Goal: Task Accomplishment & Management: Complete application form

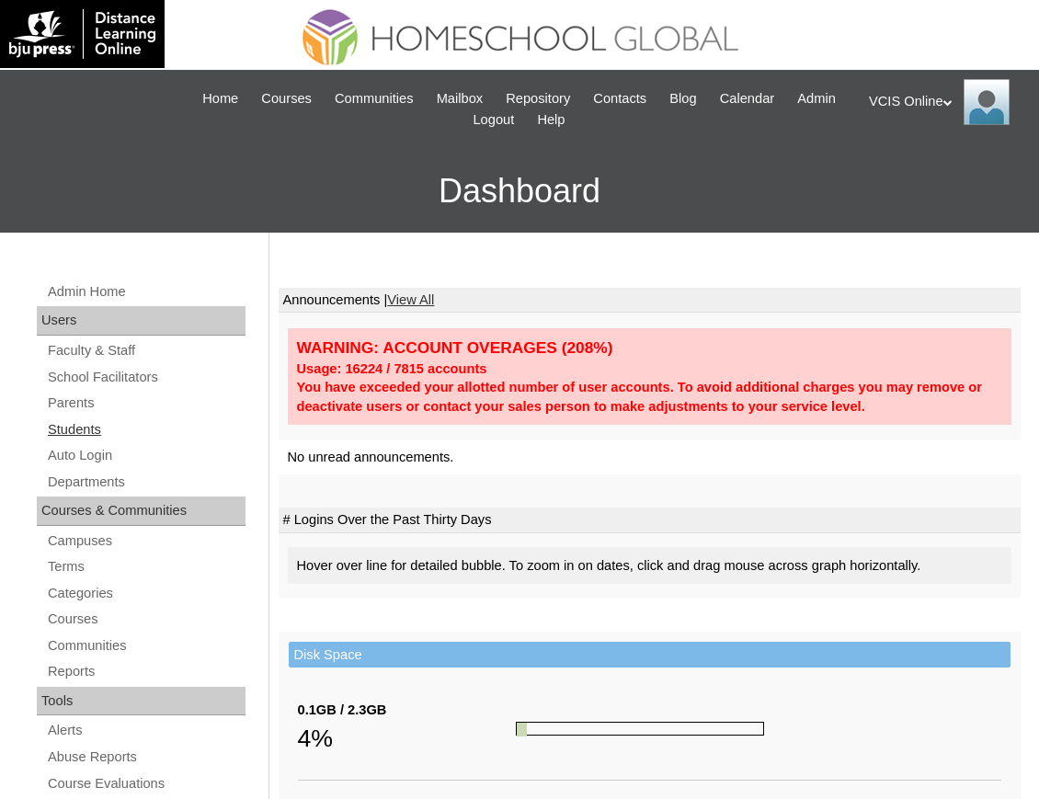
click at [79, 424] on link "Students" at bounding box center [146, 429] width 200 height 23
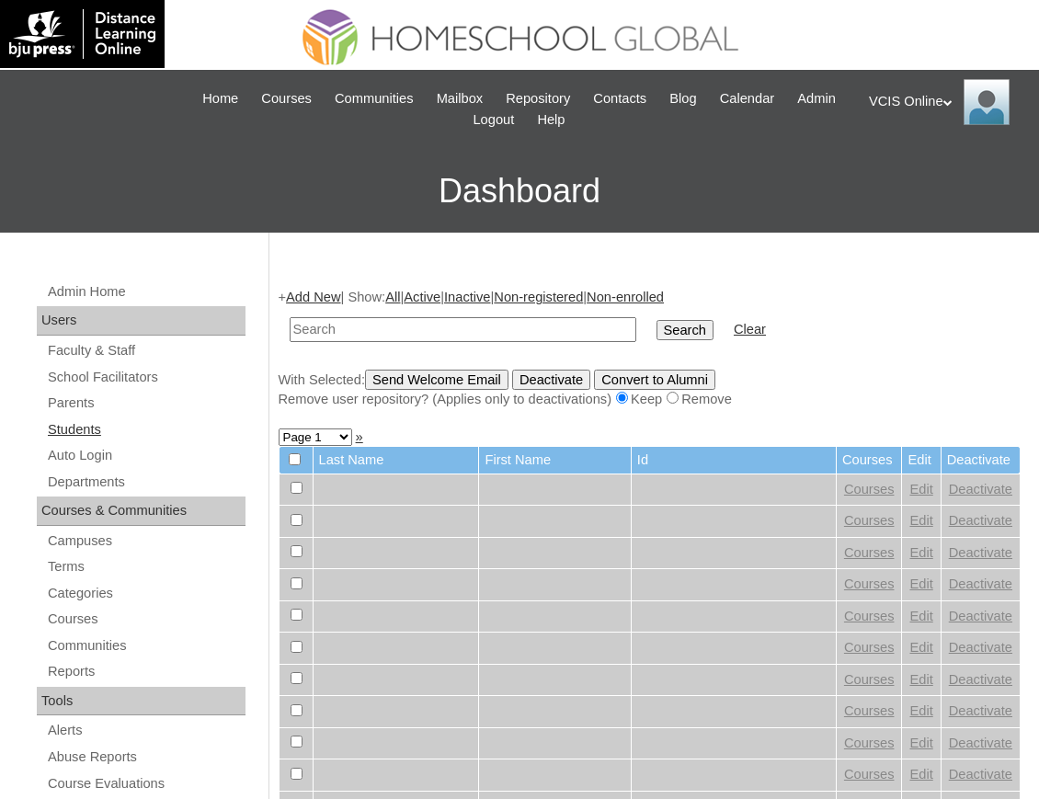
click at [86, 431] on link "Students" at bounding box center [146, 429] width 200 height 23
drag, startPoint x: 0, startPoint y: 0, endPoint x: 355, endPoint y: 328, distance: 483.4
click at [355, 328] on input "text" at bounding box center [463, 329] width 347 height 25
type input "[EMAIL_ADDRESS][DOMAIN_NAME]"
click at [656, 331] on input "Search" at bounding box center [684, 330] width 57 height 20
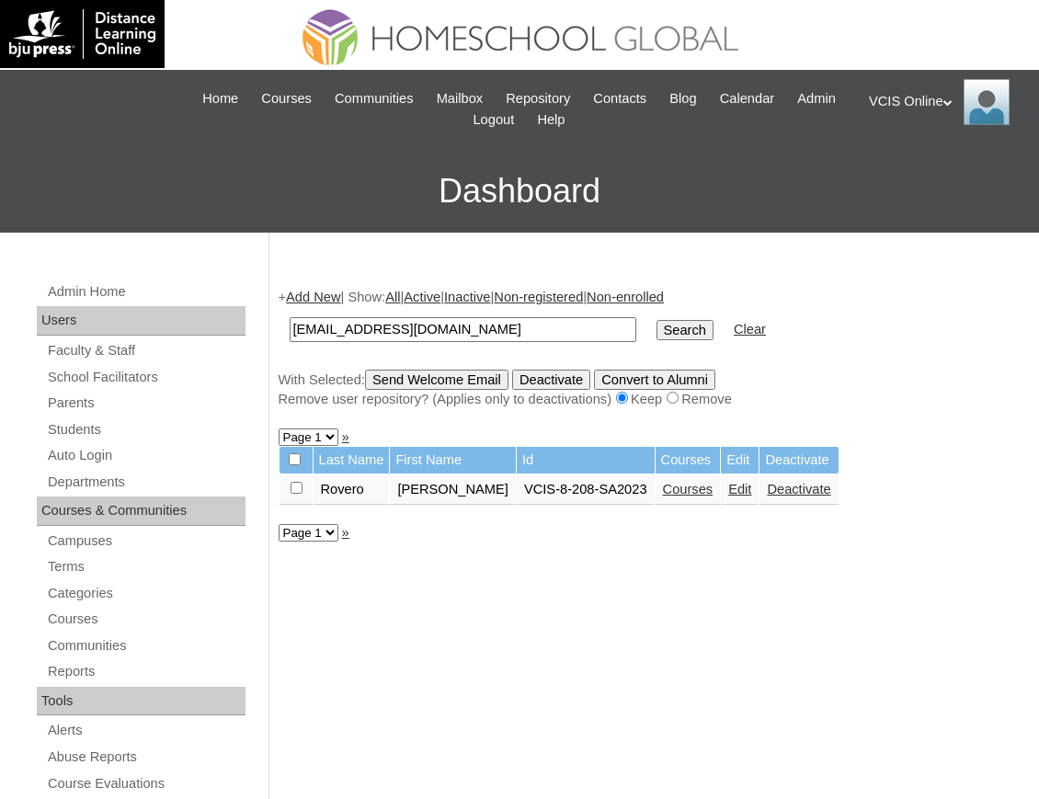
click at [663, 493] on link "Courses" at bounding box center [688, 489] width 51 height 15
drag, startPoint x: 536, startPoint y: 333, endPoint x: 194, endPoint y: 300, distance: 343.6
drag, startPoint x: 440, startPoint y: 339, endPoint x: 484, endPoint y: 334, distance: 43.6
click at [439, 337] on input "text" at bounding box center [463, 329] width 347 height 25
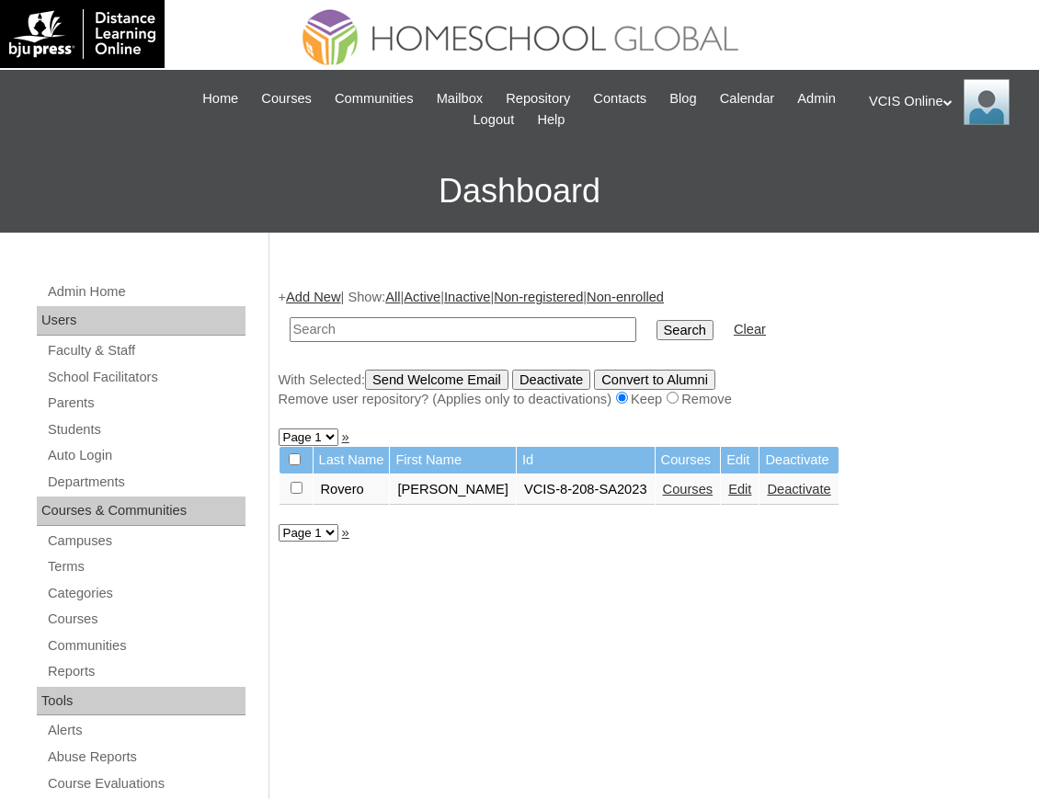
paste input "VCIS029-10A-SA2025"
type input "VCIS029-10A-SA2025"
click at [656, 335] on input "Search" at bounding box center [684, 330] width 57 height 20
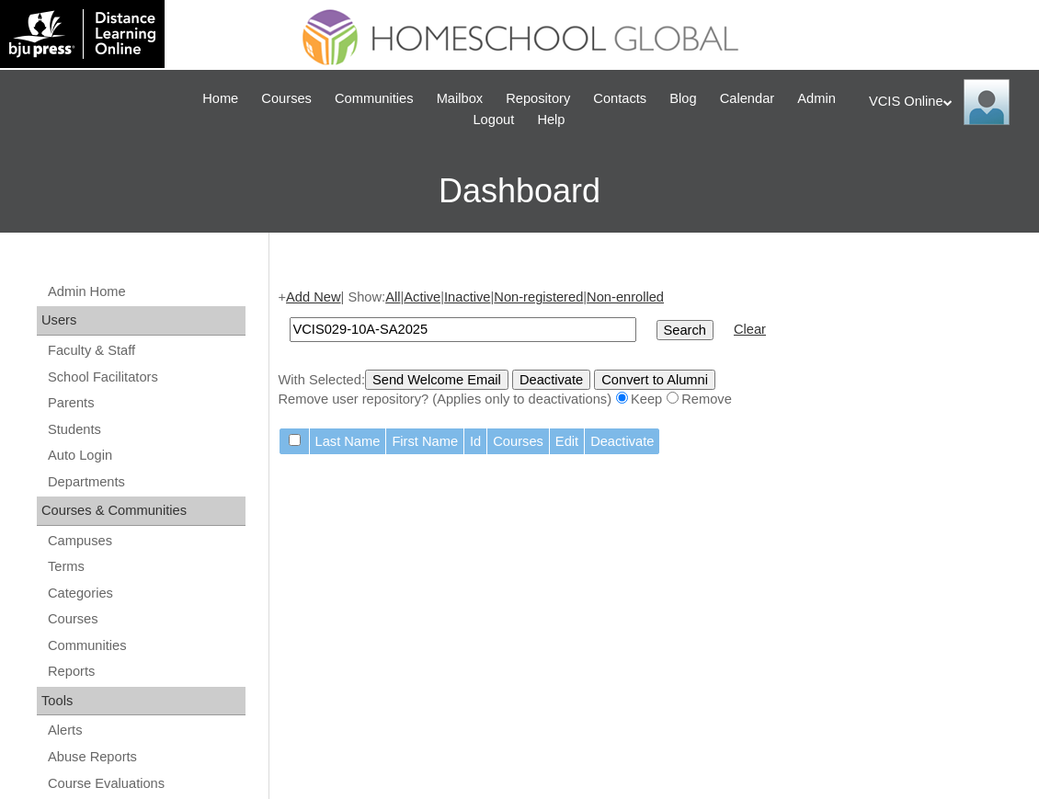
click at [298, 297] on link "Add New" at bounding box center [313, 297] width 54 height 15
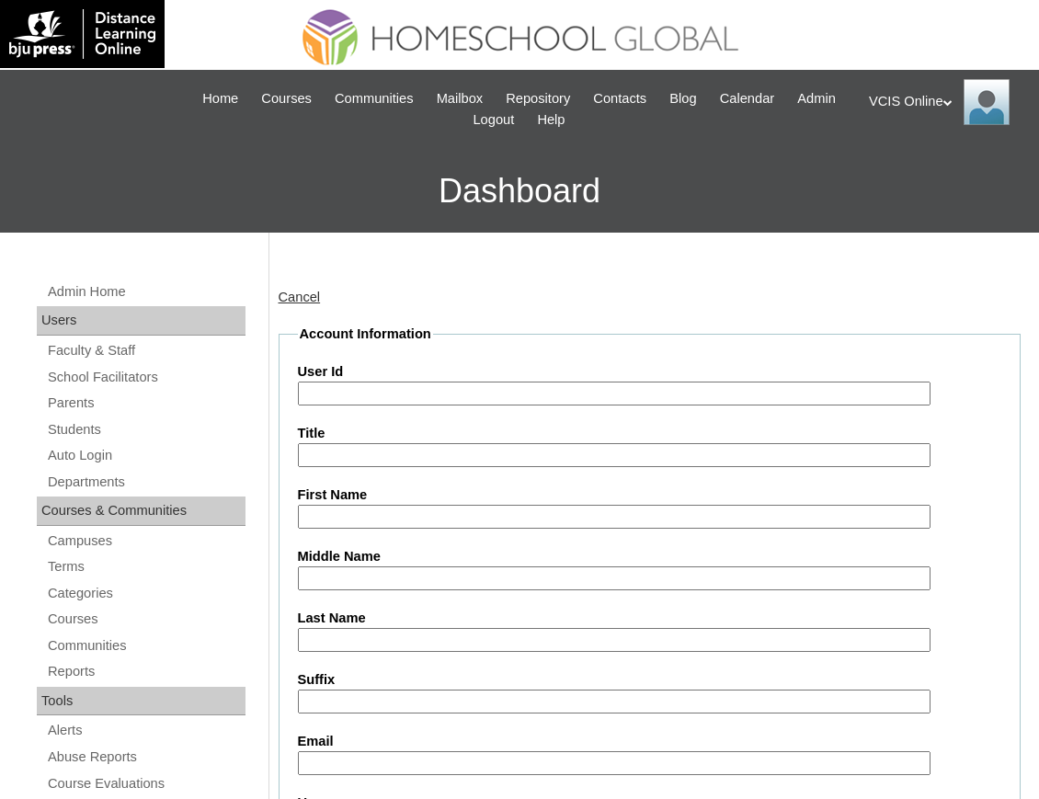
click at [443, 397] on input "User Id" at bounding box center [614, 394] width 633 height 25
paste input "VCIS029-10A-SA2025"
type input "VCIS029-10A-SA2025"
click at [394, 515] on input "First Name" at bounding box center [614, 517] width 633 height 25
paste input "Alejandra Adarme Rovero"
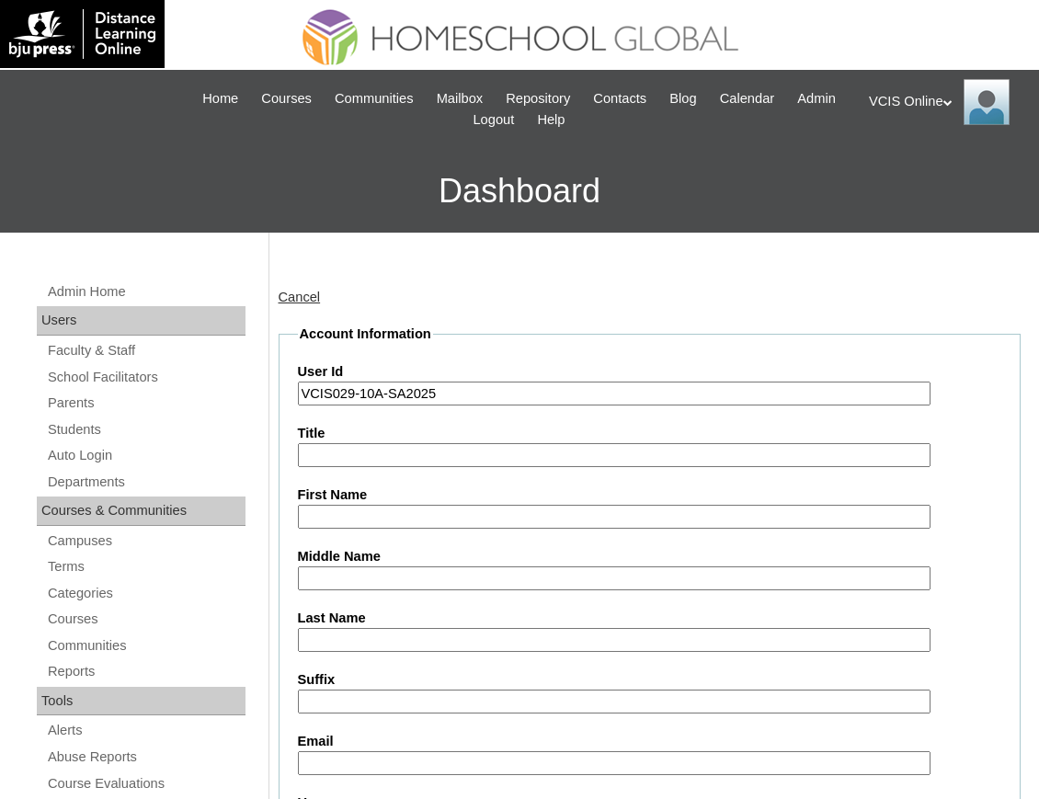
click at [337, 509] on input "First Name" at bounding box center [614, 517] width 633 height 25
click at [342, 517] on input "Alejandra Adarme Rovero" at bounding box center [614, 517] width 633 height 25
paste input "Alejandra Adarme Rovero"
click at [368, 517] on input "AlejanAlejandra Adarme Roverodra Adarme Rovero" at bounding box center [614, 517] width 633 height 25
click at [367, 514] on input "AlejanAlejandra Adarme Roverodra Adarme Rovero" at bounding box center [614, 517] width 633 height 25
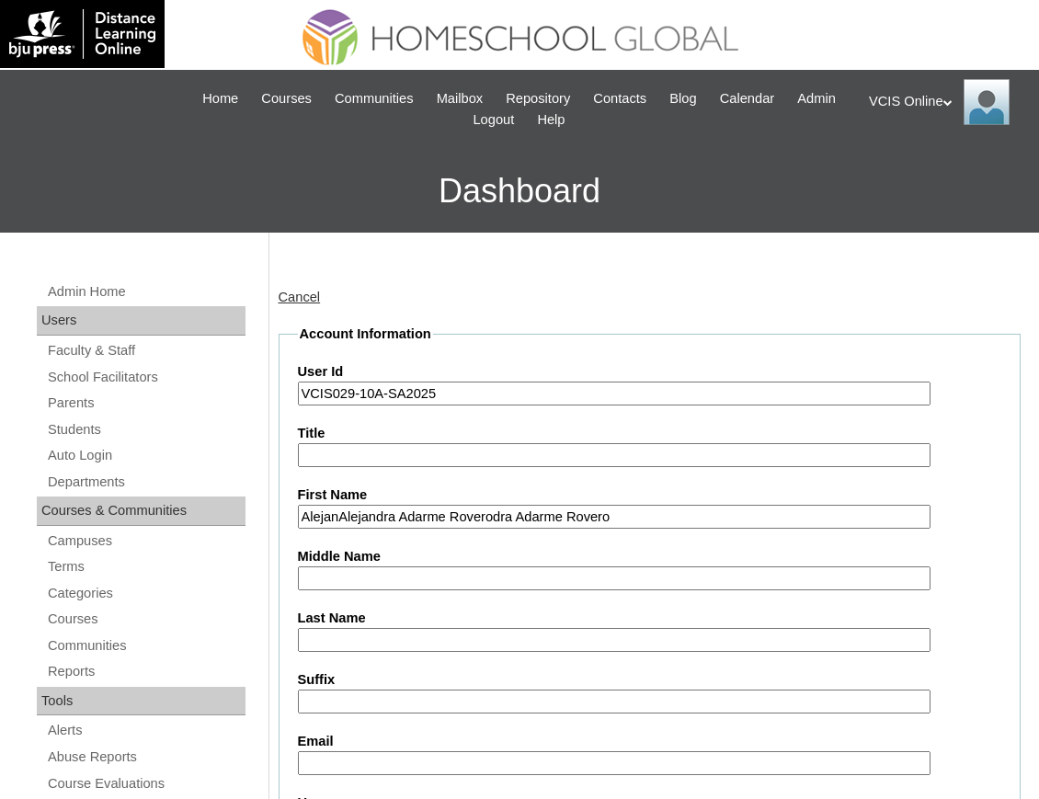
paste input "text"
drag, startPoint x: 533, startPoint y: 522, endPoint x: 428, endPoint y: 526, distance: 104.9
click at [428, 526] on input "Alejandra Adarme Rovero" at bounding box center [614, 517] width 633 height 25
type input "Alejandra Adarme"
paste input "Rovero"
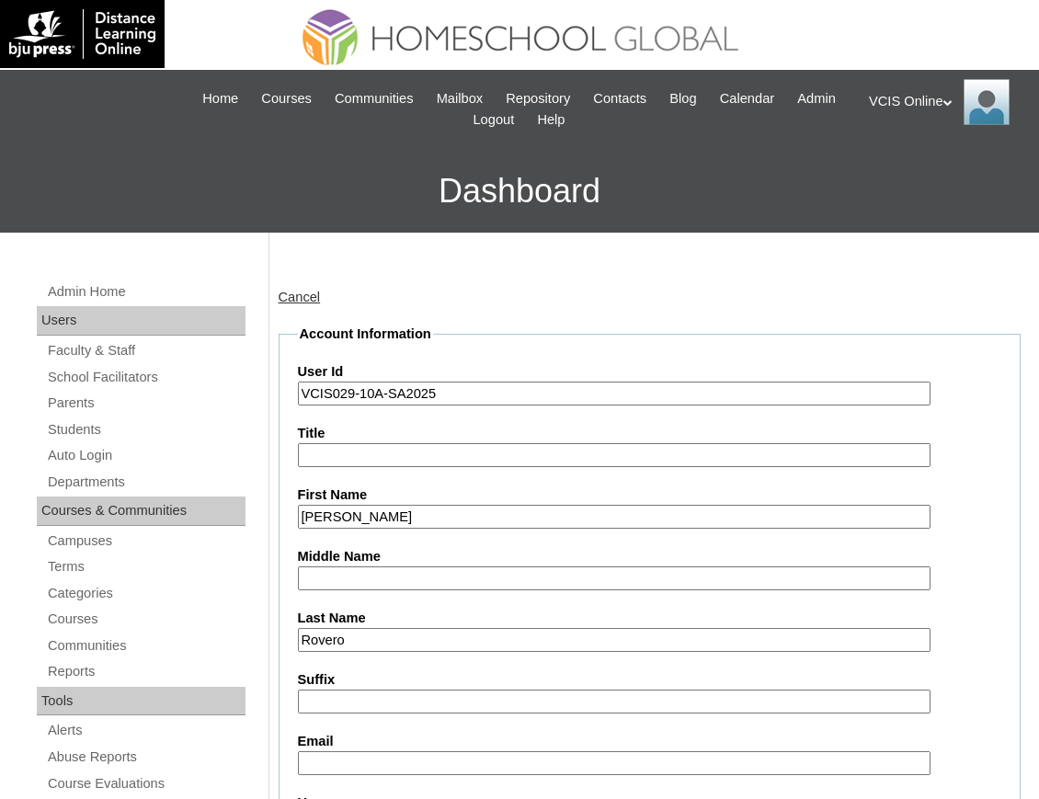
click at [375, 636] on input "Rovero" at bounding box center [614, 640] width 633 height 25
type input "Rovero"
drag, startPoint x: 437, startPoint y: 516, endPoint x: 373, endPoint y: 516, distance: 63.4
click at [373, 516] on input "Alejandra Adarme" at bounding box center [614, 517] width 633 height 25
type input "Alejandra"
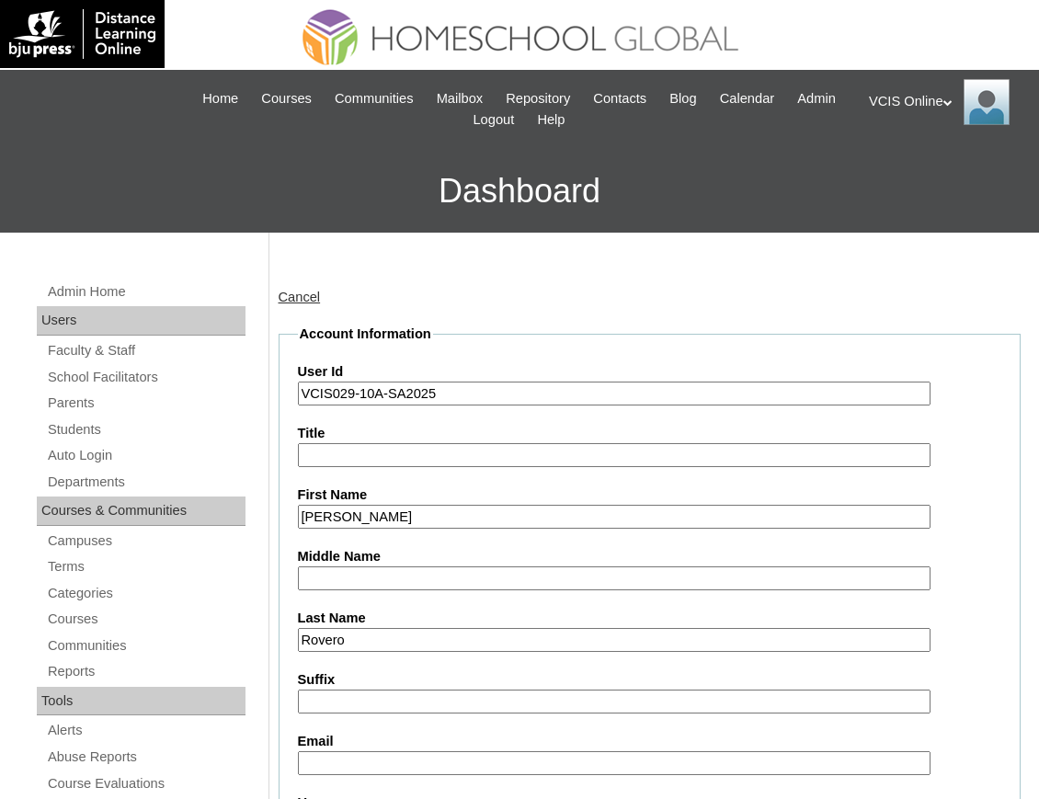
click at [366, 575] on input "Middle Name" at bounding box center [614, 578] width 633 height 25
paste input "Adarme"
type input "Adarme"
click at [384, 699] on input "Suffix" at bounding box center [614, 702] width 633 height 25
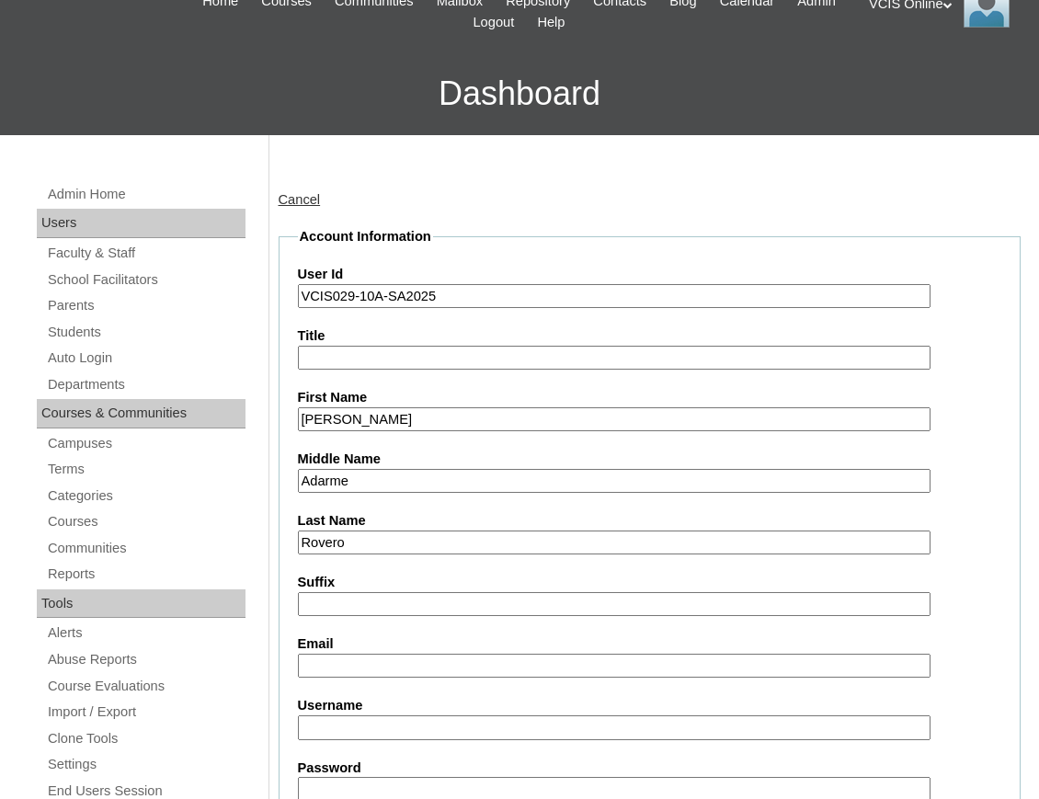
scroll to position [122, 0]
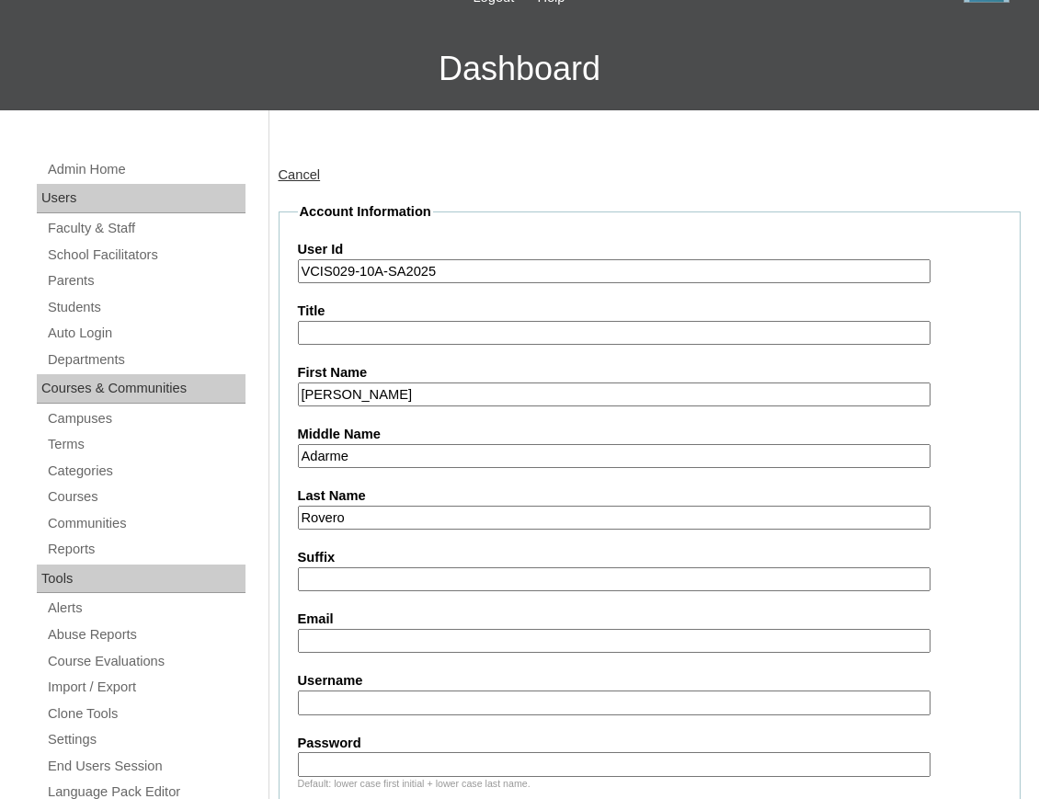
click at [351, 630] on input "Email" at bounding box center [614, 641] width 633 height 25
click at [563, 638] on input "Email" at bounding box center [614, 641] width 633 height 25
paste input "arovero.student@vcis.edu.ph"
type input "arovero.student@vcis.edu.ph"
drag, startPoint x: 572, startPoint y: 708, endPoint x: 581, endPoint y: 709, distance: 9.2
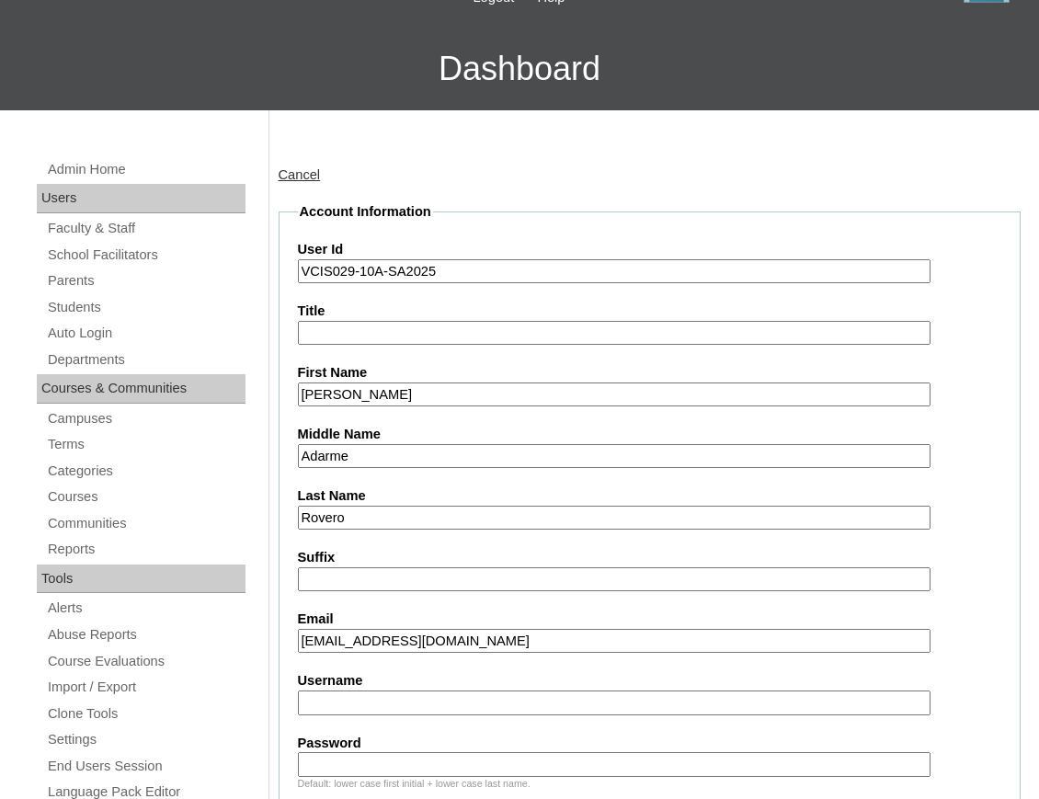
click at [572, 708] on input "Username" at bounding box center [614, 702] width 633 height 25
paste input "alejandra.rovero2025"
drag, startPoint x: 427, startPoint y: 709, endPoint x: 438, endPoint y: 712, distance: 11.4
click at [427, 708] on input "Username" at bounding box center [614, 702] width 633 height 25
type input "alejandra.rovero2025"
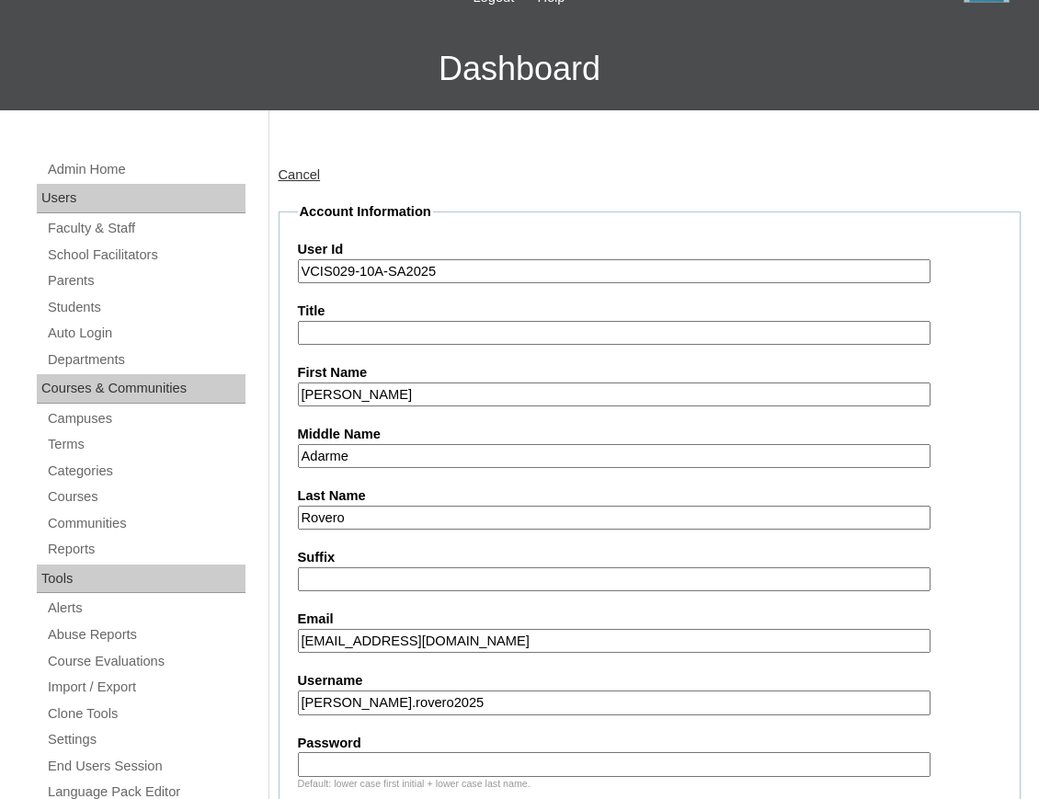
click at [509, 787] on div "Default: lower case first initial + lower case last name." at bounding box center [650, 784] width 704 height 14
click at [509, 761] on input "Password" at bounding box center [614, 764] width 633 height 25
click at [458, 783] on div "Default: lower case first initial + lower case last name." at bounding box center [650, 784] width 704 height 14
paste input "fsHytp"
click at [450, 766] on input "fsHytp" at bounding box center [614, 764] width 633 height 25
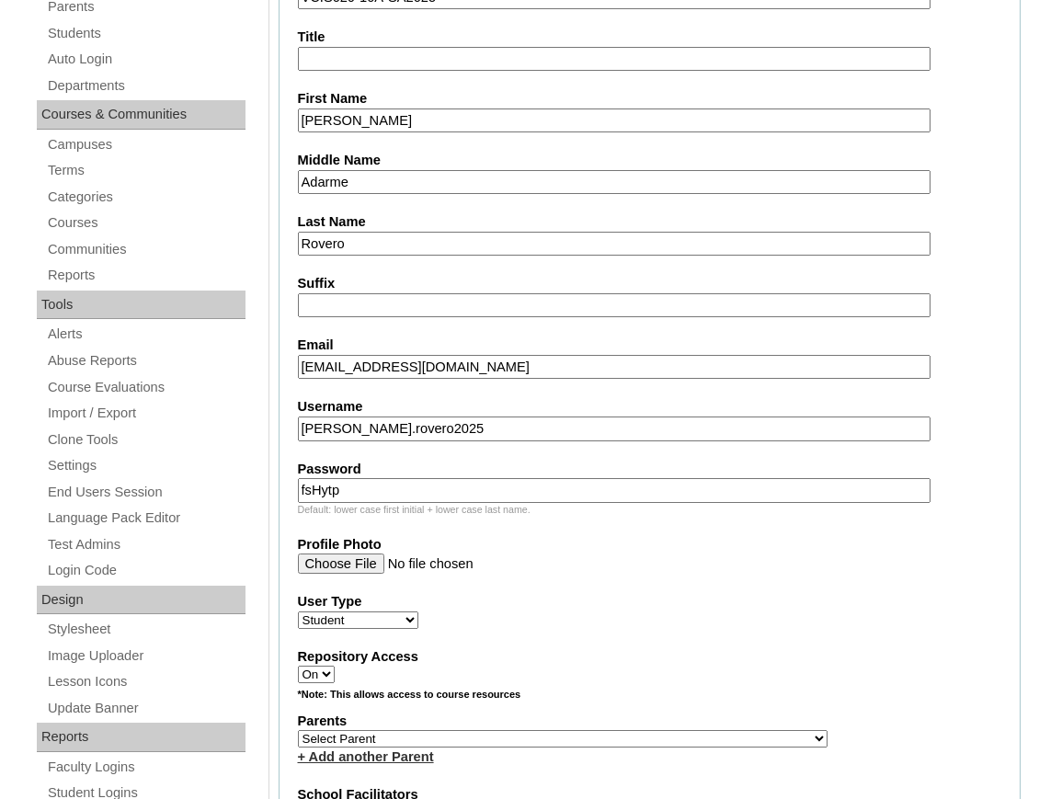
scroll to position [428, 0]
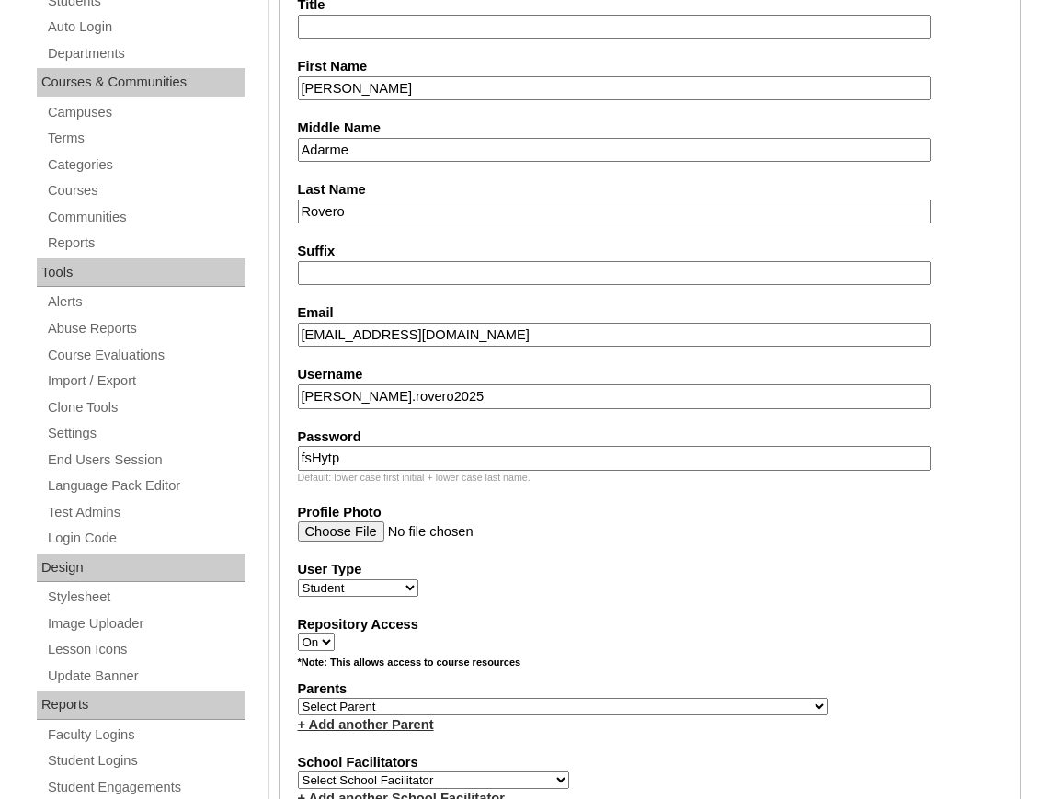
type input "fsHytp"
click at [376, 702] on select "Select Parent , , , , , , , , , , , , , , , , , , , , , , , , , , , , , , , , ,…" at bounding box center [563, 706] width 530 height 17
click at [381, 704] on select "Select Parent , , , , , , , , , , , , , , , , , , , , , , , , , , , , , , , , ,…" at bounding box center [563, 706] width 530 height 17
click at [561, 701] on select "Select Parent , , , , , , , , , , , , , , , , , , , , , , , , , , , , , , , , ,…" at bounding box center [563, 706] width 530 height 17
drag, startPoint x: 394, startPoint y: 704, endPoint x: 401, endPoint y: 713, distance: 11.1
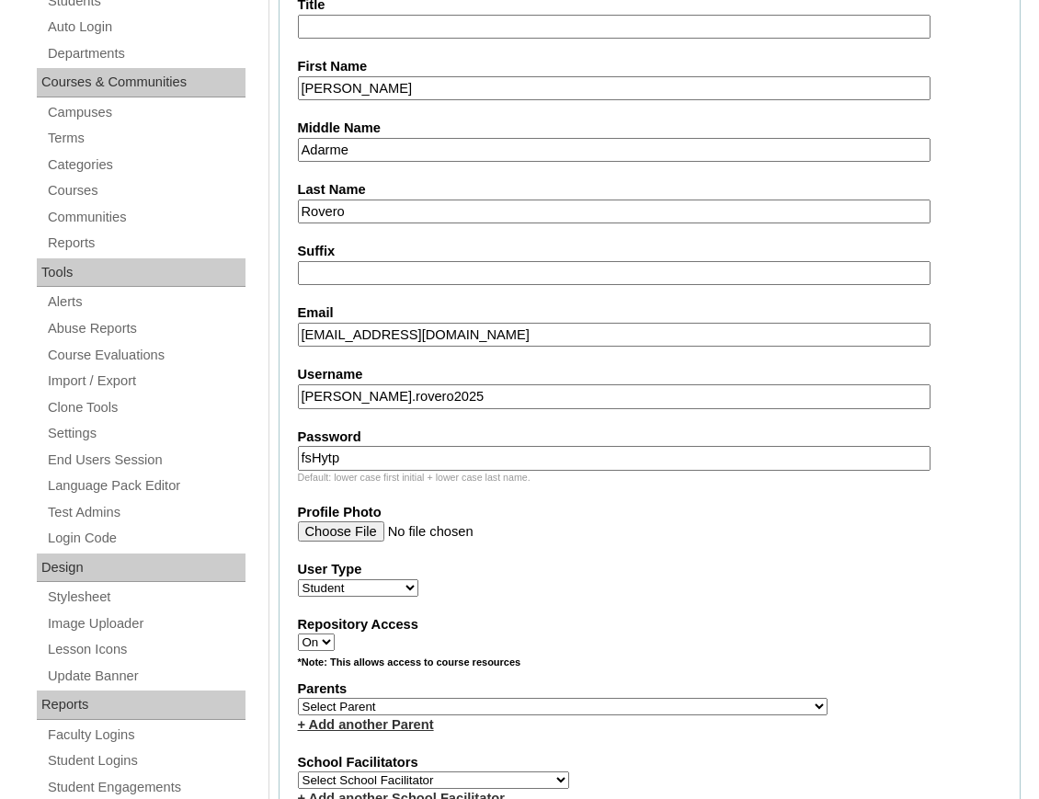
click at [394, 704] on select "Select Parent , , , , , , , , , , , , , , , , , , , , , , , , , , , , , , , , ,…" at bounding box center [563, 706] width 530 height 17
click at [458, 702] on select "Select Parent , , , , , , , , , , , , , , , , , , , , , , , , , , , , , , , , ,…" at bounding box center [563, 706] width 530 height 17
click at [664, 588] on div "User Type Faculty Staff Student Parents School Facilitators" at bounding box center [650, 578] width 704 height 37
click at [519, 707] on select "Select Parent , , , , , , , , , , , , , , , , , , , , , , , , , , , , , , , , ,…" at bounding box center [563, 706] width 530 height 17
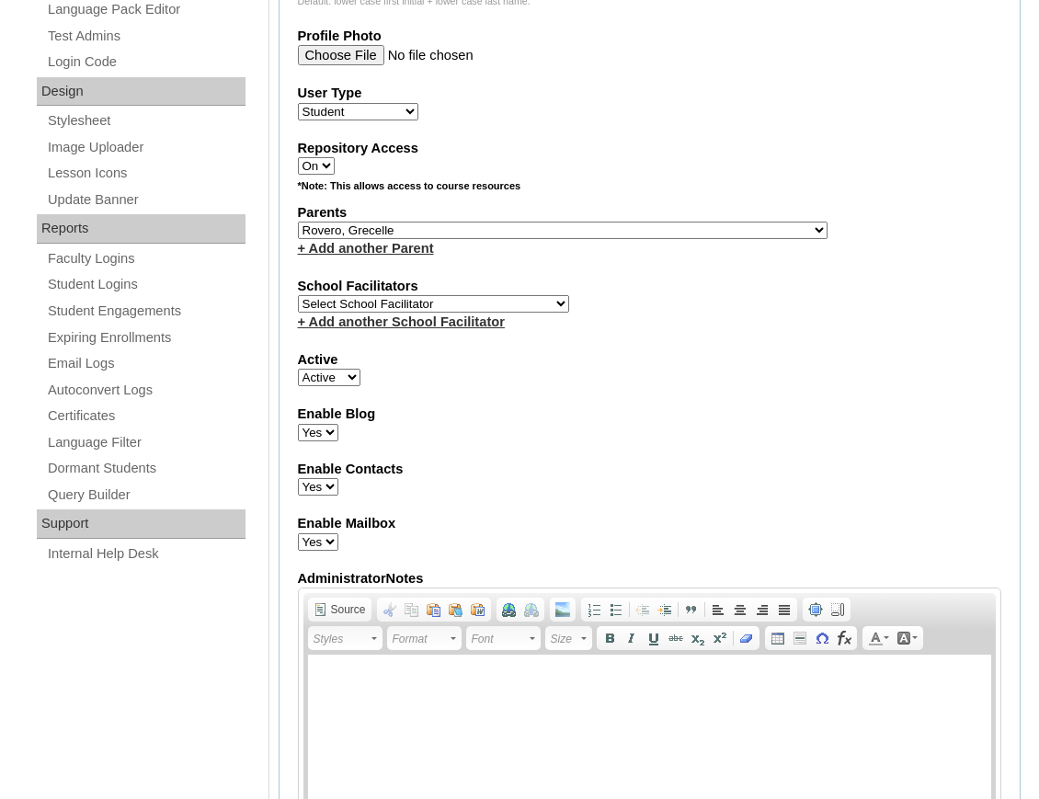
scroll to position [781, 0]
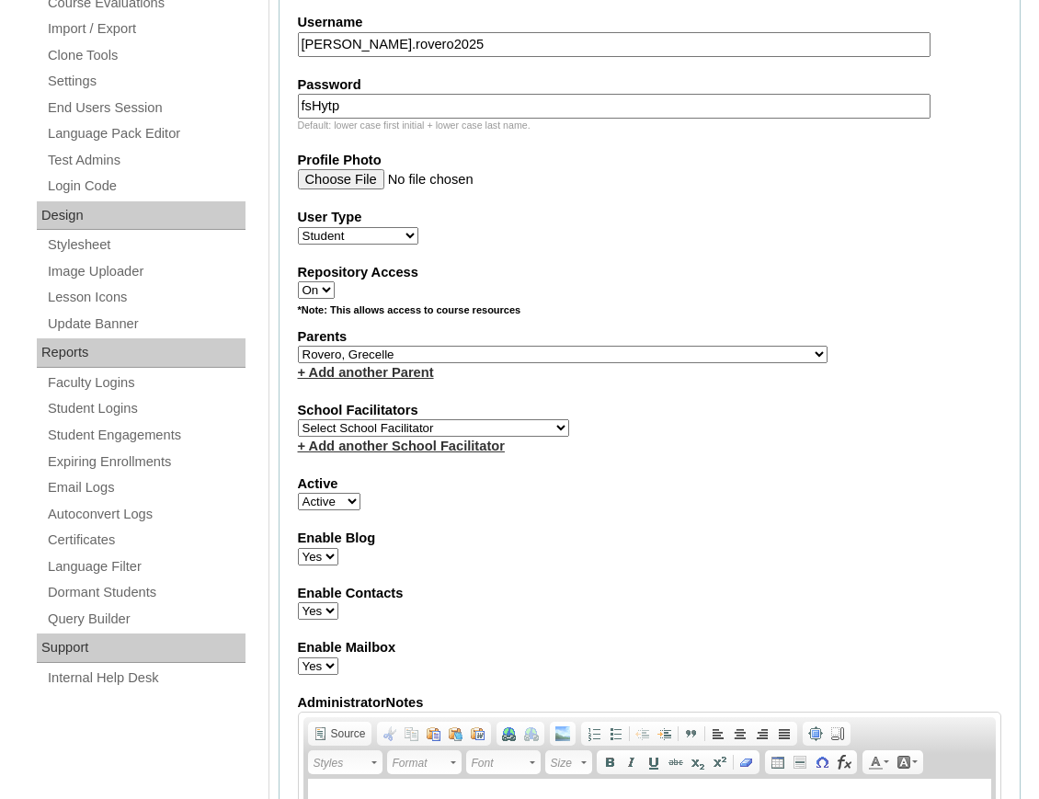
click at [591, 351] on select "Select Parent , , , , , , , , , , , , , , , , , , , , , , , , , , , , , , , , ,…" at bounding box center [563, 354] width 530 height 17
select select "39834"
click at [298, 346] on select "Select Parent , , , , , , , , , , , , , , , , , , , , , , , , , , , , , , , , ,…" at bounding box center [563, 354] width 530 height 17
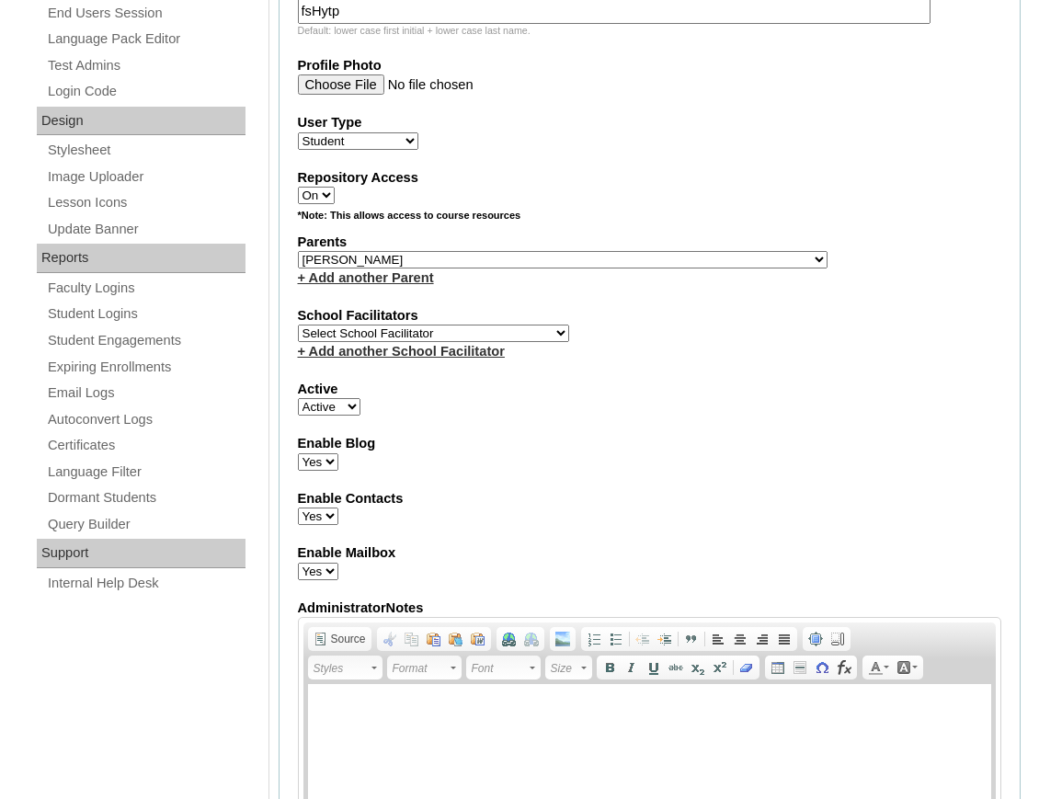
scroll to position [903, 0]
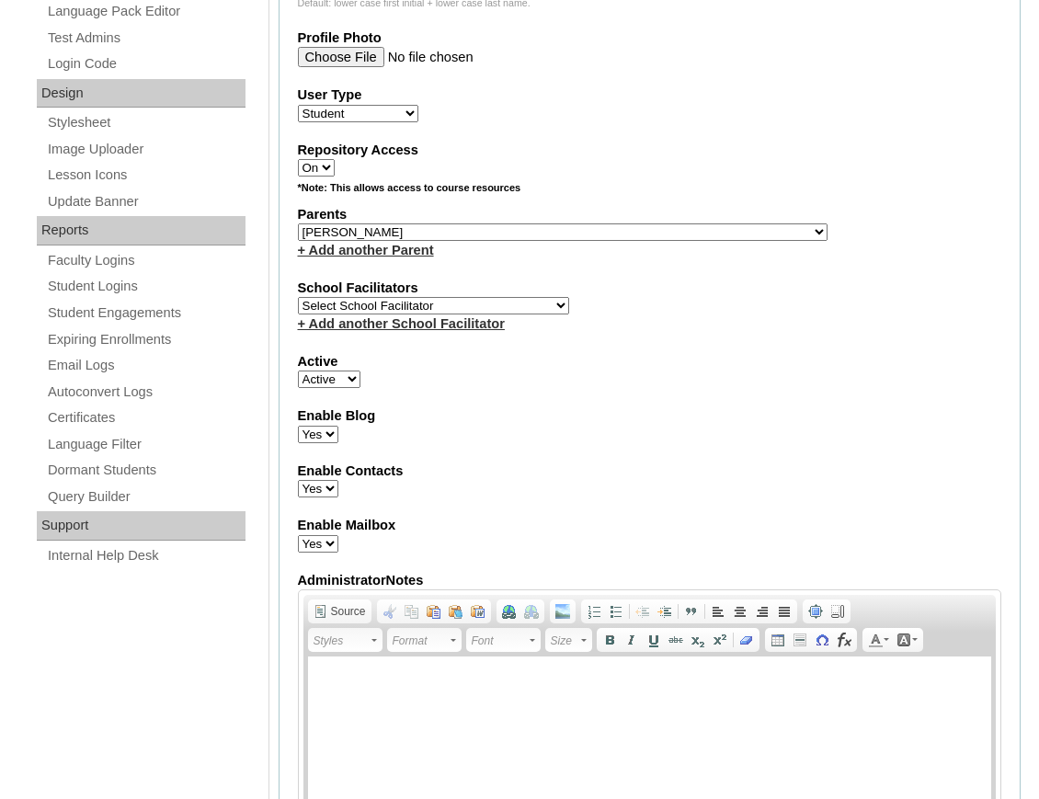
click at [493, 302] on select "Select School Facilitator Norman Añain Ruffa Abadijas Mary Abella Gloryfe Abion…" at bounding box center [433, 305] width 271 height 17
select select "36432"
click at [298, 297] on select "Select School Facilitator Norman Añain Ruffa Abadijas Mary Abella Gloryfe Abion…" at bounding box center [433, 305] width 271 height 17
click at [1011, 387] on fieldset "Account Information User Id VCIS029-10A-SA2025 Title First Name Alejandra Middl…" at bounding box center [650, 165] width 743 height 1487
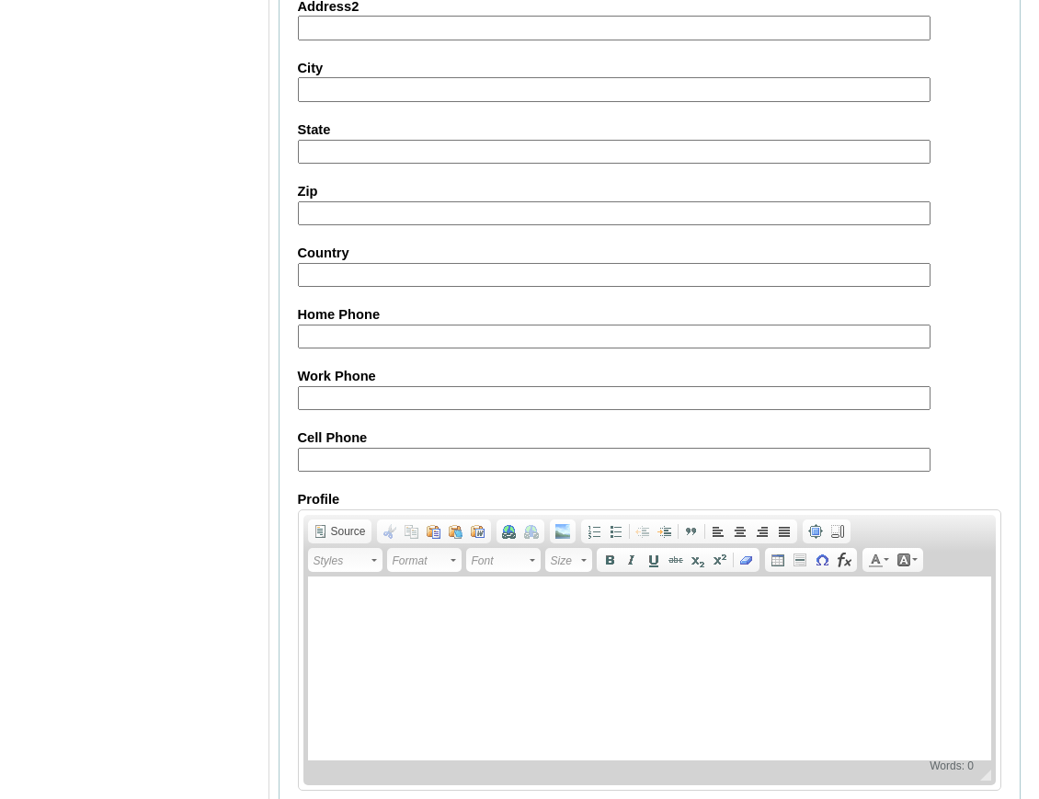
scroll to position [2006, 0]
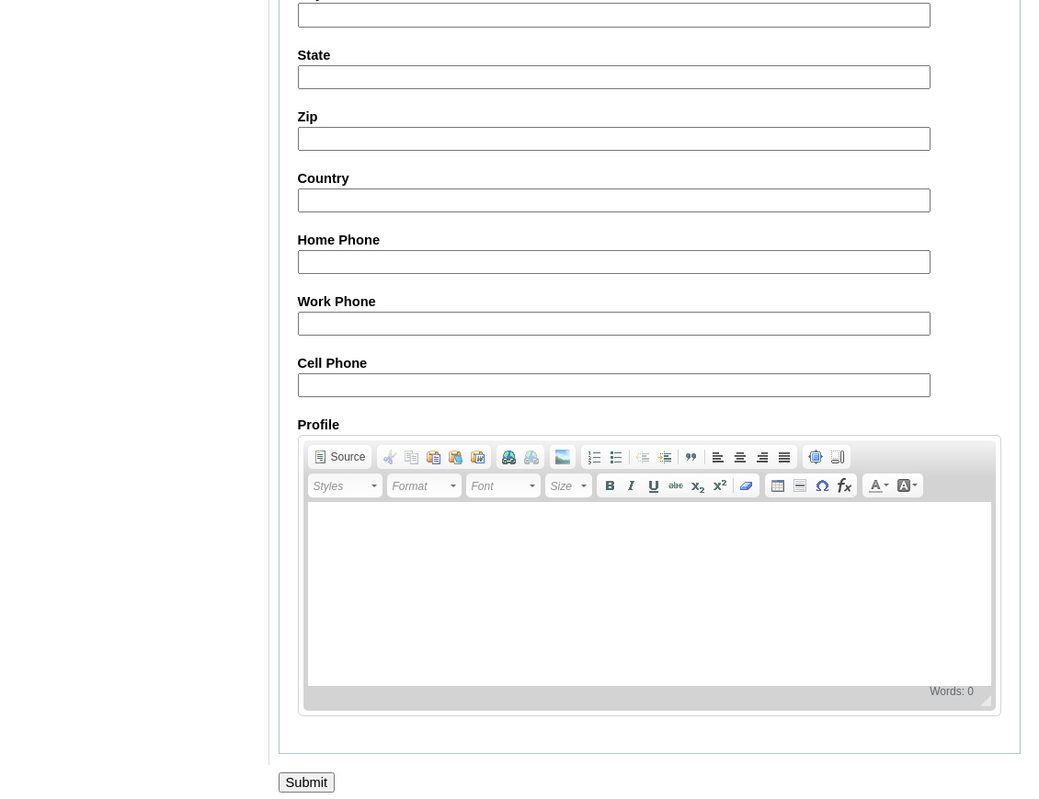
click at [303, 793] on div at bounding box center [519, 802] width 1039 height 19
click at [307, 776] on input "Submit" at bounding box center [307, 782] width 57 height 20
click at [321, 774] on input "Submit" at bounding box center [307, 782] width 57 height 20
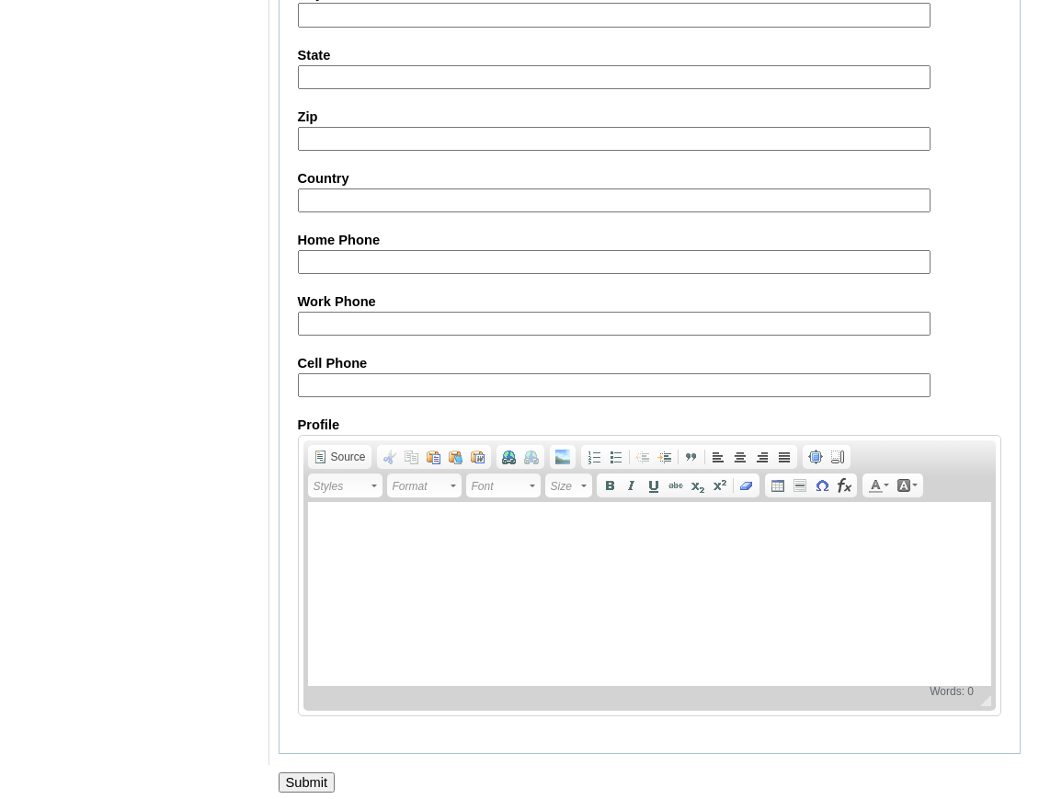
click at [320, 774] on input "Submit" at bounding box center [307, 782] width 57 height 20
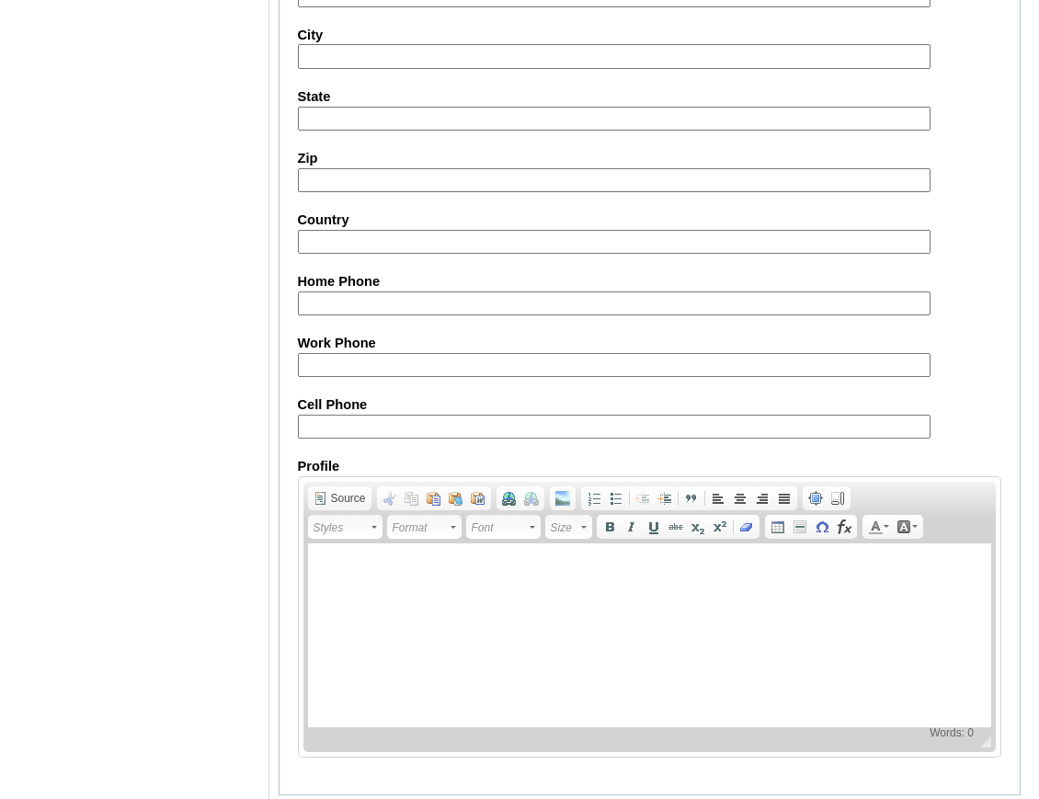
scroll to position [1946, 0]
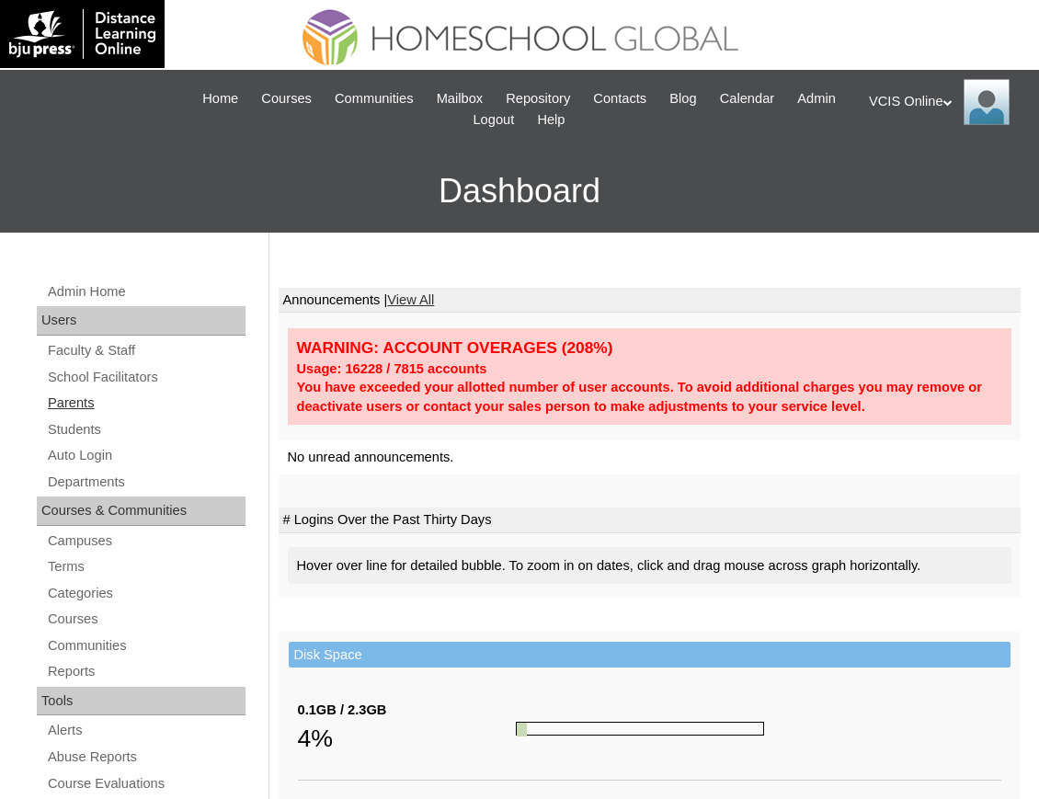
click at [77, 397] on link "Parents" at bounding box center [146, 403] width 200 height 23
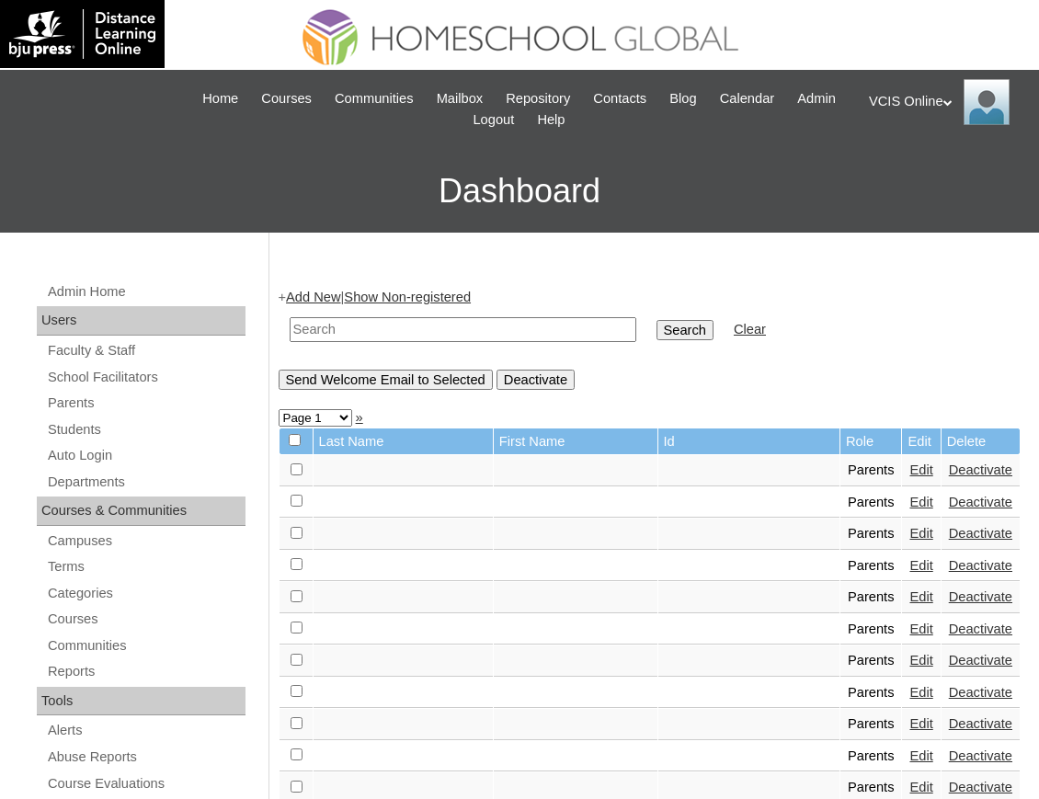
paste input "VCIS014-5C-PA2025"
type input "VCIS014-5C-PA2025"
click at [656, 324] on input "Search" at bounding box center [684, 330] width 57 height 20
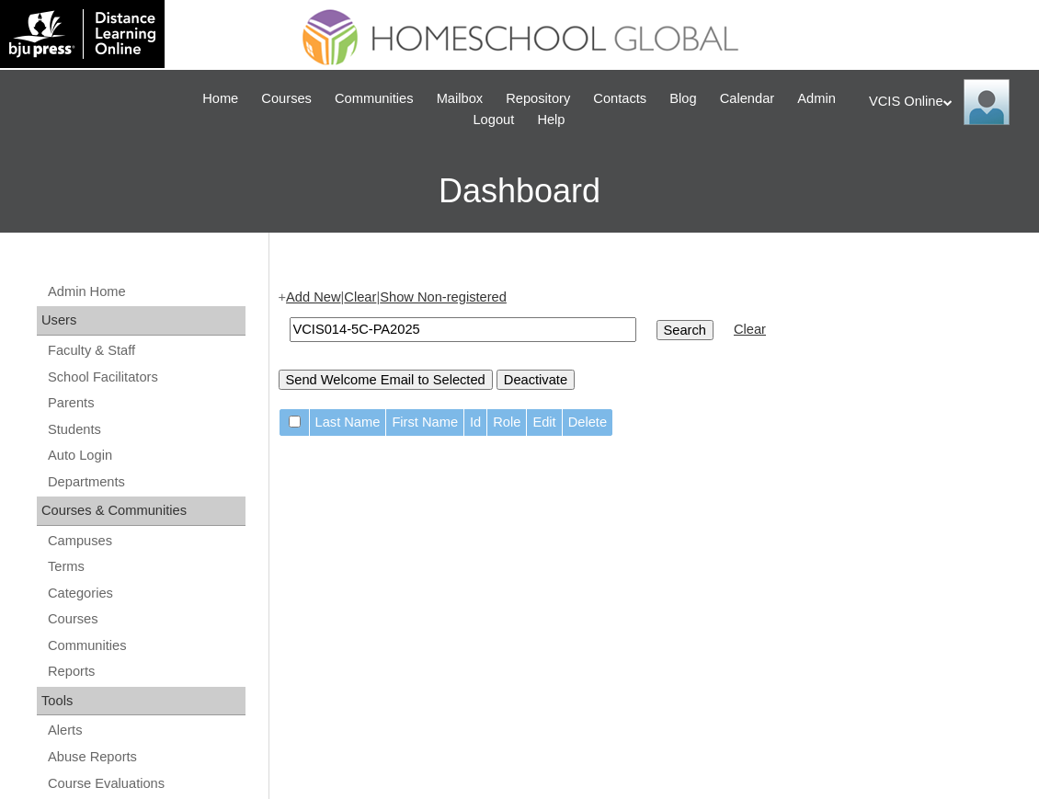
click at [329, 291] on link "Add New" at bounding box center [313, 297] width 54 height 15
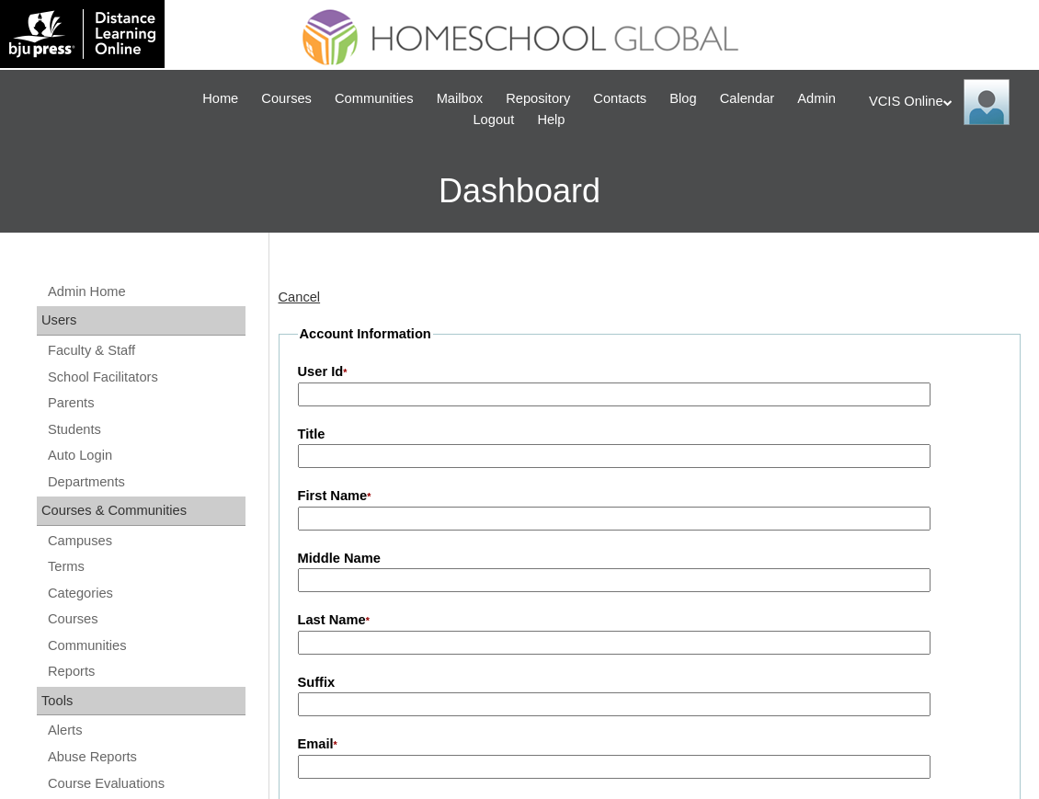
click at [367, 405] on input "User Id *" at bounding box center [614, 394] width 633 height 25
paste input "VCIS014-5C-PA2025"
type input "VCIS014-5C-PA2025"
click at [397, 517] on input "First Name *" at bounding box center [614, 519] width 633 height 25
type input "Grecelle"
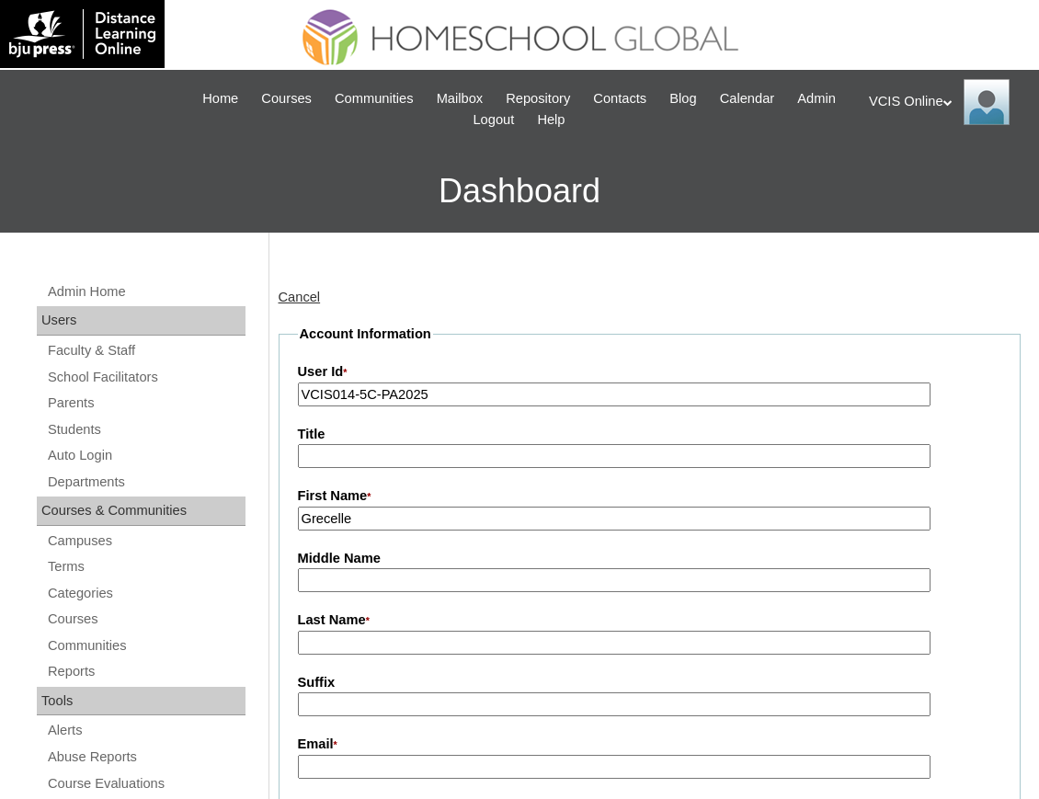
click at [361, 649] on input "Last Name *" at bounding box center [614, 643] width 633 height 25
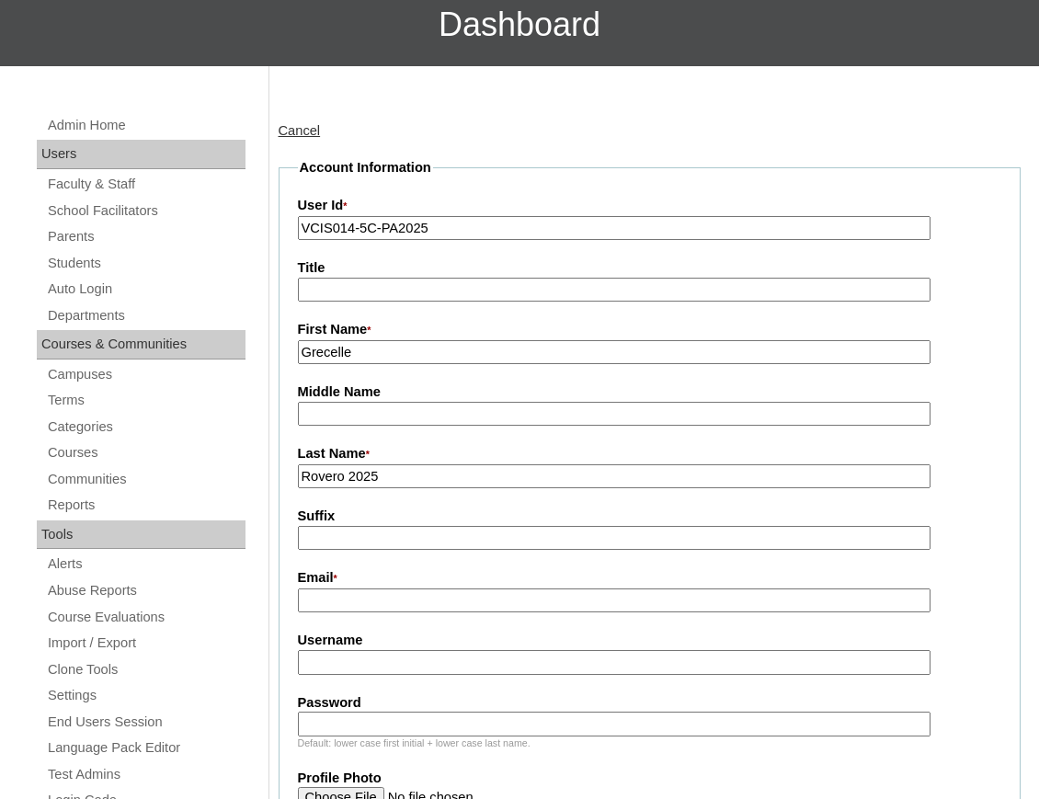
scroll to position [184, 0]
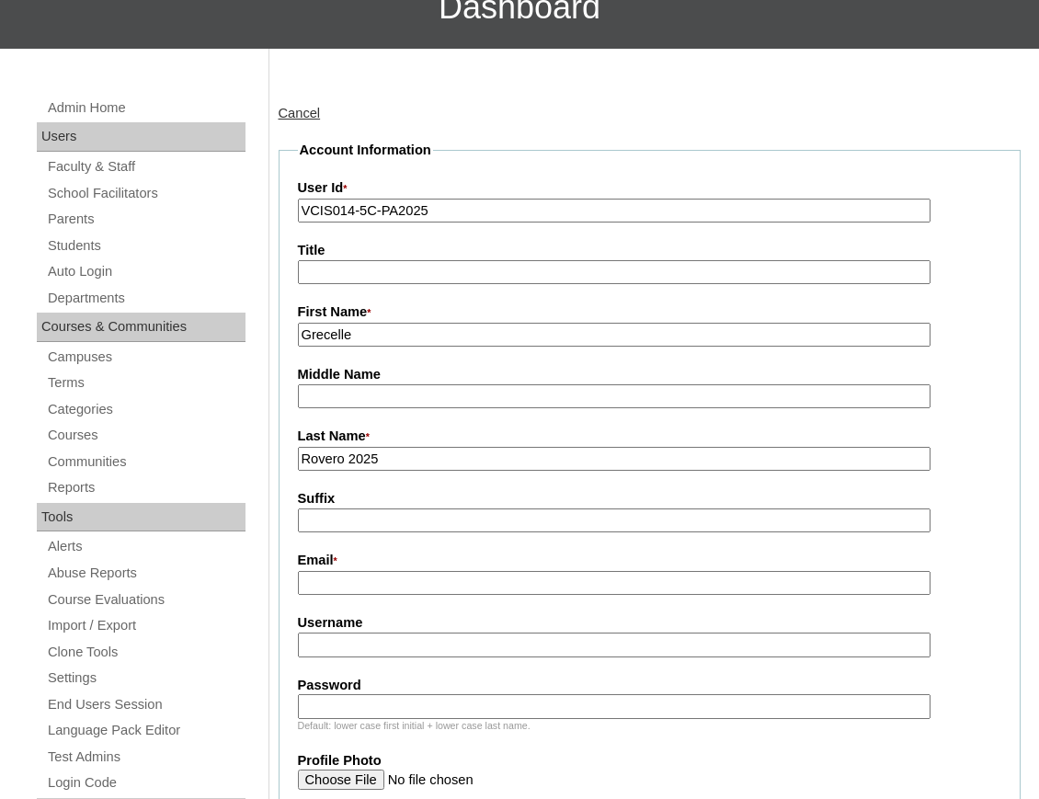
type input "Rovero 2025"
click at [375, 588] on input "Email *" at bounding box center [614, 583] width 633 height 25
paste input "grecelle_rovero@yahoo.com.ph"
type input "grecelle_rovero@yahoo.com.ph"
click at [456, 631] on label "Username" at bounding box center [650, 622] width 704 height 19
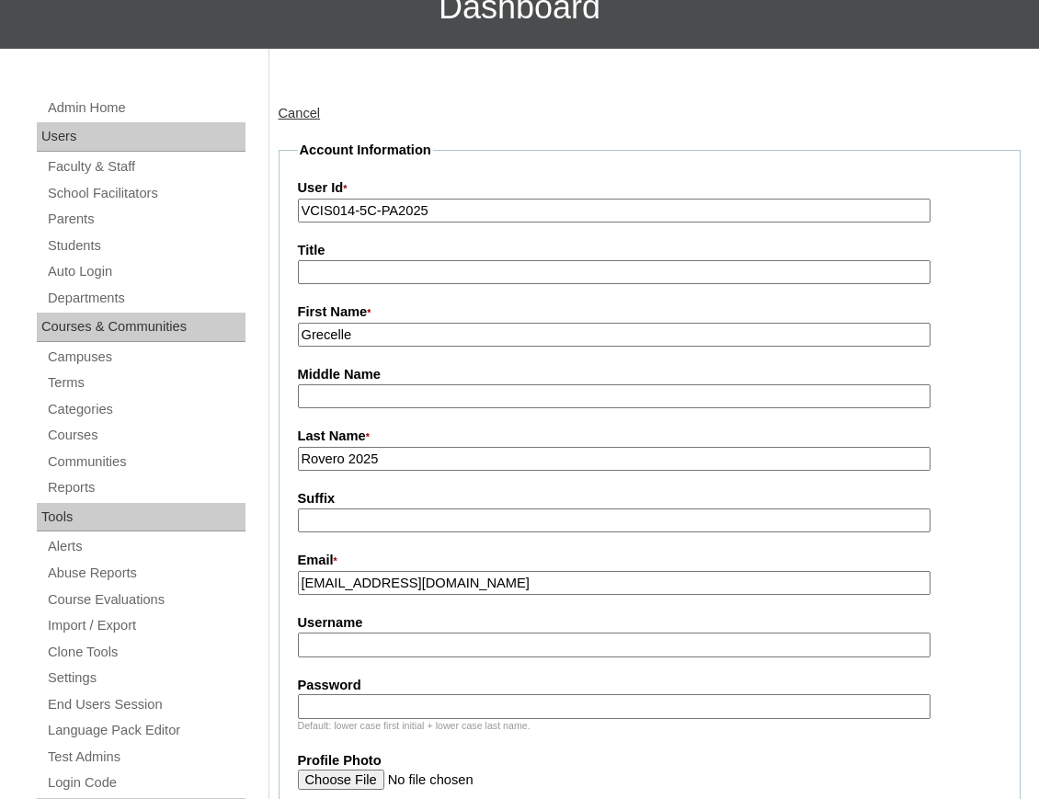
click at [456, 633] on input "Username" at bounding box center [614, 645] width 633 height 25
click at [393, 649] on input "Username" at bounding box center [614, 645] width 633 height 25
paste input "" grovero2025""
click at [325, 644] on input "" grovero2025" at bounding box center [614, 645] width 633 height 25
type input "grovero2025"
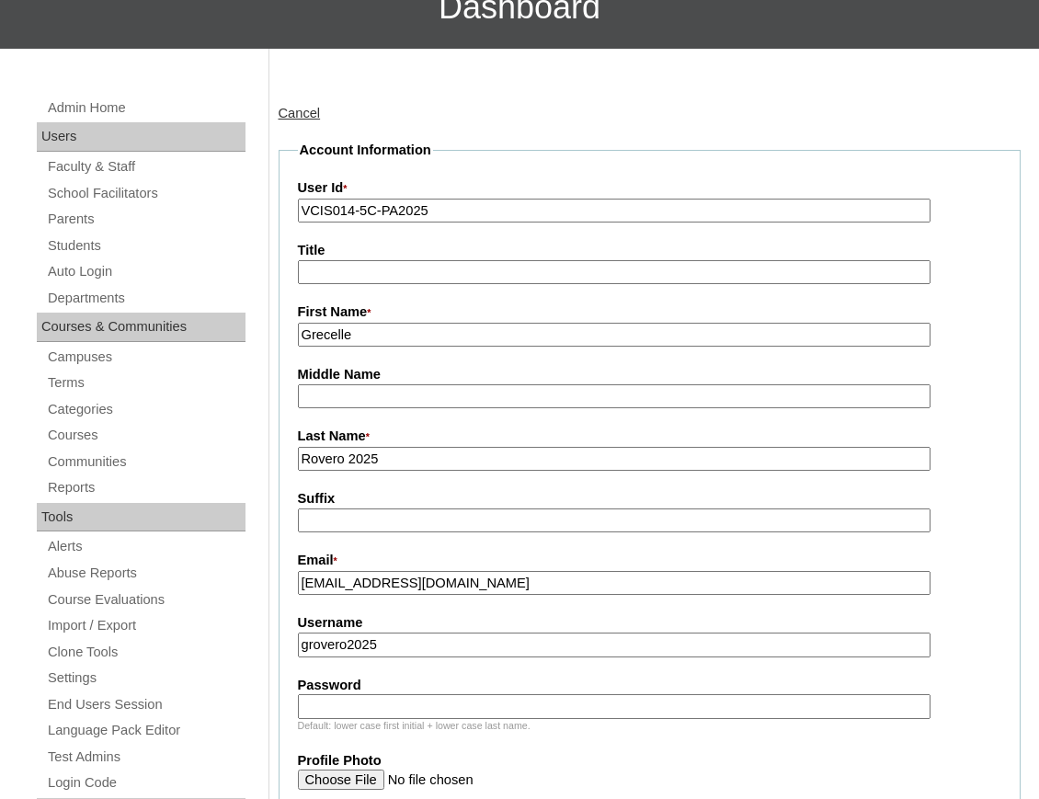
click at [341, 707] on input "Password" at bounding box center [614, 706] width 633 height 25
click at [342, 694] on input "Password" at bounding box center [614, 706] width 633 height 25
paste input "peYgfs"
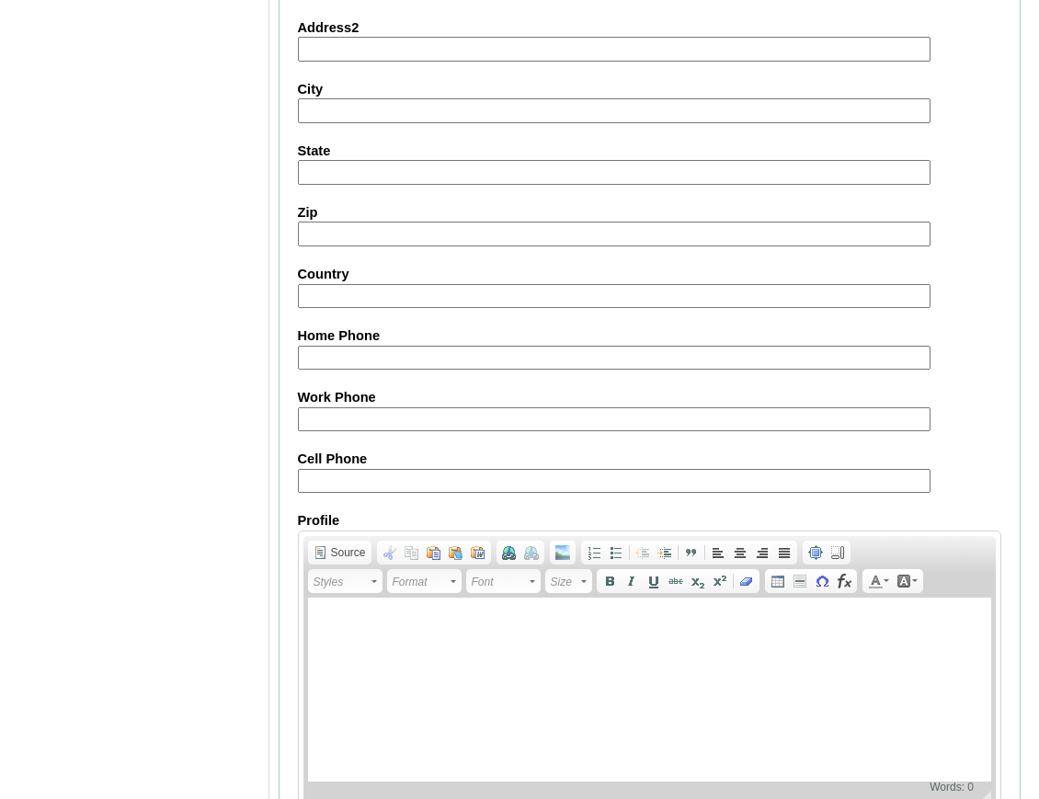
scroll to position [1697, 0]
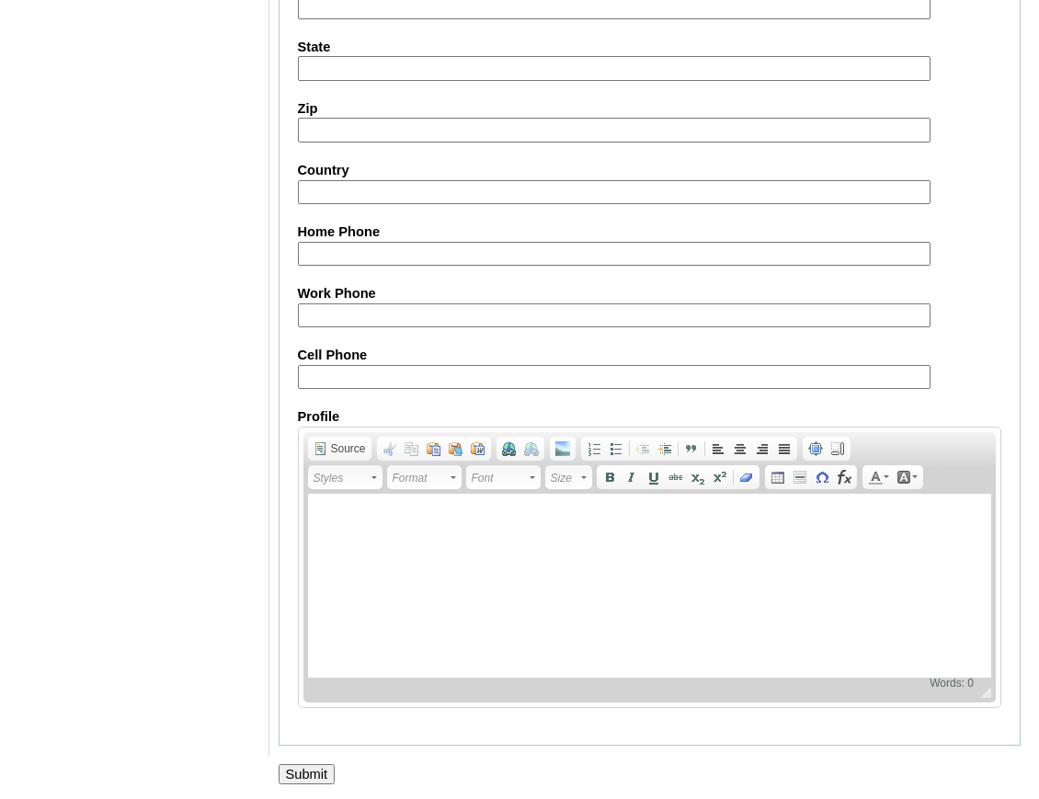
type input "peYgfs"
click at [320, 770] on input "Submit" at bounding box center [307, 774] width 57 height 20
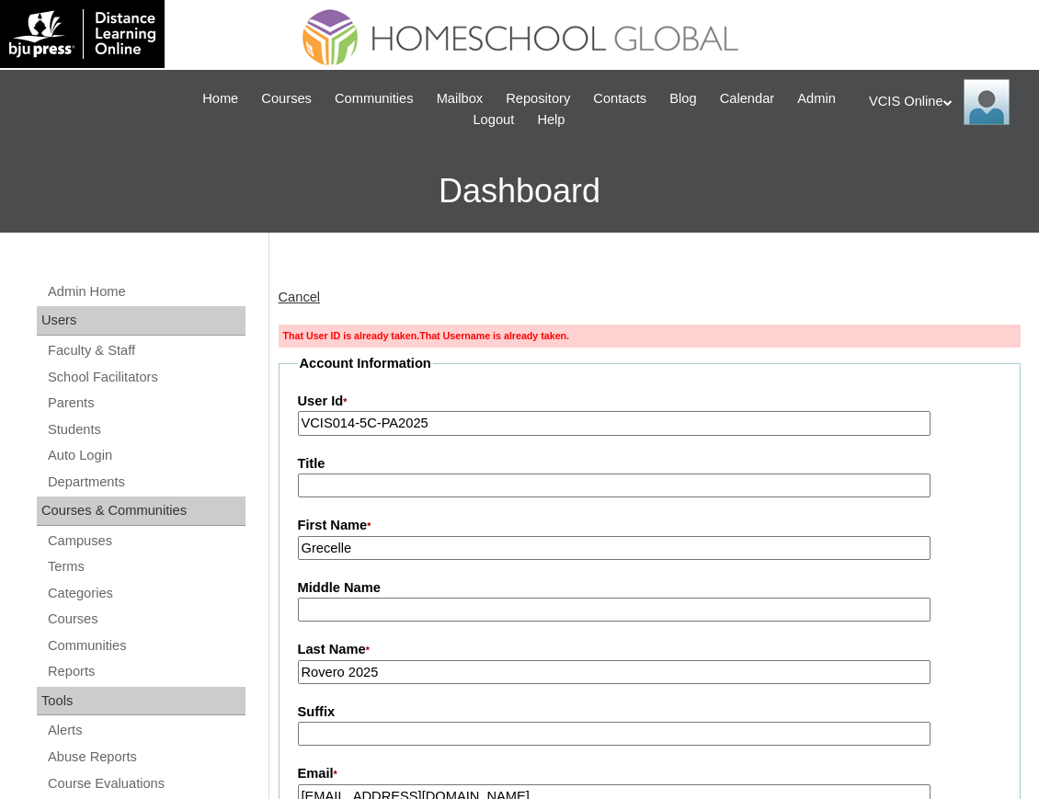
drag, startPoint x: 451, startPoint y: 427, endPoint x: 301, endPoint y: 439, distance: 151.3
click at [320, 300] on link "Cancel" at bounding box center [300, 297] width 42 height 15
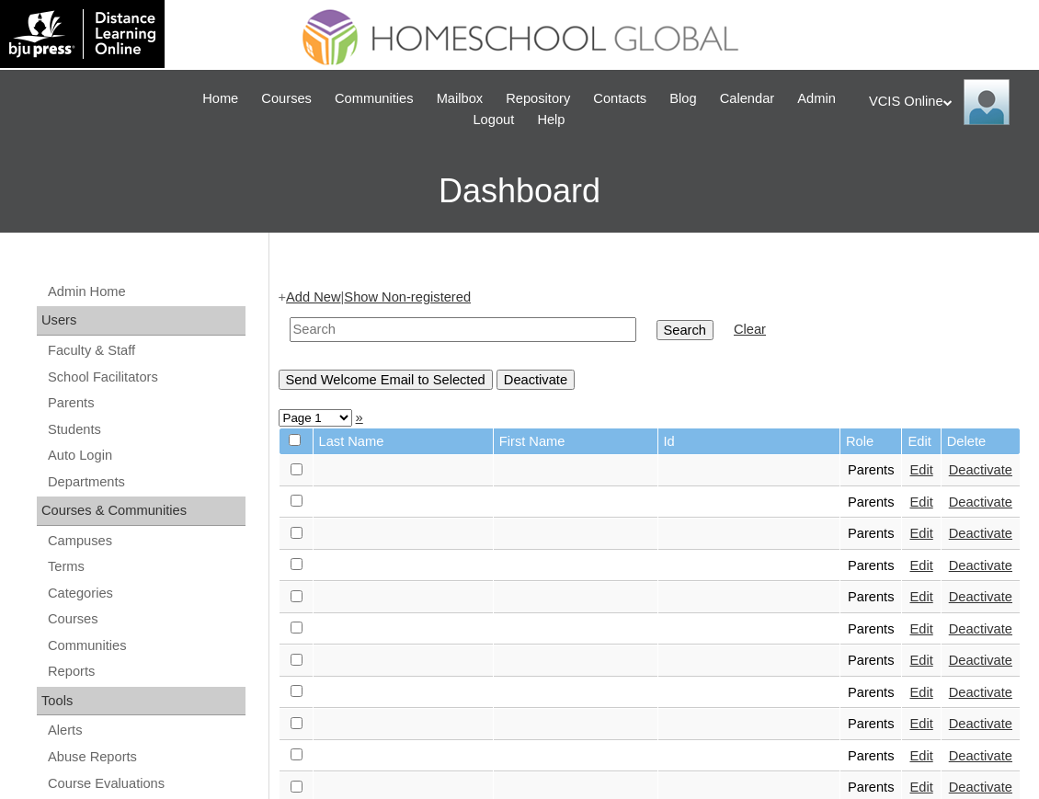
click at [351, 333] on input "text" at bounding box center [463, 329] width 347 height 25
paste input "VCIS014-5C-PA2025"
type input "VCIS014-5C-PA2025"
click at [656, 327] on input "Search" at bounding box center [684, 330] width 57 height 20
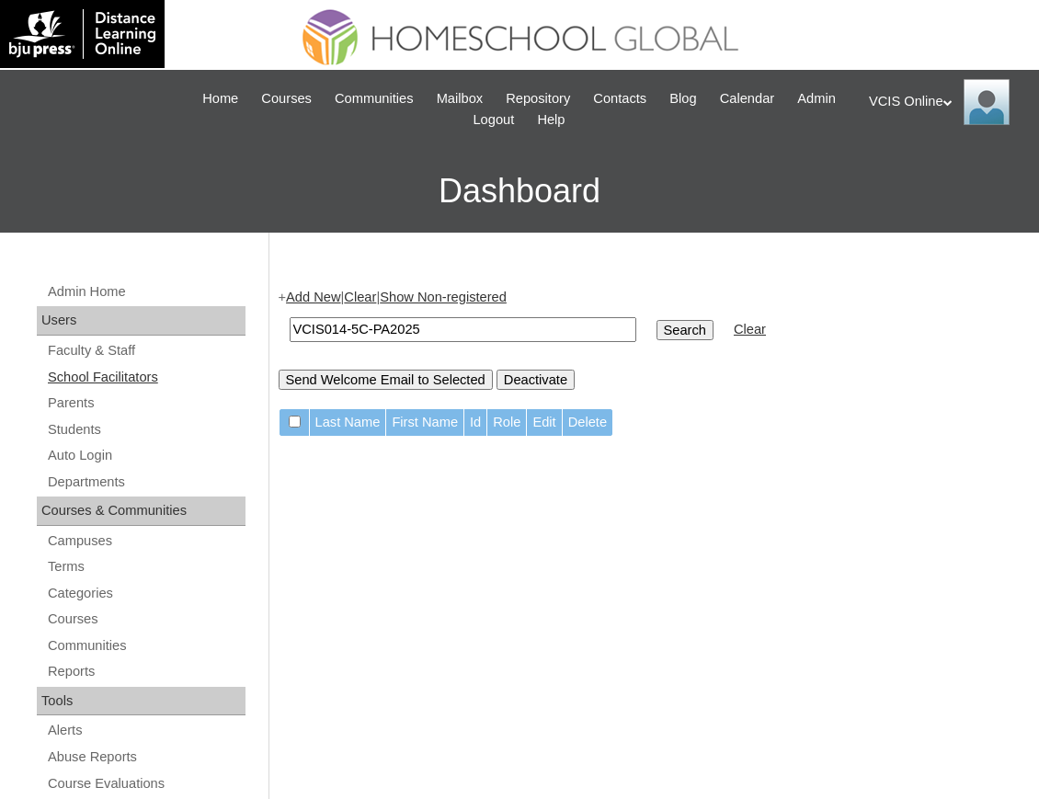
drag, startPoint x: 60, startPoint y: 406, endPoint x: 146, endPoint y: 384, distance: 89.2
click at [61, 406] on link "Parents" at bounding box center [146, 403] width 200 height 23
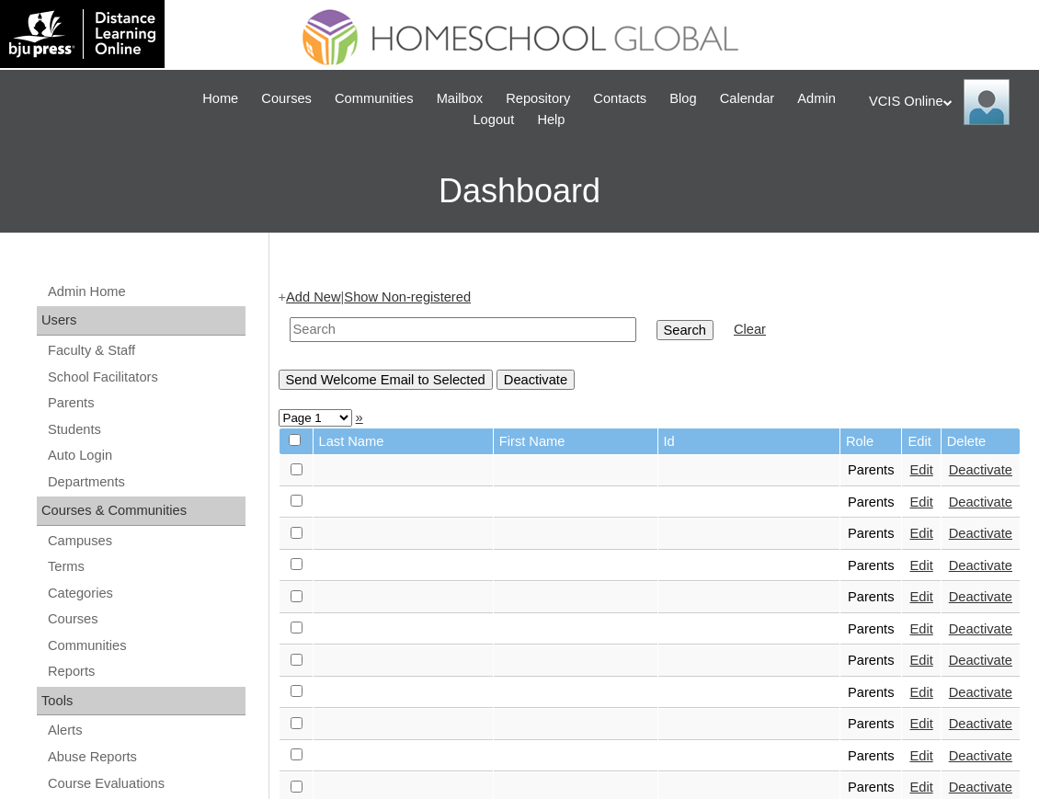
drag, startPoint x: 0, startPoint y: 0, endPoint x: 362, endPoint y: 328, distance: 488.8
click at [362, 328] on input "text" at bounding box center [463, 329] width 347 height 25
paste input "VCIS014-5C-PA2025"
type input "VCIS014-5C-PA2025"
click at [656, 329] on input "Search" at bounding box center [684, 330] width 57 height 20
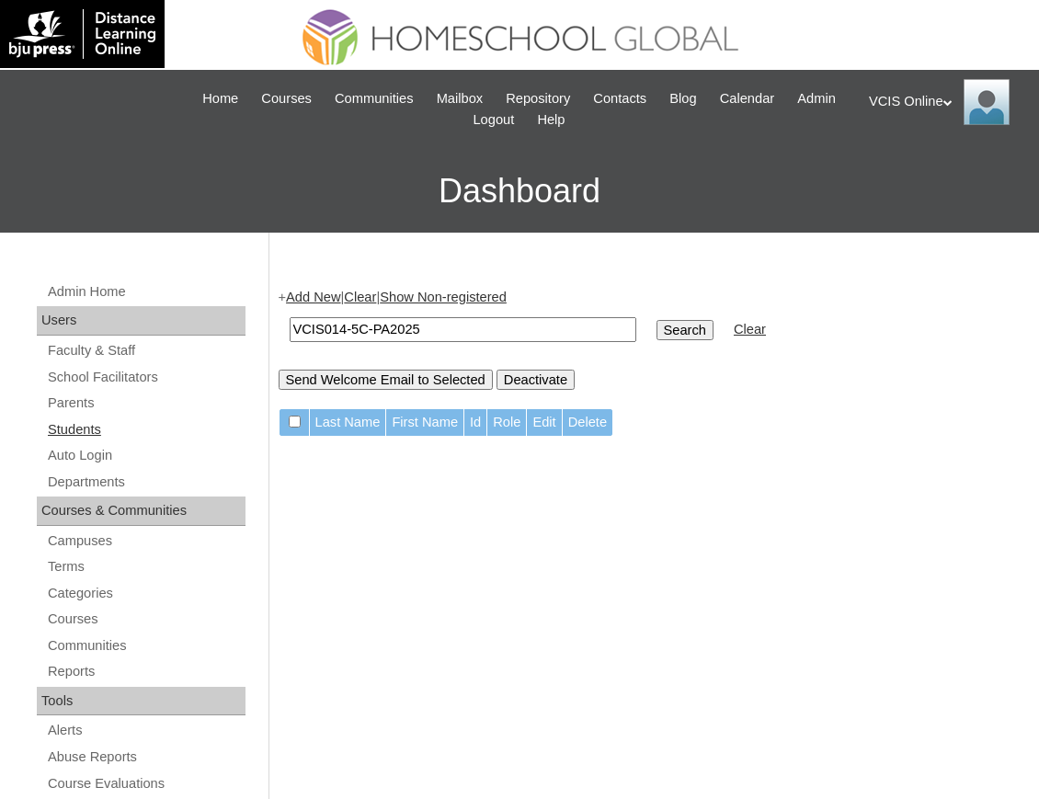
click at [84, 432] on link "Students" at bounding box center [146, 429] width 200 height 23
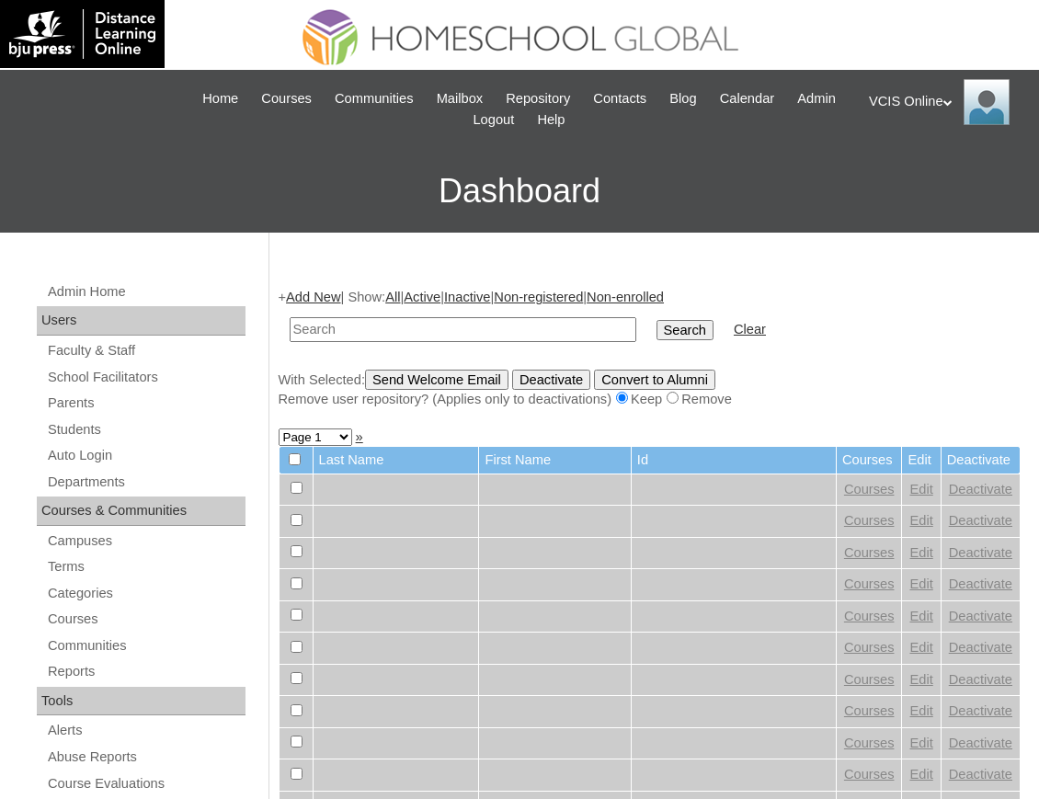
click at [380, 331] on input "text" at bounding box center [463, 329] width 347 height 25
type input "VCIS014-5C-PA2025"
click at [656, 325] on input "Search" at bounding box center [684, 330] width 57 height 20
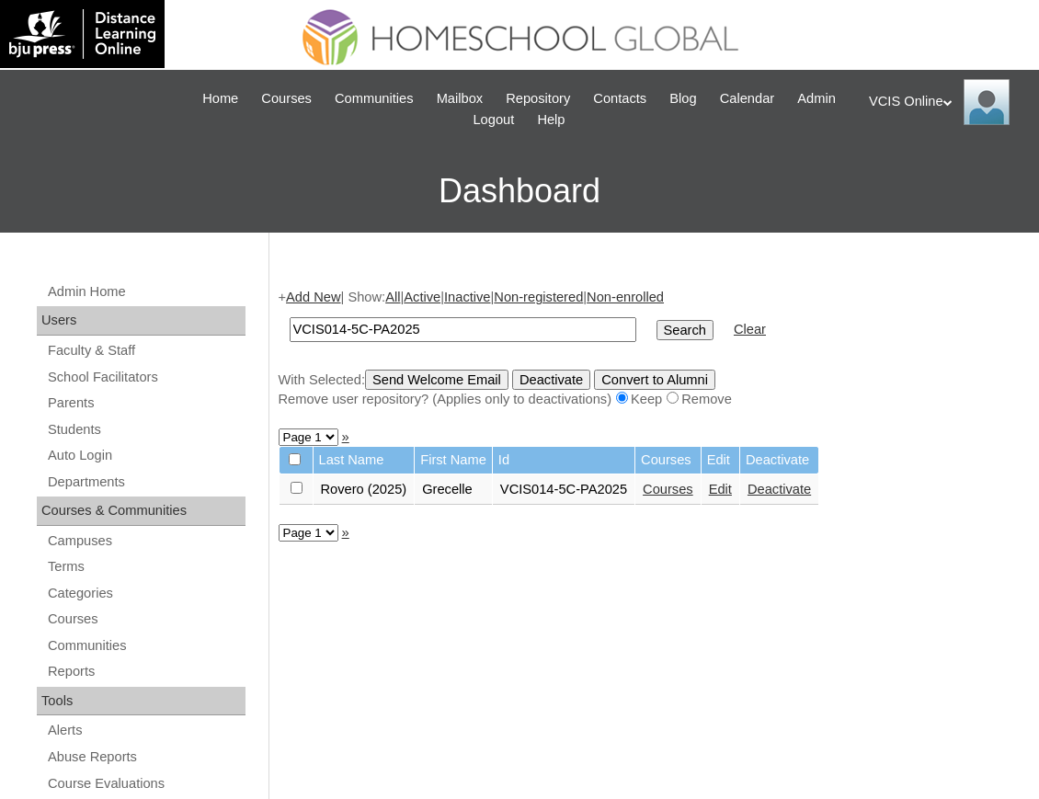
drag, startPoint x: 438, startPoint y: 333, endPoint x: 281, endPoint y: 335, distance: 156.3
click at [281, 335] on td "VCIS014-5C-PA2025" at bounding box center [462, 329] width 365 height 43
click at [53, 406] on link "Parents" at bounding box center [146, 403] width 200 height 23
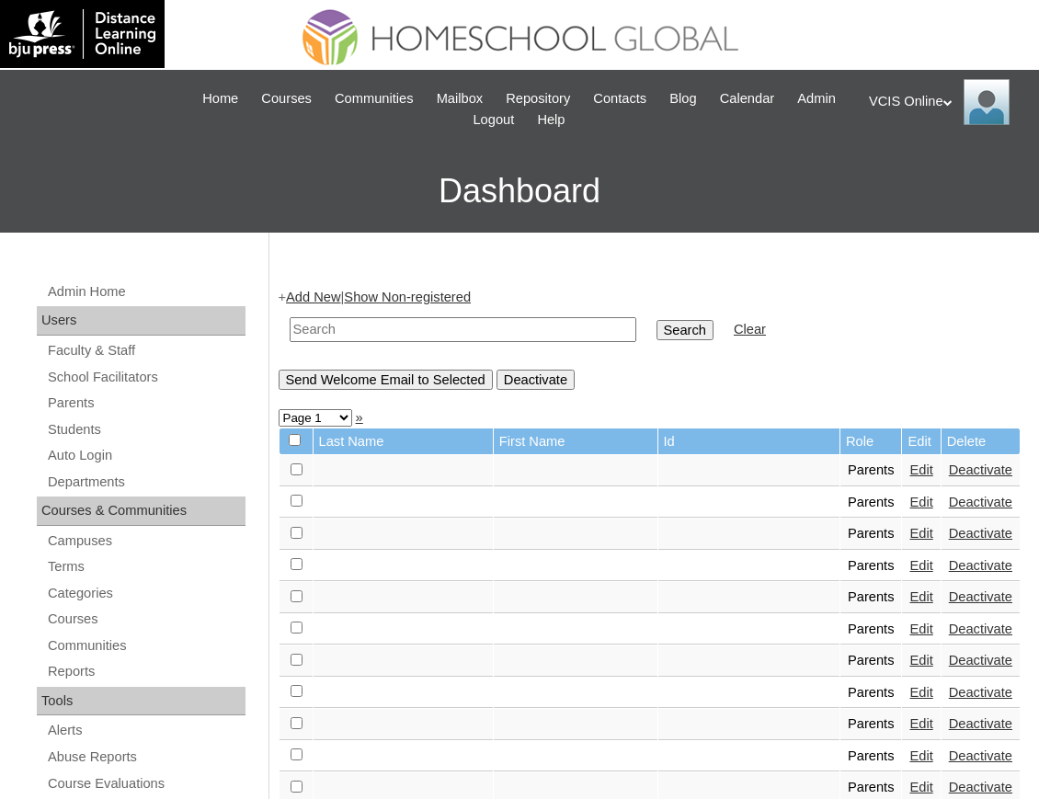
click at [398, 336] on input "text" at bounding box center [463, 329] width 347 height 25
type input "VCIS014-5C-PA2025"
click at [656, 337] on input "Search" at bounding box center [684, 330] width 57 height 20
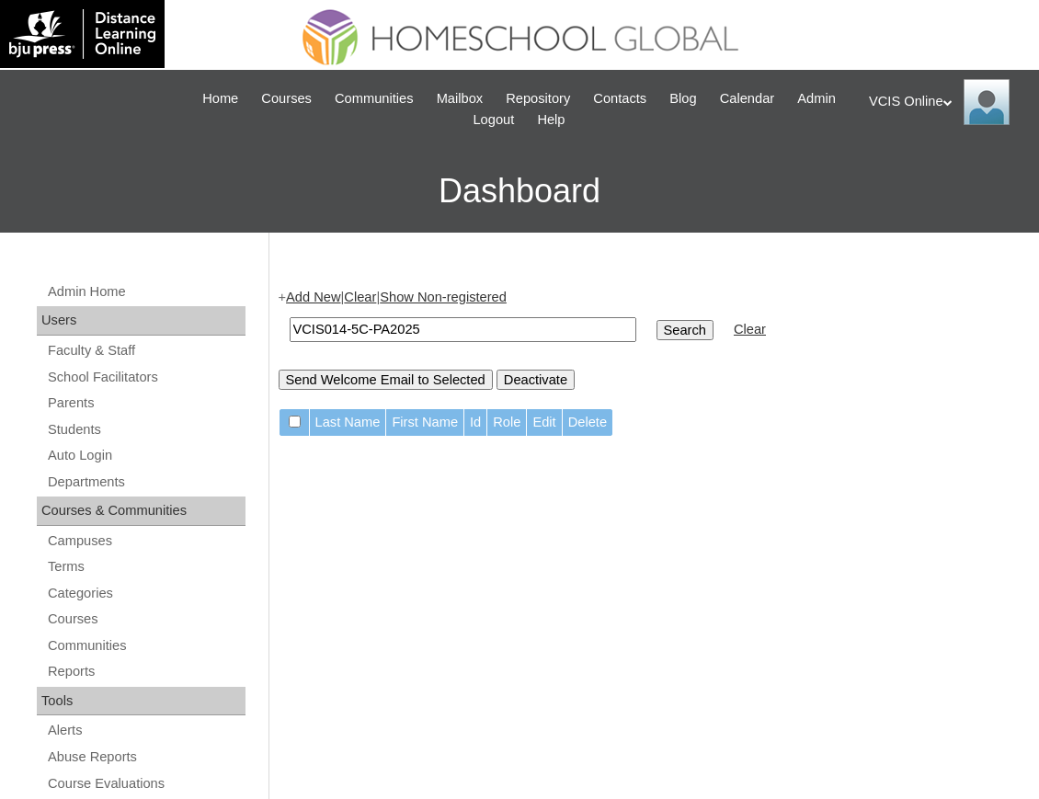
click at [489, 335] on input "VCIS014-5C-PA2025" at bounding box center [463, 329] width 347 height 25
paste input "24-10A"
type input "VCIS024-10A-PA2025"
click at [656, 322] on input "Search" at bounding box center [684, 330] width 57 height 20
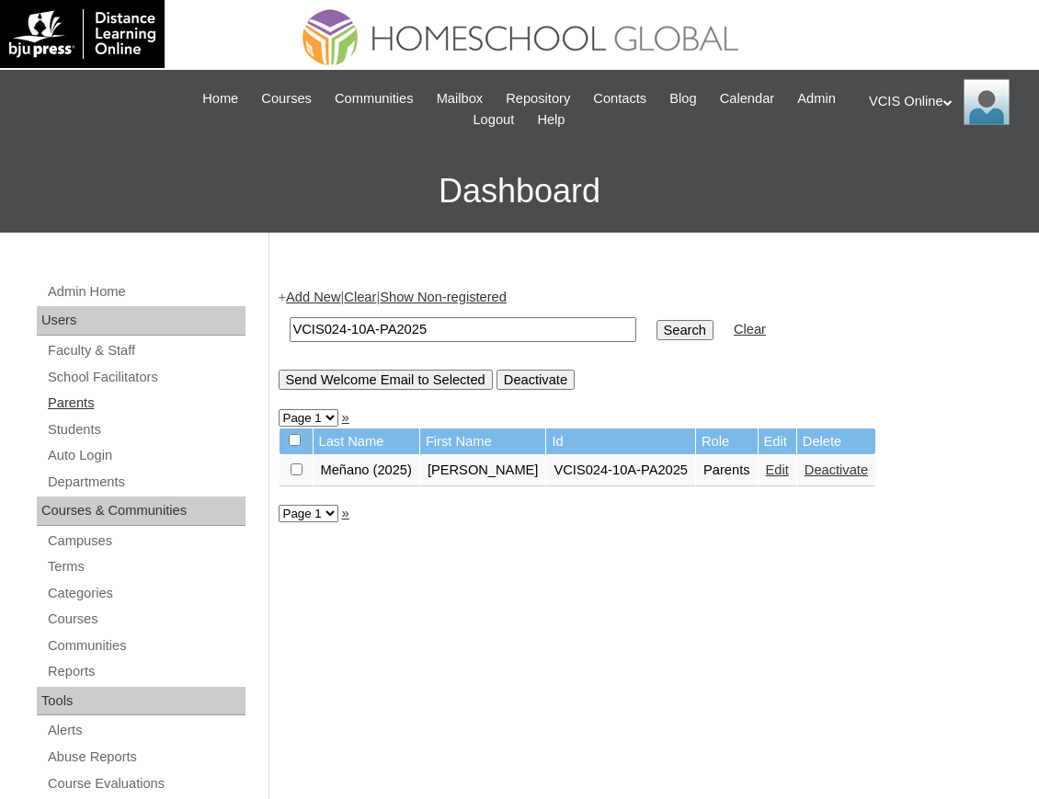
click at [73, 401] on link "Parents" at bounding box center [146, 403] width 200 height 23
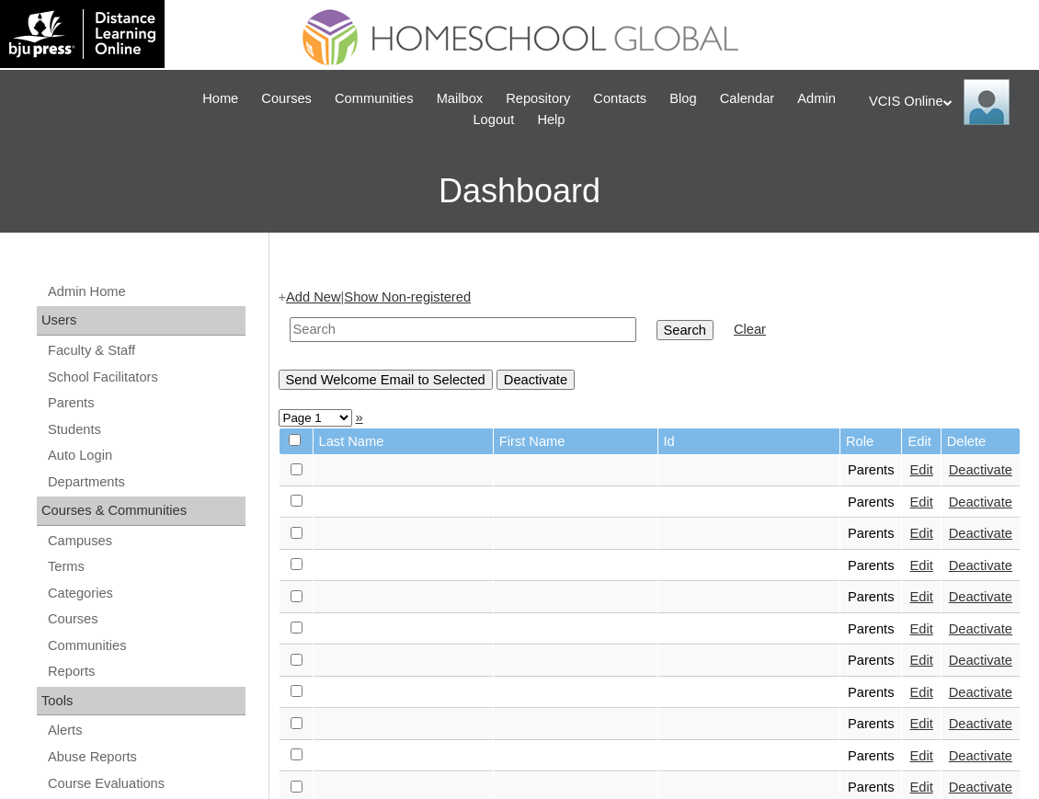
click at [405, 325] on input "text" at bounding box center [463, 329] width 347 height 25
paste input "VCIS024-10A-PA2025"
type input "VCIS024-10A-PA2025"
click at [656, 328] on input "Search" at bounding box center [684, 330] width 57 height 20
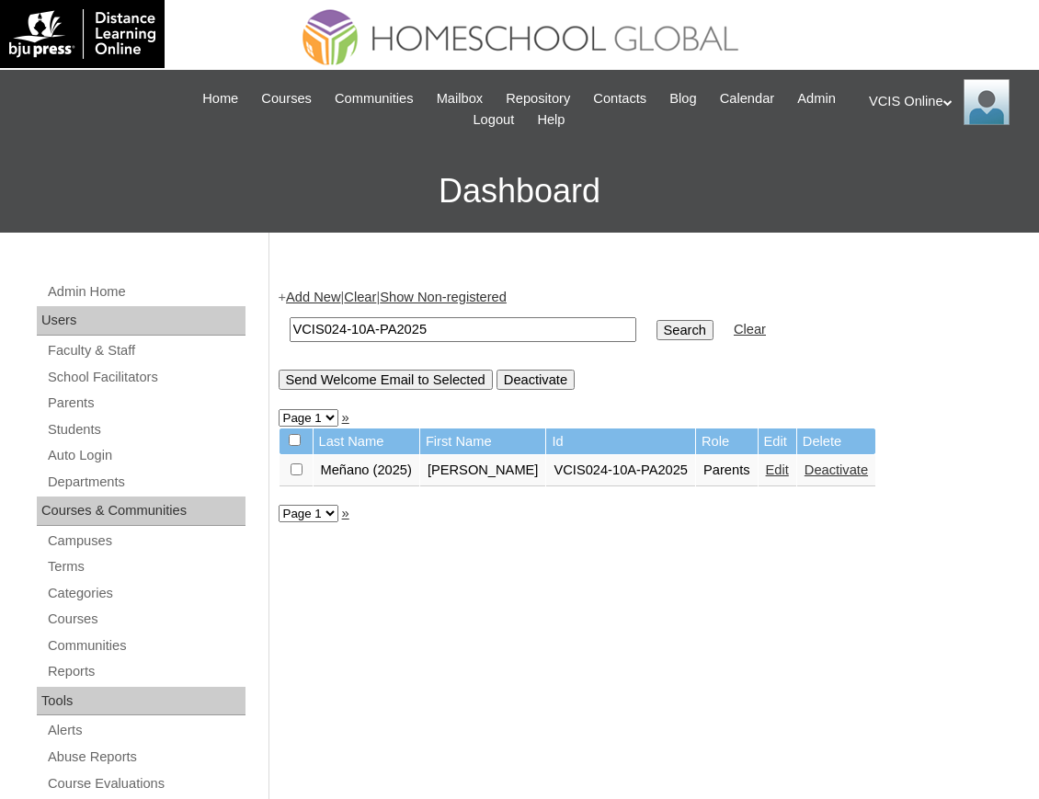
click at [386, 333] on input "VCIS024-10A-PA2025" at bounding box center [463, 329] width 347 height 25
click at [432, 337] on input "VCIS024-10A-PA2025" at bounding box center [463, 329] width 347 height 25
paste input "14-5C"
type input "VCIS014-5C-PA2025"
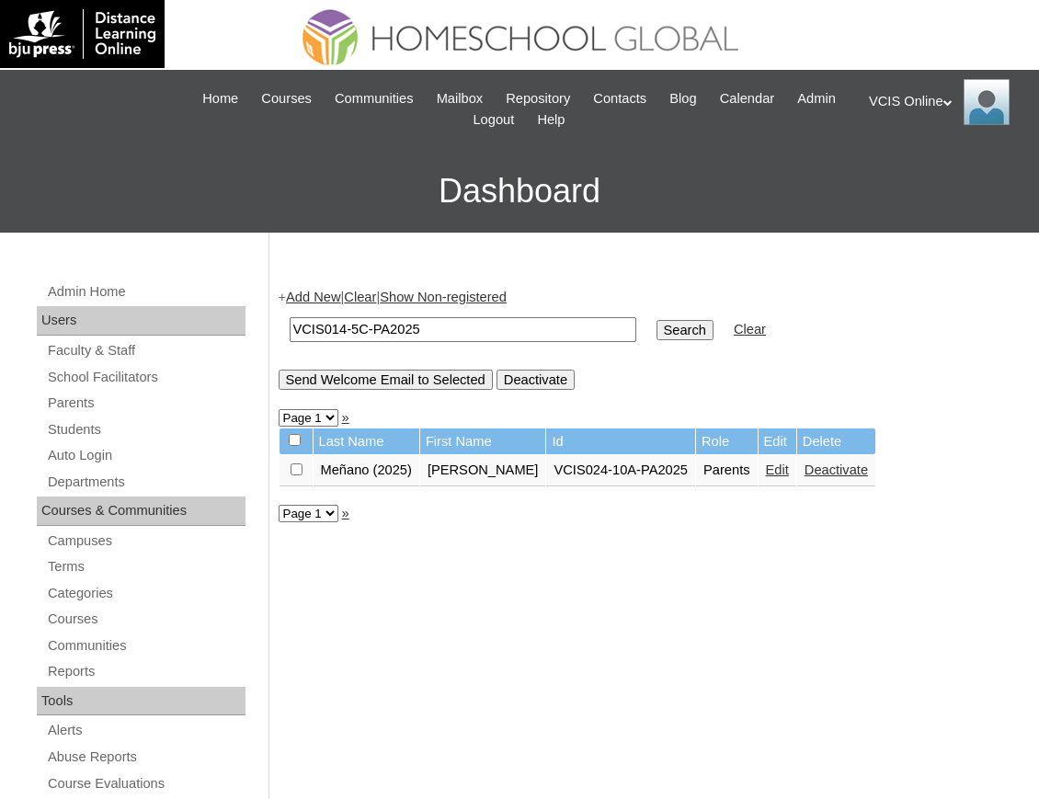
click at [656, 331] on input "Search" at bounding box center [684, 330] width 57 height 20
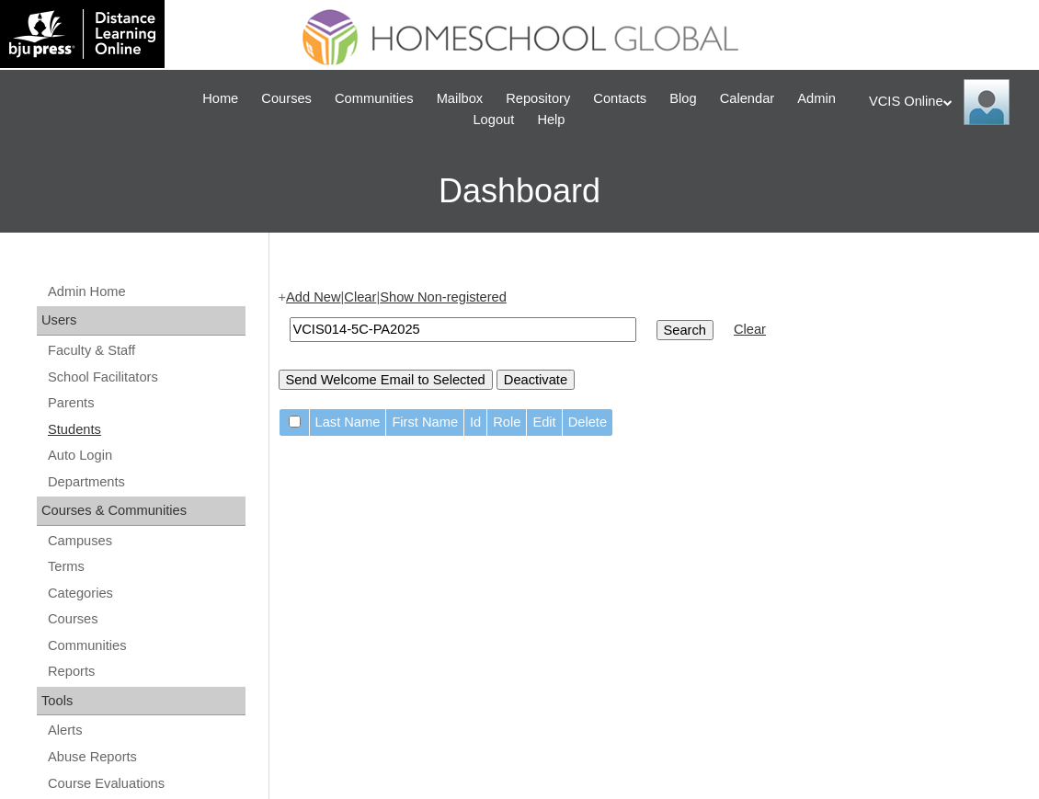
drag, startPoint x: 97, startPoint y: 427, endPoint x: 111, endPoint y: 425, distance: 13.9
click at [97, 427] on link "Students" at bounding box center [146, 429] width 200 height 23
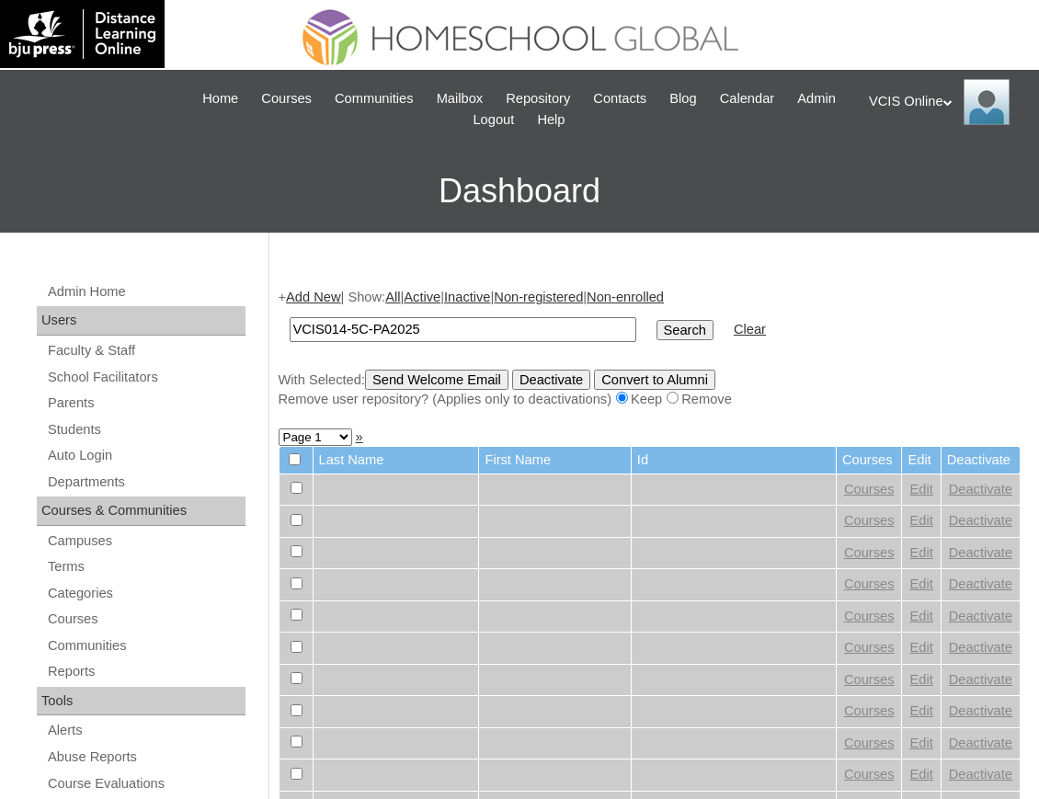
type input "VCIS014-5C-PA2025"
click at [656, 334] on input "Search" at bounding box center [684, 330] width 57 height 20
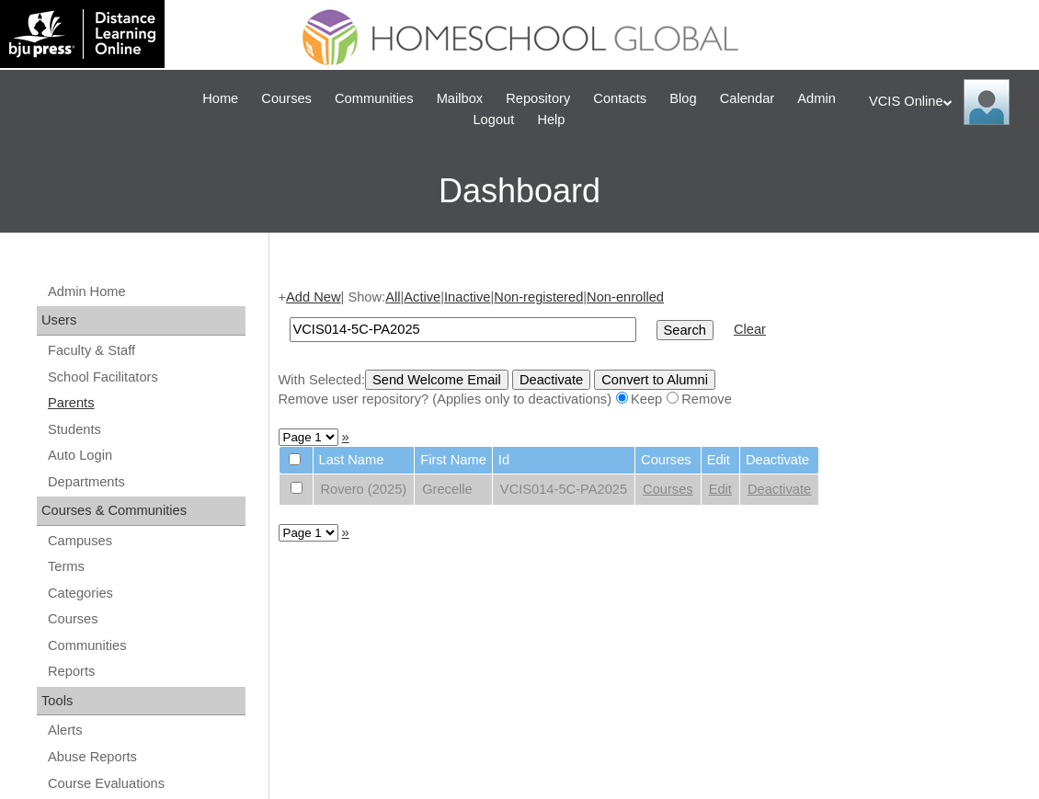
click at [88, 412] on link "Parents" at bounding box center [146, 403] width 200 height 23
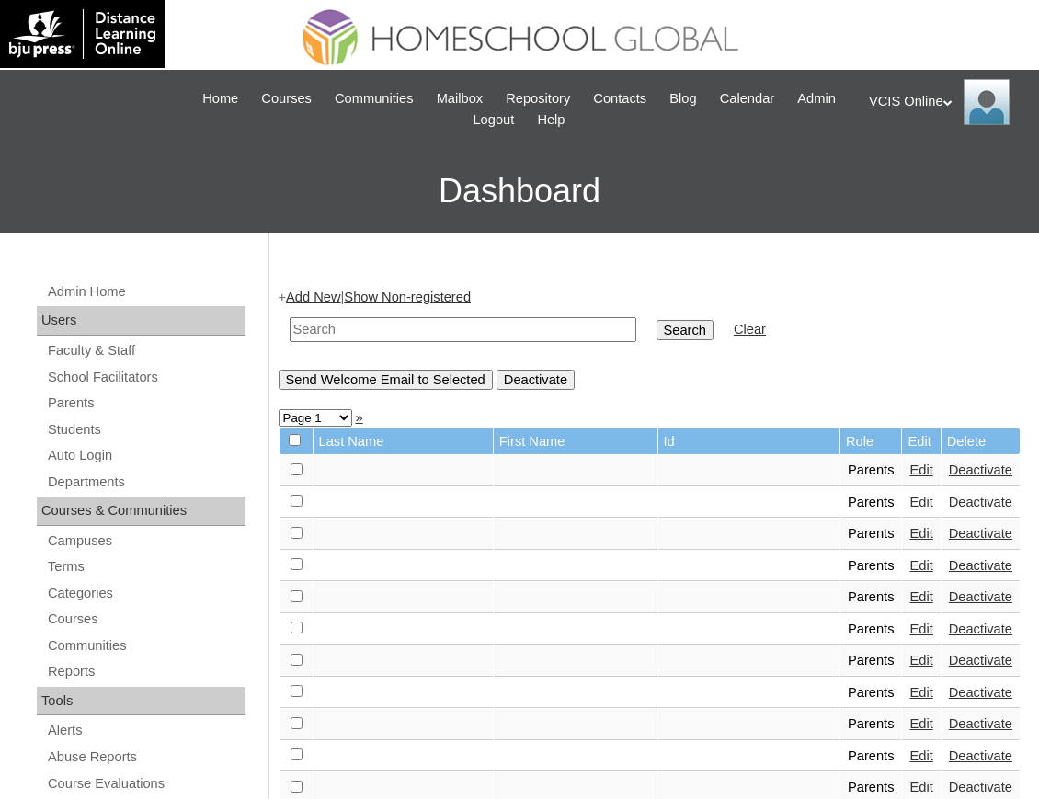
click at [456, 318] on input "text" at bounding box center [463, 329] width 347 height 25
paste input "VCIS014-5C-PA2025"
type input "VCIS014-5C-PA2025"
click at [656, 323] on input "Search" at bounding box center [684, 330] width 57 height 20
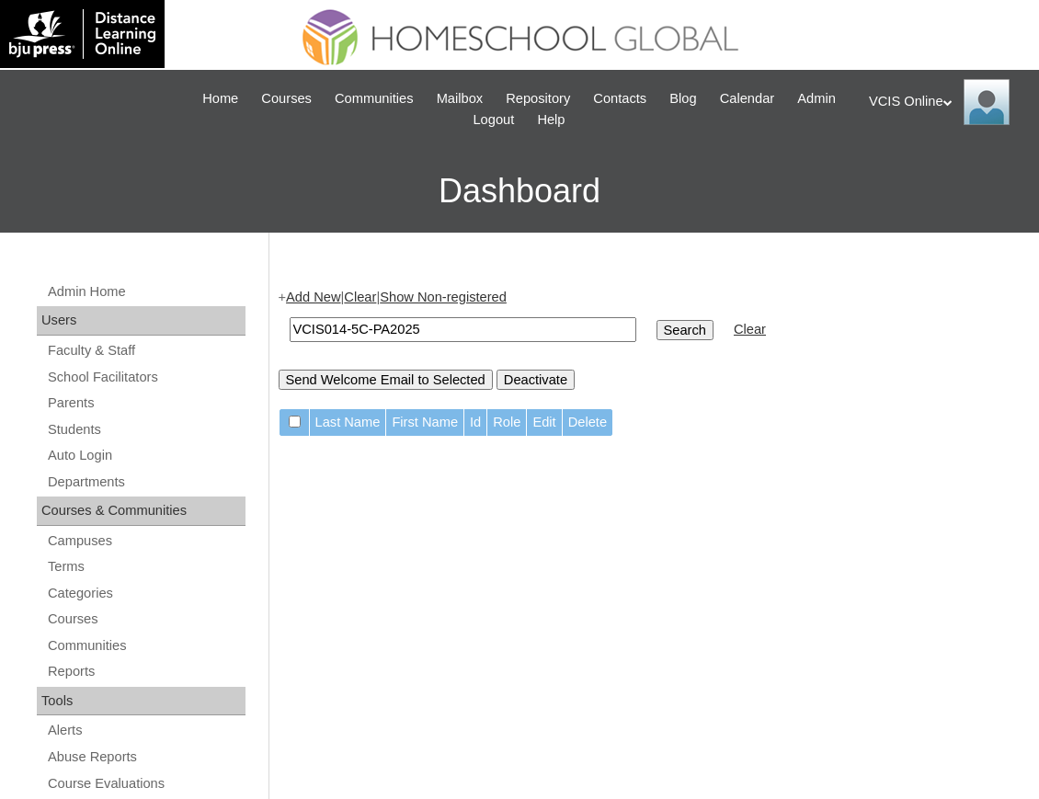
click at [328, 305] on div "+ Add New | Clear | Show Non-registered VCIS014-5C-PA2025 Search Clear Send Wel…" at bounding box center [650, 339] width 743 height 102
click at [340, 290] on link "Add New" at bounding box center [313, 297] width 54 height 15
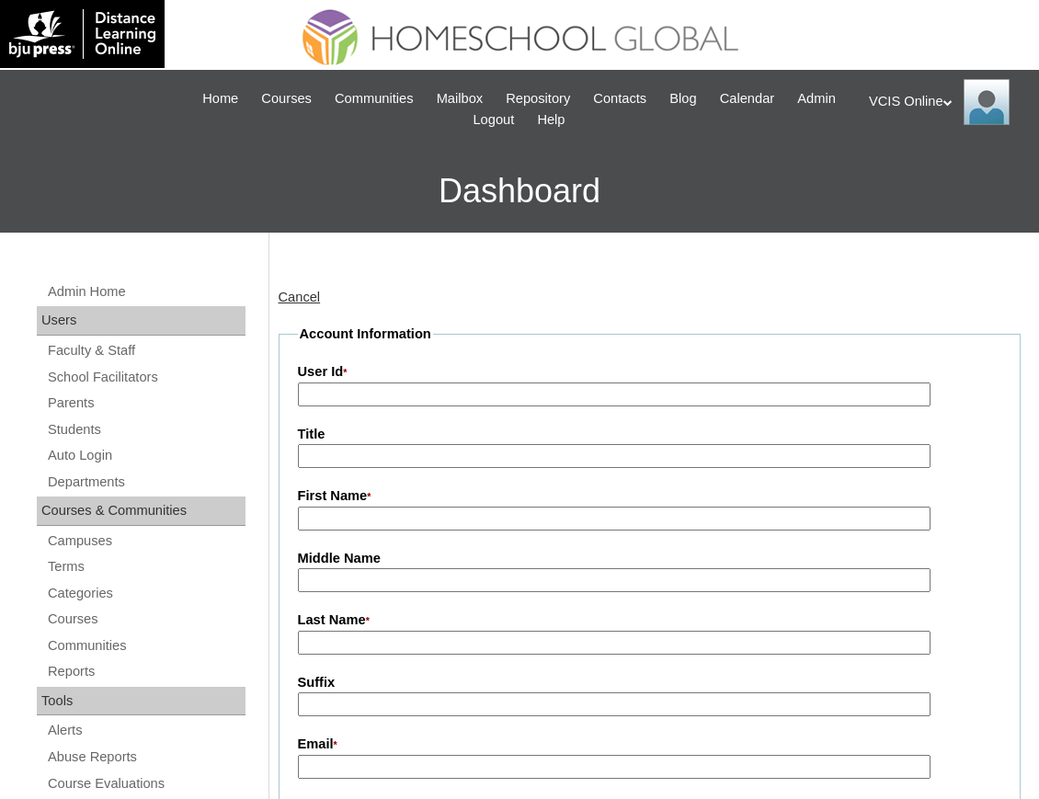
click at [327, 291] on div "Cancel" at bounding box center [650, 297] width 743 height 19
click at [318, 296] on link "Cancel" at bounding box center [300, 297] width 42 height 15
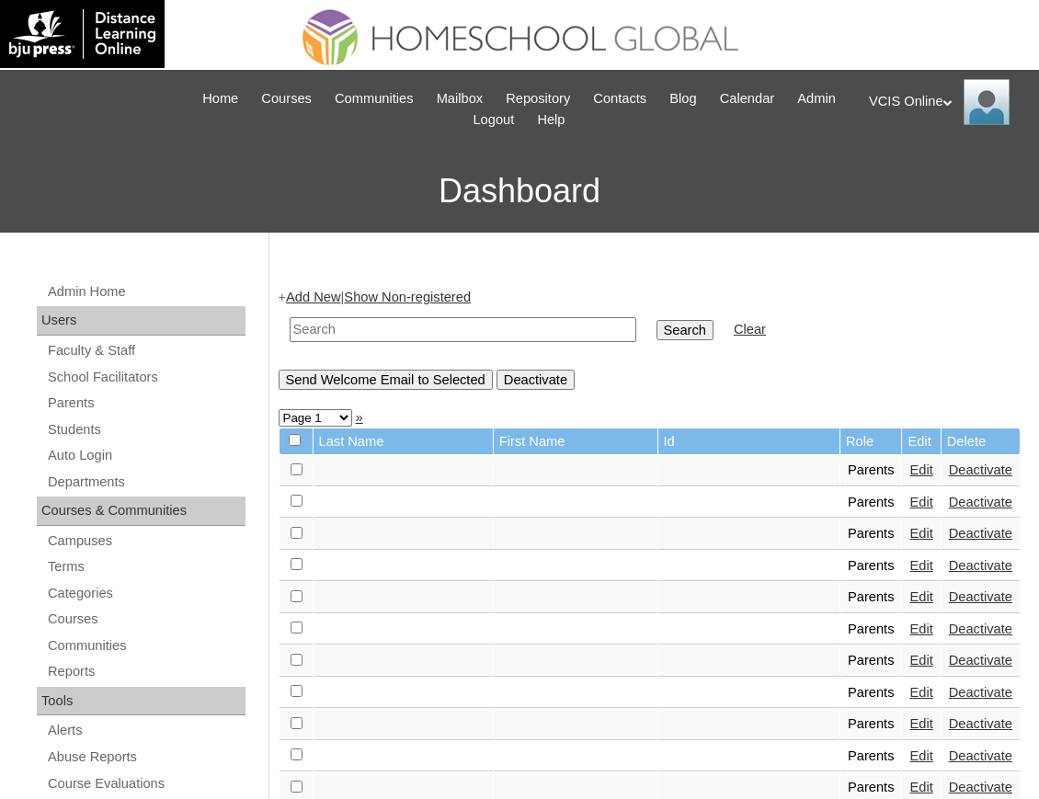
click at [435, 327] on input "text" at bounding box center [463, 329] width 347 height 25
paste input "VCIS014-5C-PA2025"
click at [344, 333] on input "VCIS014-5C-PA2025" at bounding box center [463, 329] width 347 height 25
type input "VCIS016-5C-PA2025"
click at [656, 320] on input "Search" at bounding box center [684, 330] width 57 height 20
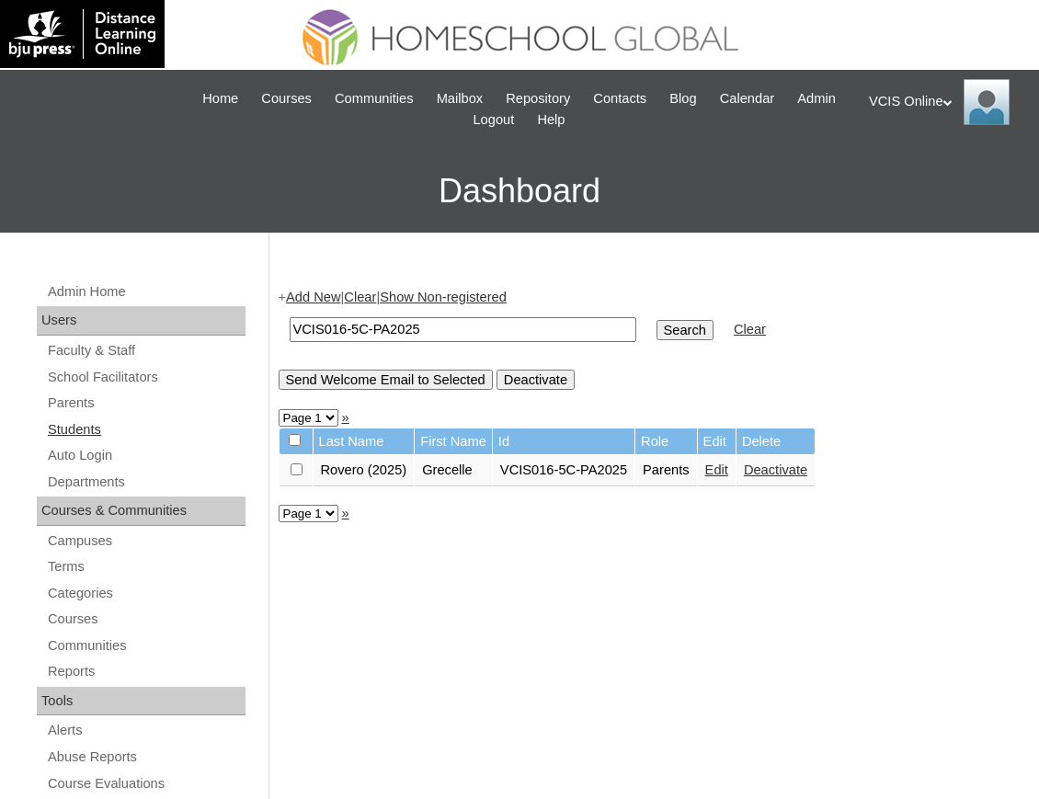
click at [73, 430] on link "Students" at bounding box center [146, 429] width 200 height 23
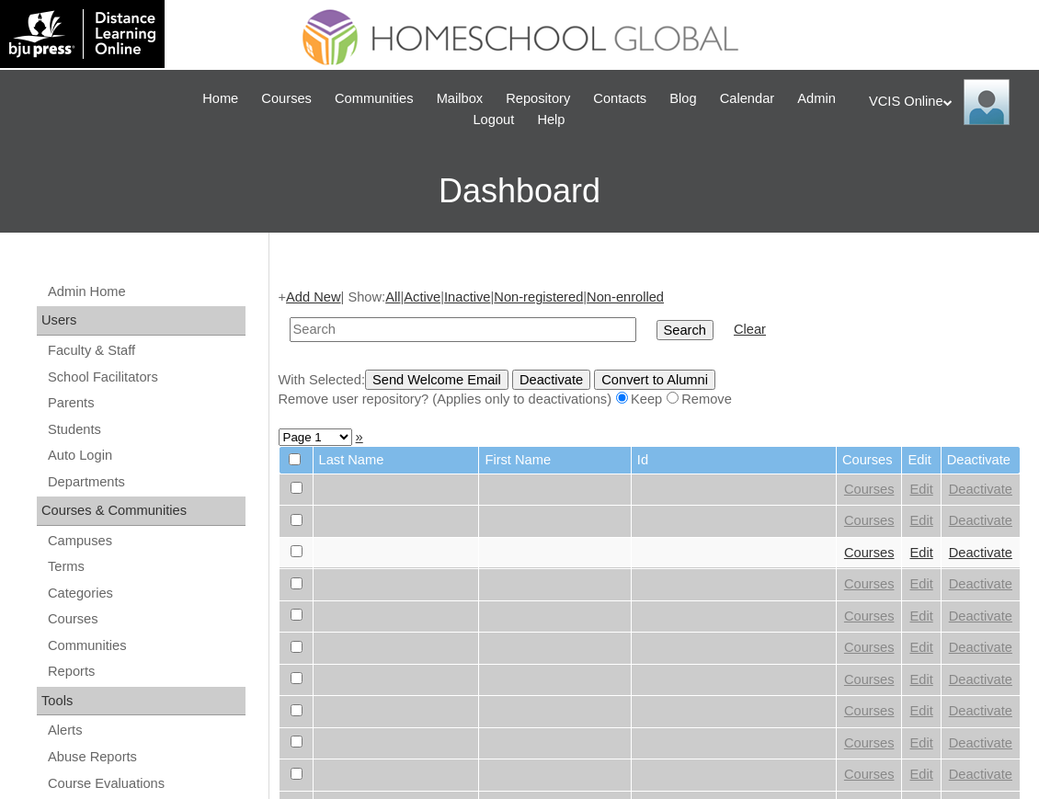
click at [358, 324] on input "text" at bounding box center [463, 329] width 347 height 25
type input "PH Philippine (DepEd) Ortigas Hub Ms. Crizel Valencia"
paste input "VCIS016-5C-PA2025"
type input "VCIS016-5C-PA2025"
click at [656, 336] on input "Search" at bounding box center [684, 330] width 57 height 20
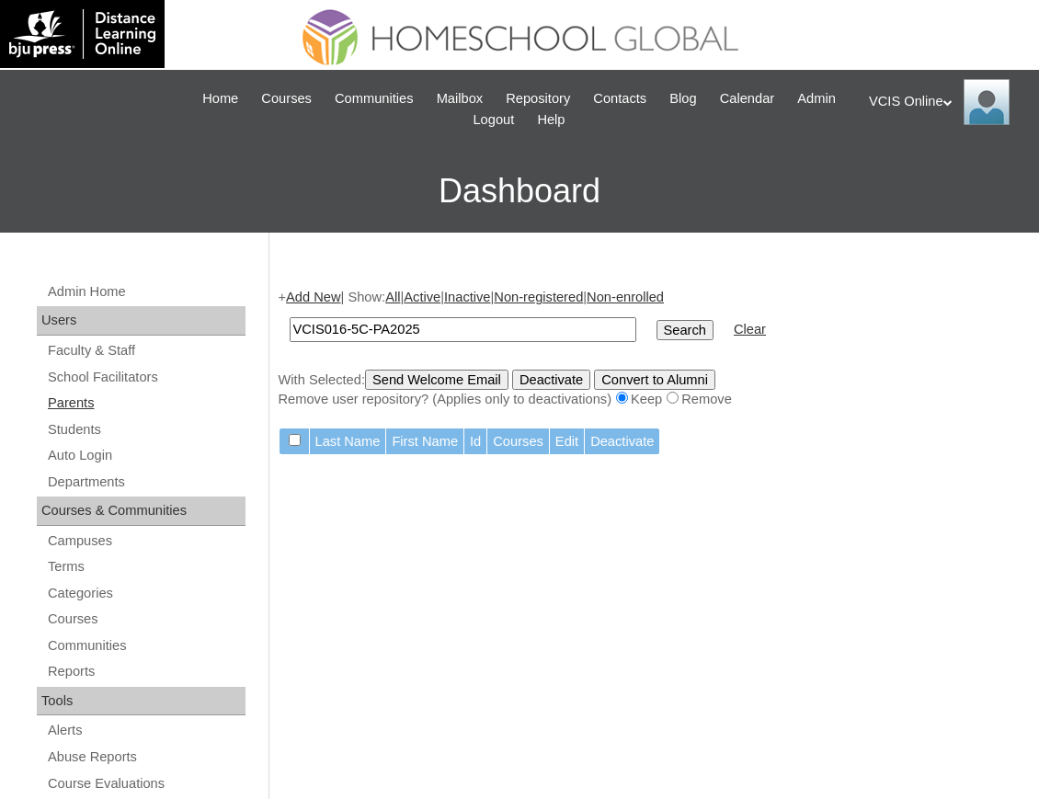
click at [86, 400] on link "Parents" at bounding box center [146, 403] width 200 height 23
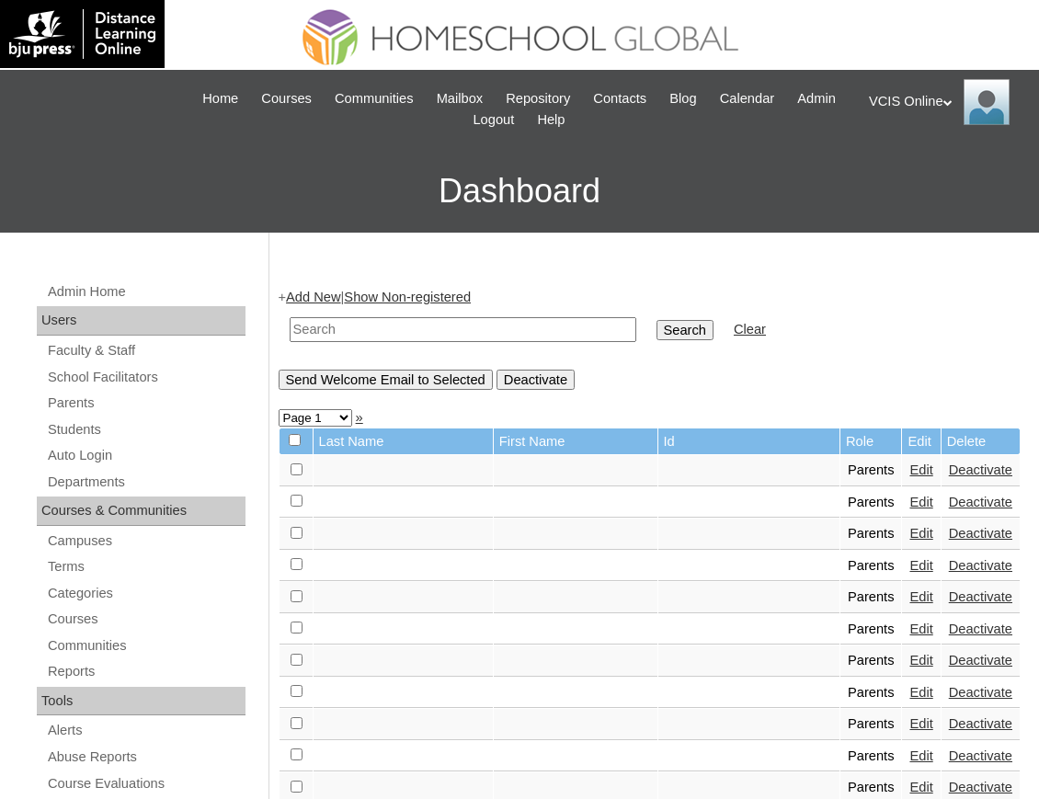
click at [407, 334] on input "text" at bounding box center [463, 329] width 347 height 25
type input "VCIS016-5C-PA2025"
click at [656, 329] on input "Search" at bounding box center [684, 330] width 57 height 20
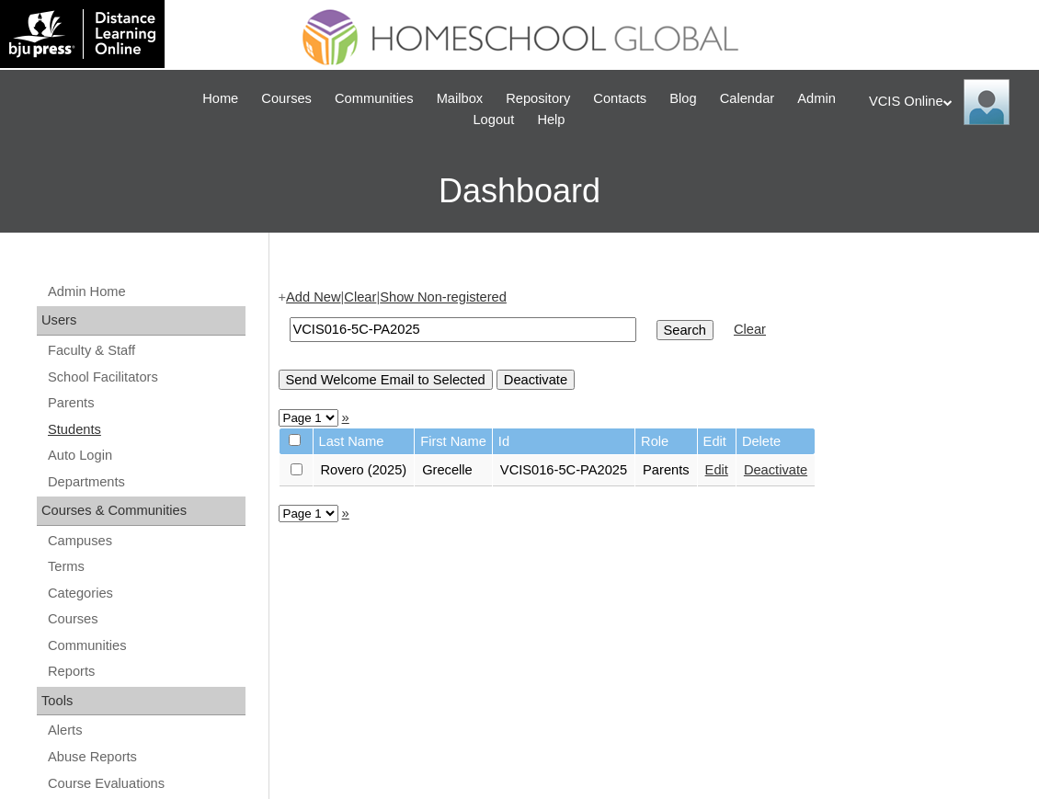
click at [88, 427] on link "Students" at bounding box center [146, 429] width 200 height 23
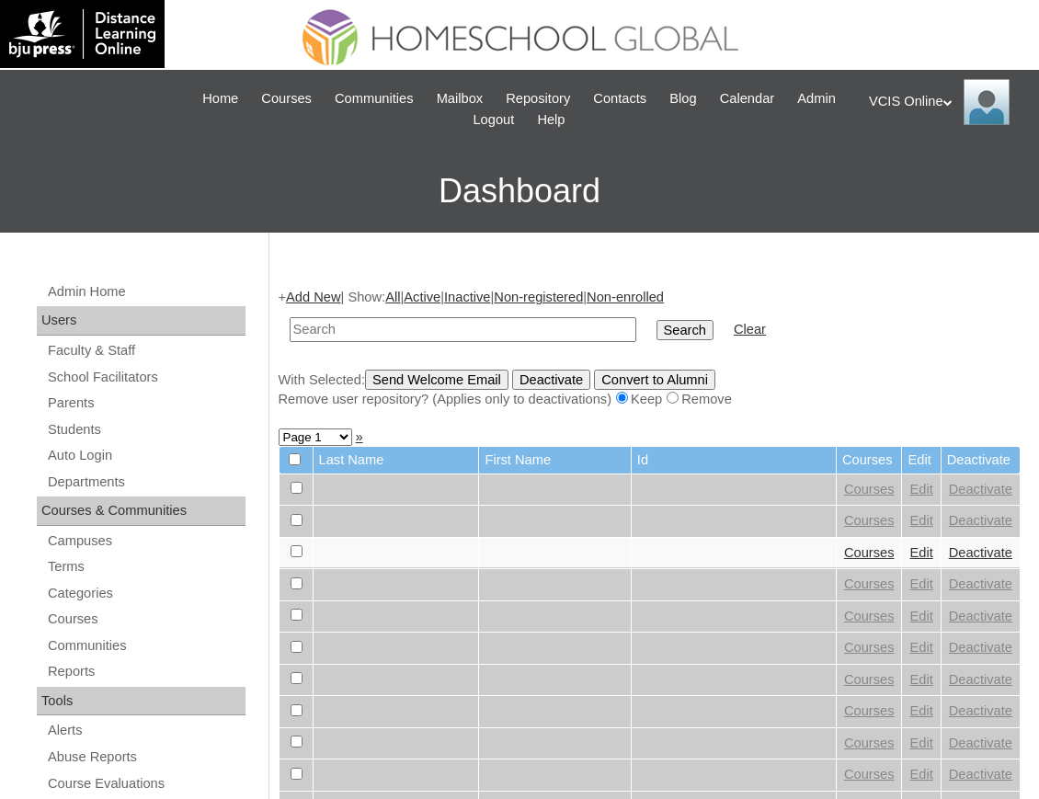
paste input "VCIS029-10A-SA2025"
click at [461, 326] on input "text" at bounding box center [463, 329] width 347 height 25
type input "VCIS029-10A-SA2025"
click at [656, 331] on input "Search" at bounding box center [684, 330] width 57 height 20
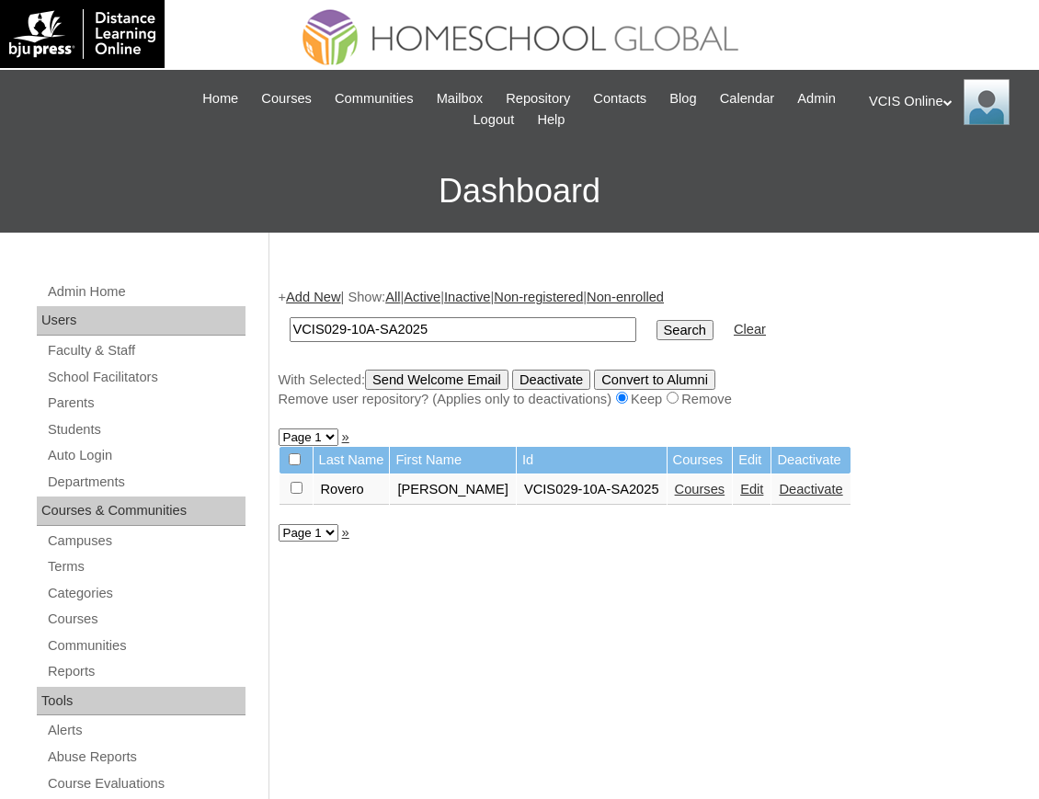
click at [733, 497] on td "Edit" at bounding box center [752, 489] width 38 height 31
click at [740, 495] on link "Edit" at bounding box center [751, 489] width 23 height 15
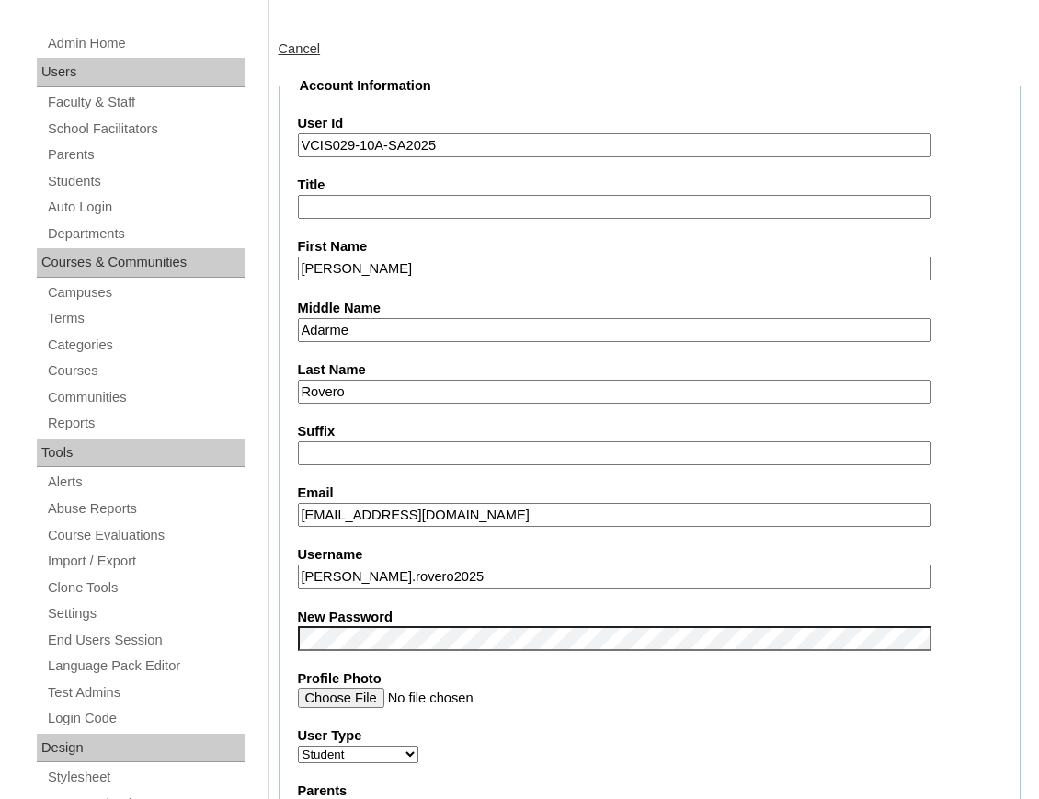
scroll to position [490, 0]
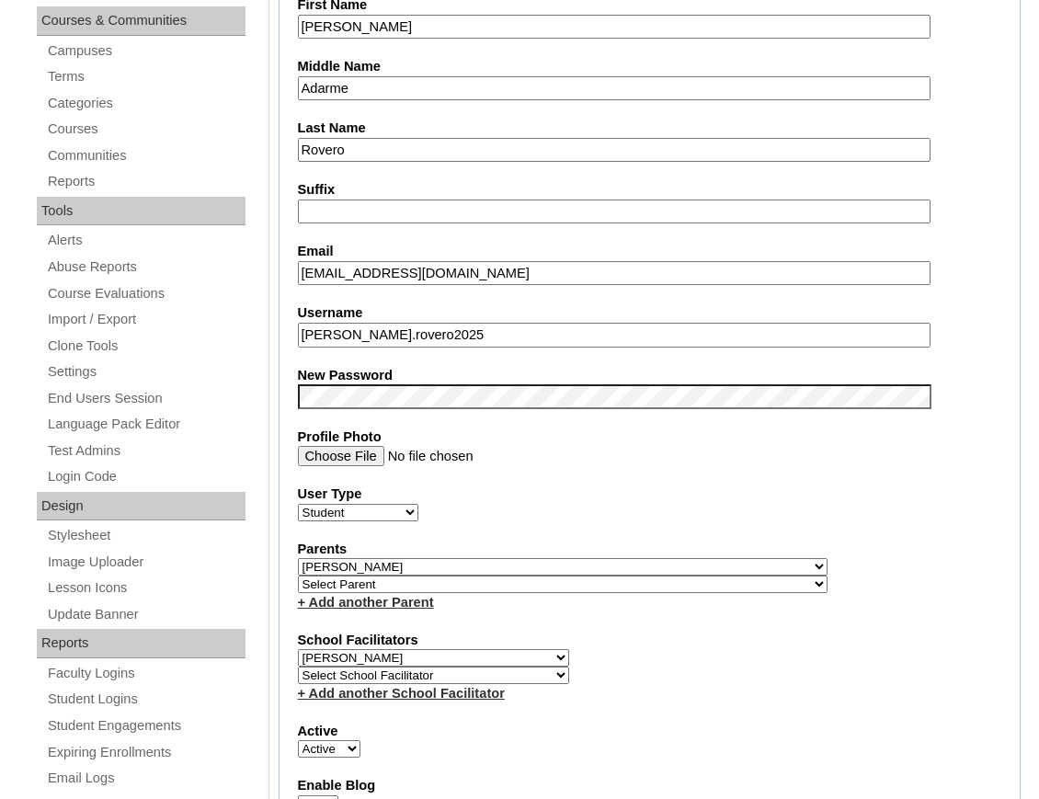
click at [432, 327] on input "alejandra.rovero2025" at bounding box center [614, 335] width 633 height 25
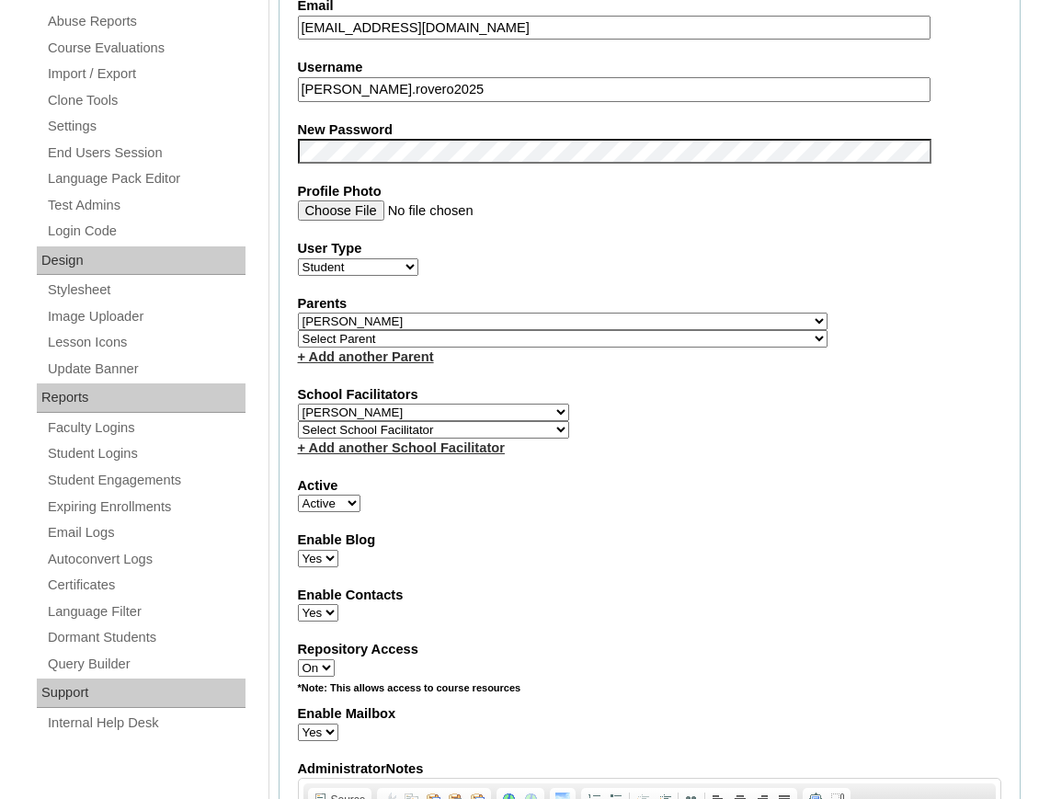
click at [462, 321] on select "Select Parent , , , , , , , , , , , , , , , , , , , , , , , , , , , , , , , , ,…" at bounding box center [563, 321] width 530 height 17
click at [298, 313] on select "Select Parent , , , , , , , , , , , , , , , , , , , , , , , , , , , , , , , , ,…" at bounding box center [563, 321] width 530 height 17
select select "37614"
click at [802, 531] on label "Enable Blog" at bounding box center [650, 540] width 704 height 19
click at [338, 550] on select "Yes No" at bounding box center [318, 558] width 40 height 17
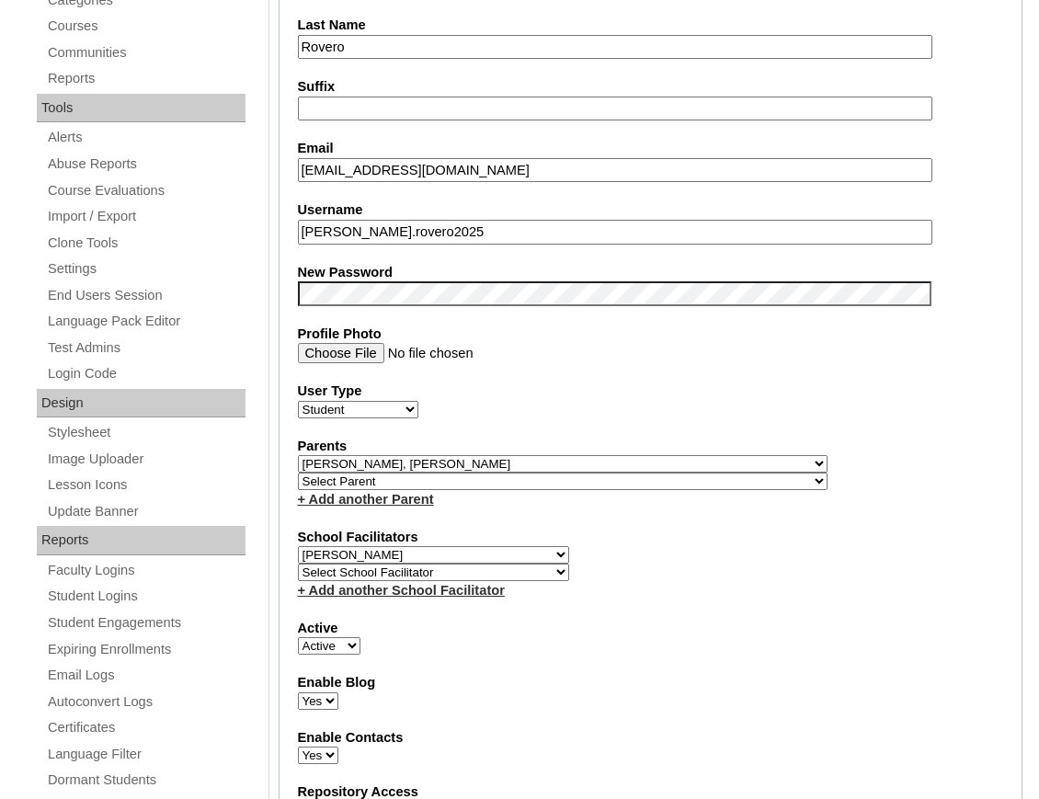
scroll to position [594, 0]
click at [371, 462] on select "Select Parent , , , , , , , , , , , , , , , , , , , , , , , , , , , , , , , , ,…" at bounding box center [563, 462] width 530 height 17
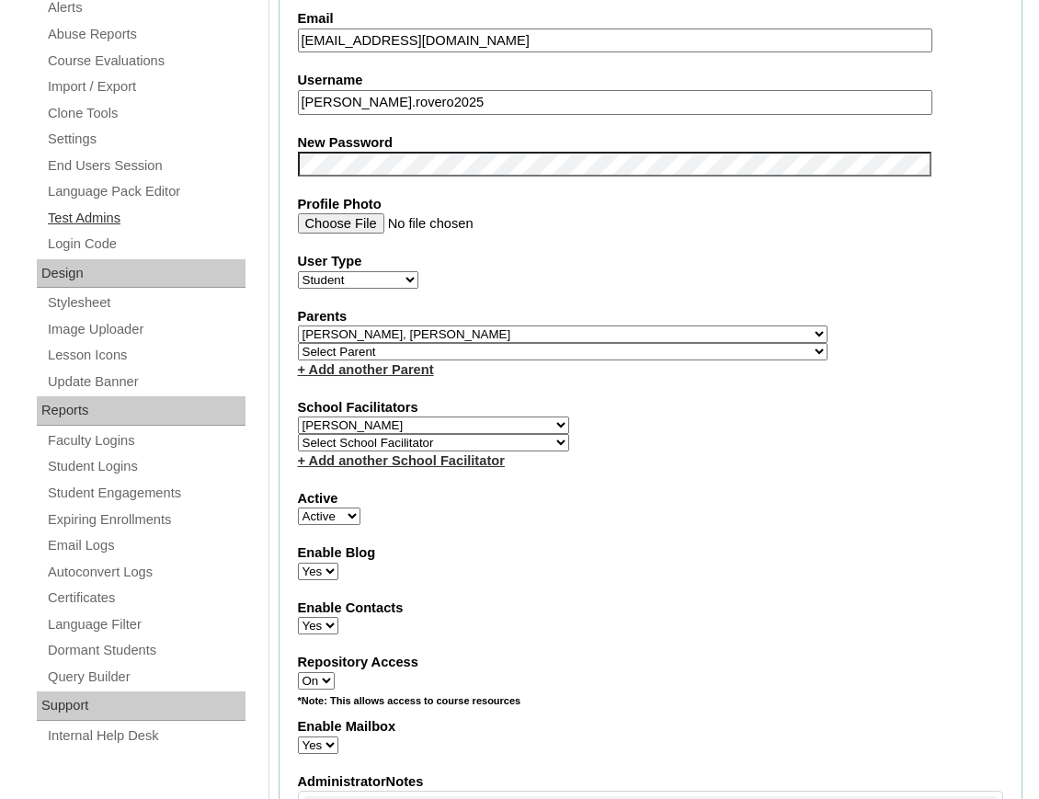
scroll to position [717, 0]
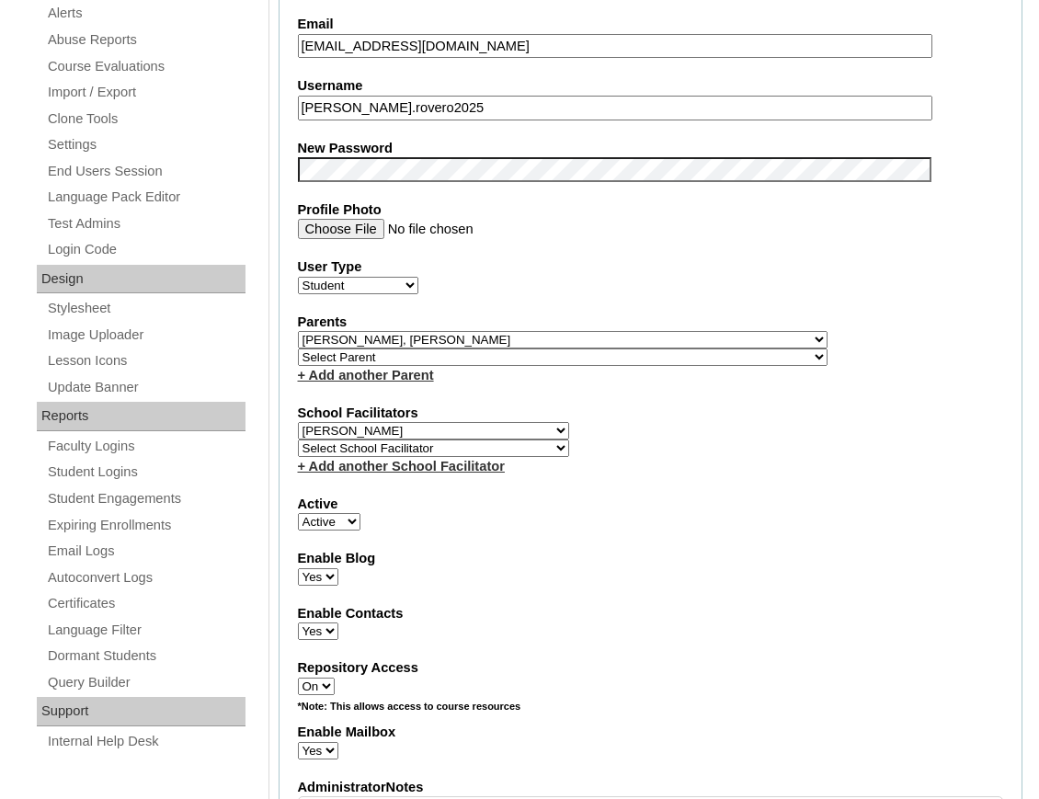
click at [398, 332] on select "Select Parent , , , , , , , , , , , , , , , , , , , , , , , , , , , , , , , , ,…" at bounding box center [563, 339] width 530 height 17
click at [401, 341] on select "Select Parent , , , , , , , , , , , , , , , , , , , , , , , , , , , , , , , , ,…" at bounding box center [563, 339] width 530 height 17
click at [399, 341] on select "Select Parent , , , , , , , , , , , , , , , , , , , , , , , , , , , , , , , , ,…" at bounding box center [563, 339] width 530 height 17
click at [587, 353] on select "Select Parent , , , , , , , , , , , , , , , , , , , , , , , , , , , , , , , , ,…" at bounding box center [563, 356] width 530 height 17
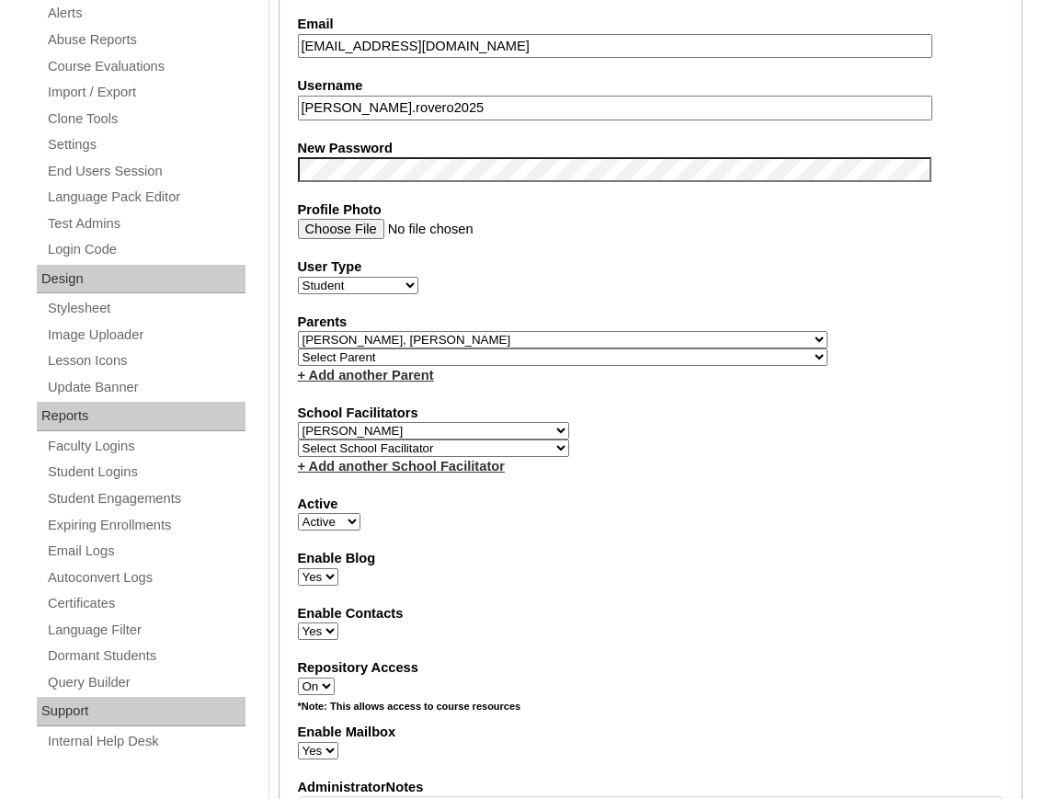
select select "43329"
click at [298, 348] on select "Select Parent , , , , , , , , , , , , , , , , , , , , , , , , , , , , , , , , ,…" at bounding box center [563, 356] width 530 height 17
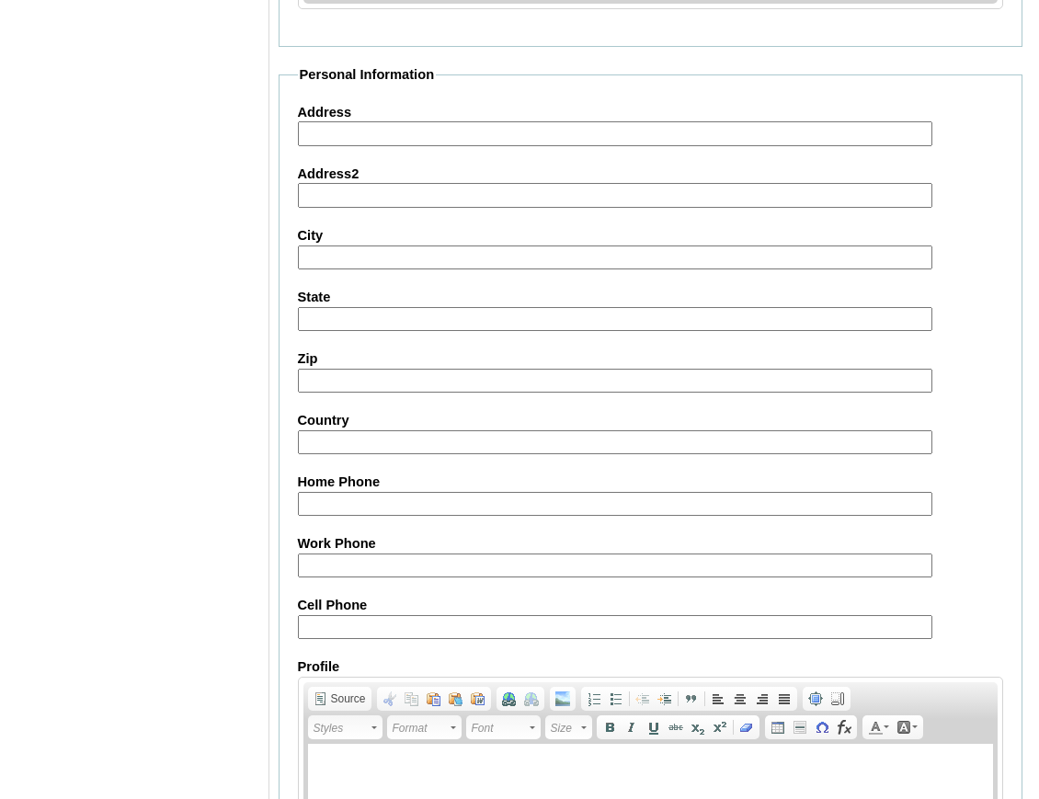
scroll to position [2025, 0]
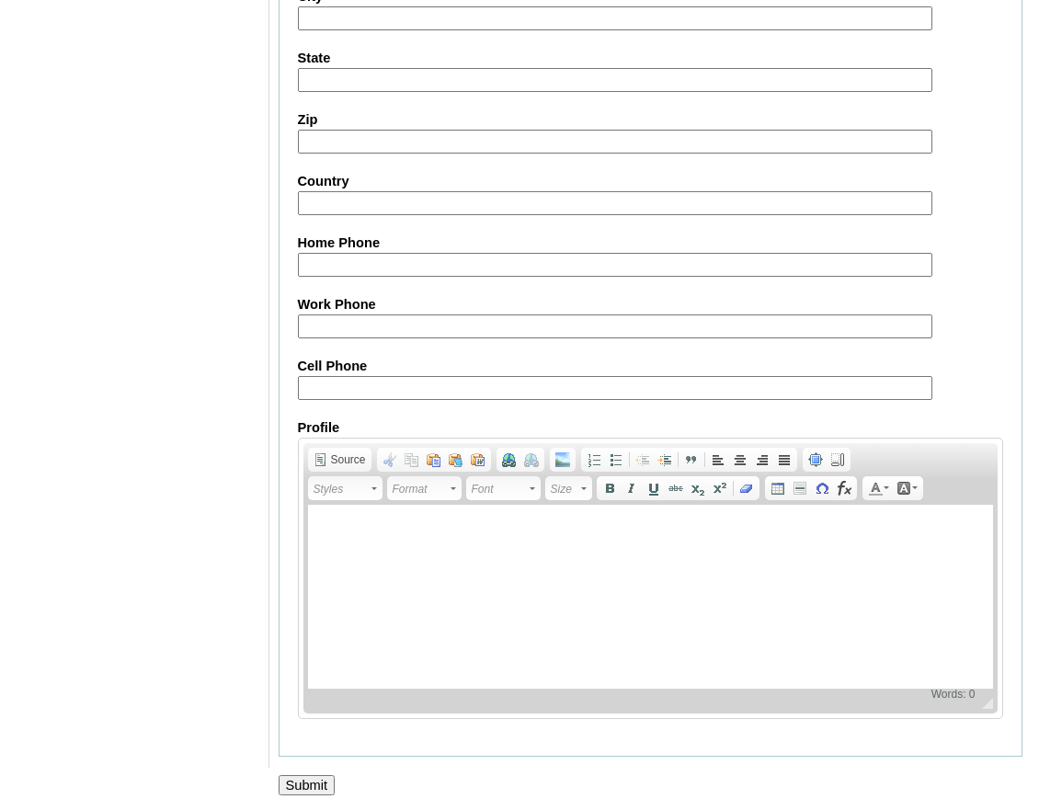
click at [298, 775] on input "Submit" at bounding box center [307, 785] width 57 height 20
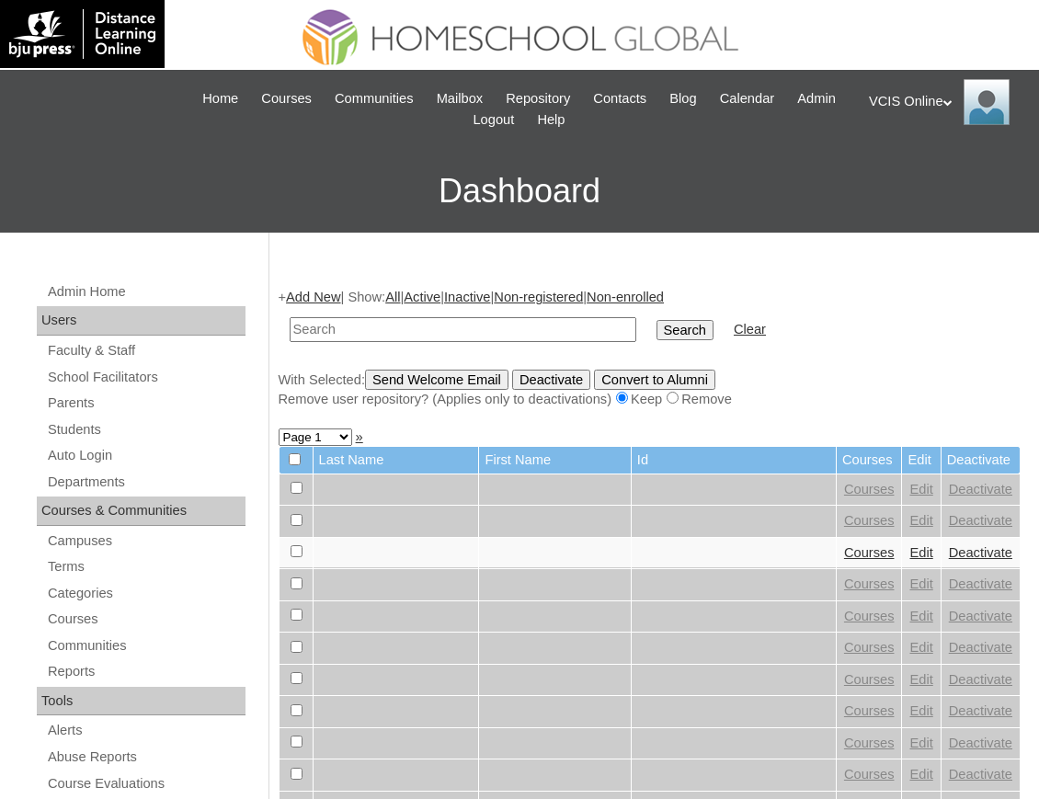
click at [394, 332] on input "text" at bounding box center [463, 329] width 347 height 25
paste input "VCIS029-10A-SA2025"
type input "VCIS029-10A-SA2025"
click at [110, 419] on link "Students" at bounding box center [146, 429] width 200 height 23
click at [656, 329] on input "Search" at bounding box center [684, 330] width 57 height 20
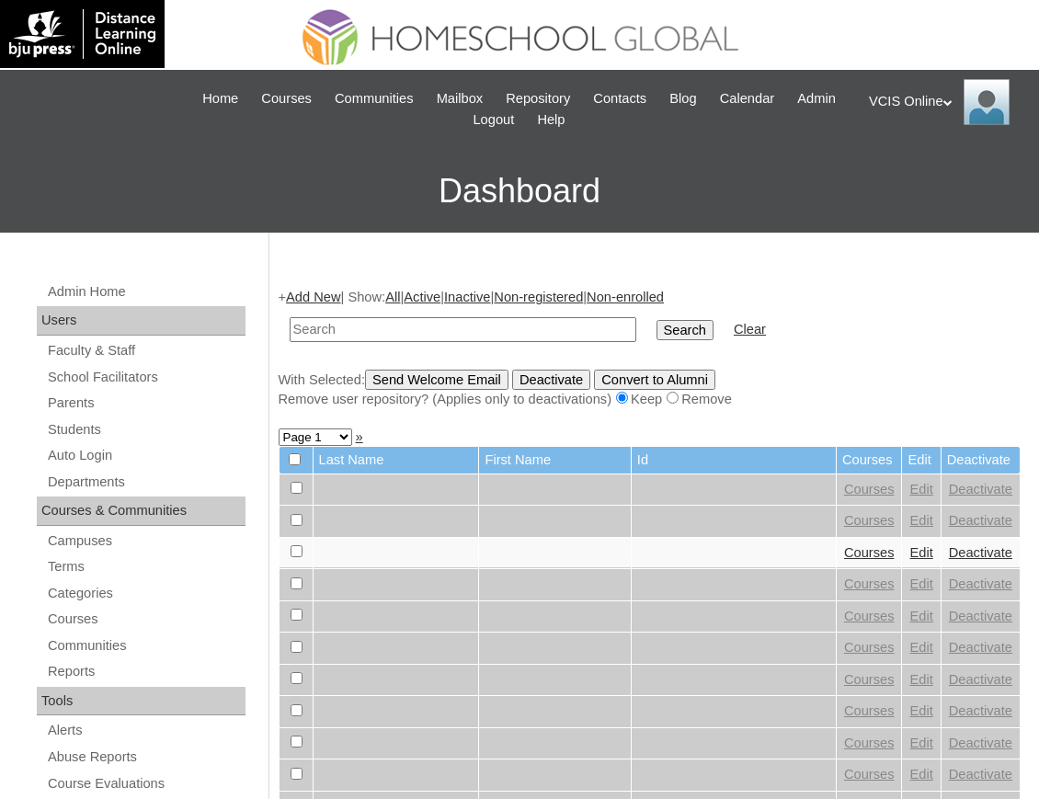
drag, startPoint x: 0, startPoint y: 0, endPoint x: 545, endPoint y: 329, distance: 636.9
click at [545, 329] on input "text" at bounding box center [463, 329] width 347 height 25
type input "VCIS029-10A-SA2025"
click at [656, 324] on input "Search" at bounding box center [684, 330] width 57 height 20
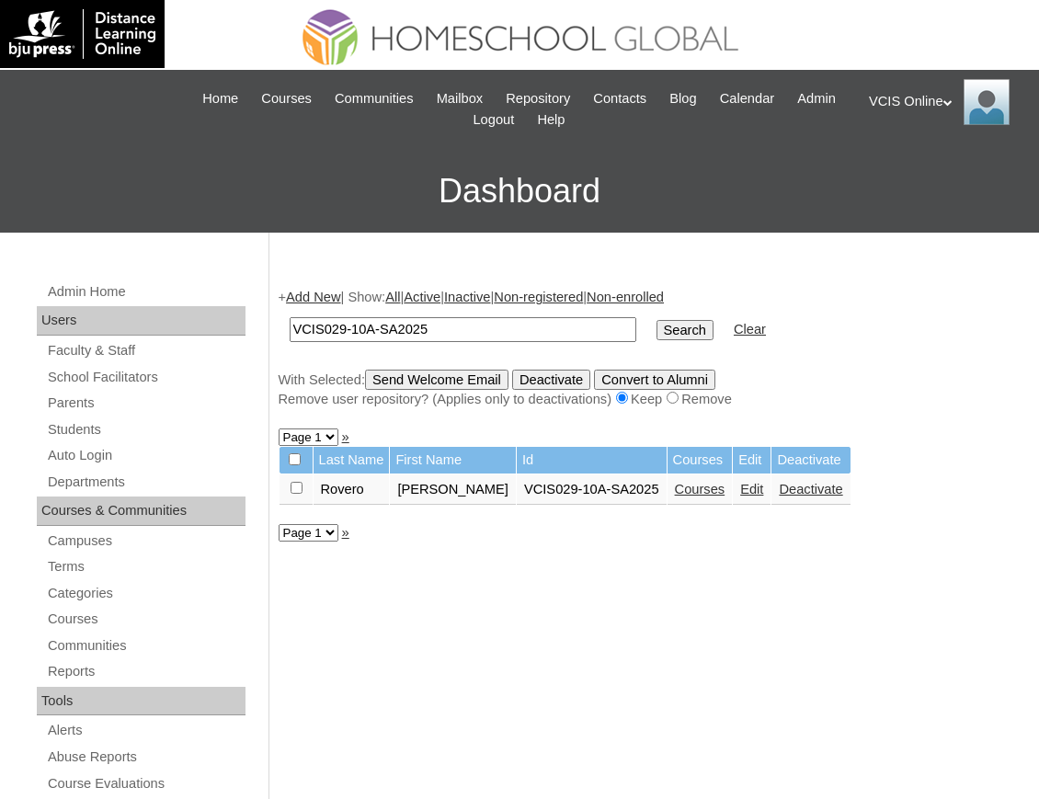
click at [675, 496] on link "Courses" at bounding box center [700, 489] width 51 height 15
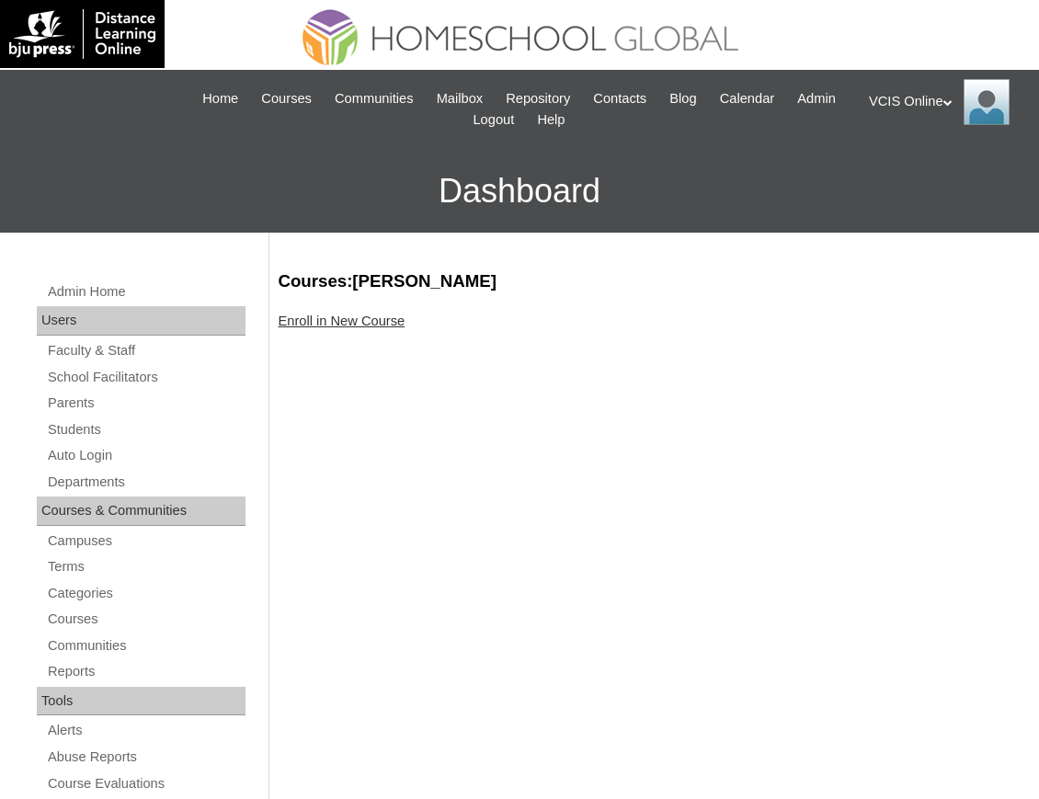
click at [339, 318] on link "Enroll in New Course" at bounding box center [342, 321] width 127 height 15
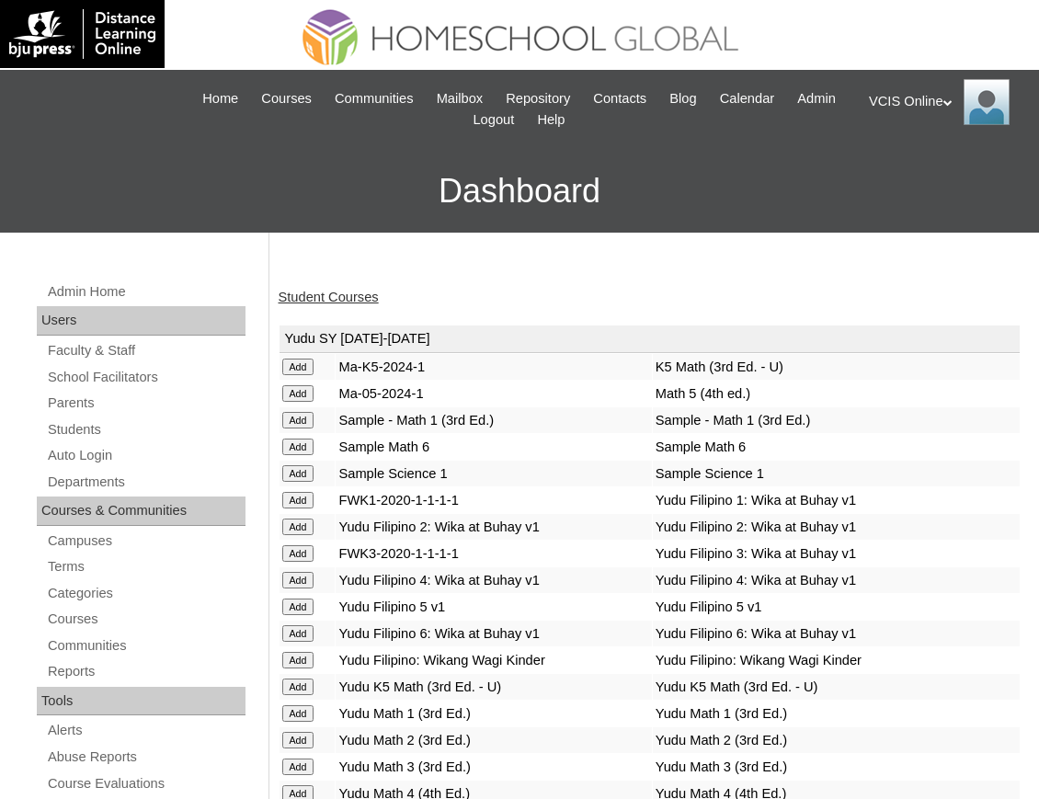
click at [596, 297] on div "Student Courses" at bounding box center [650, 297] width 743 height 19
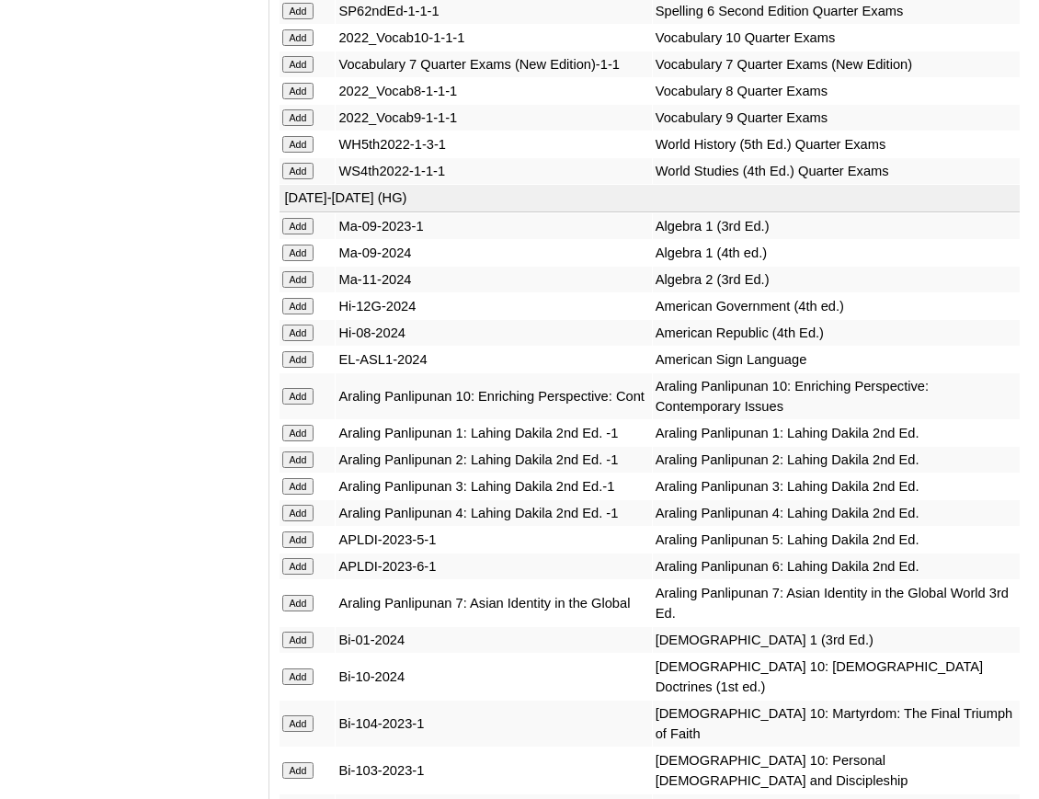
scroll to position [5825, 0]
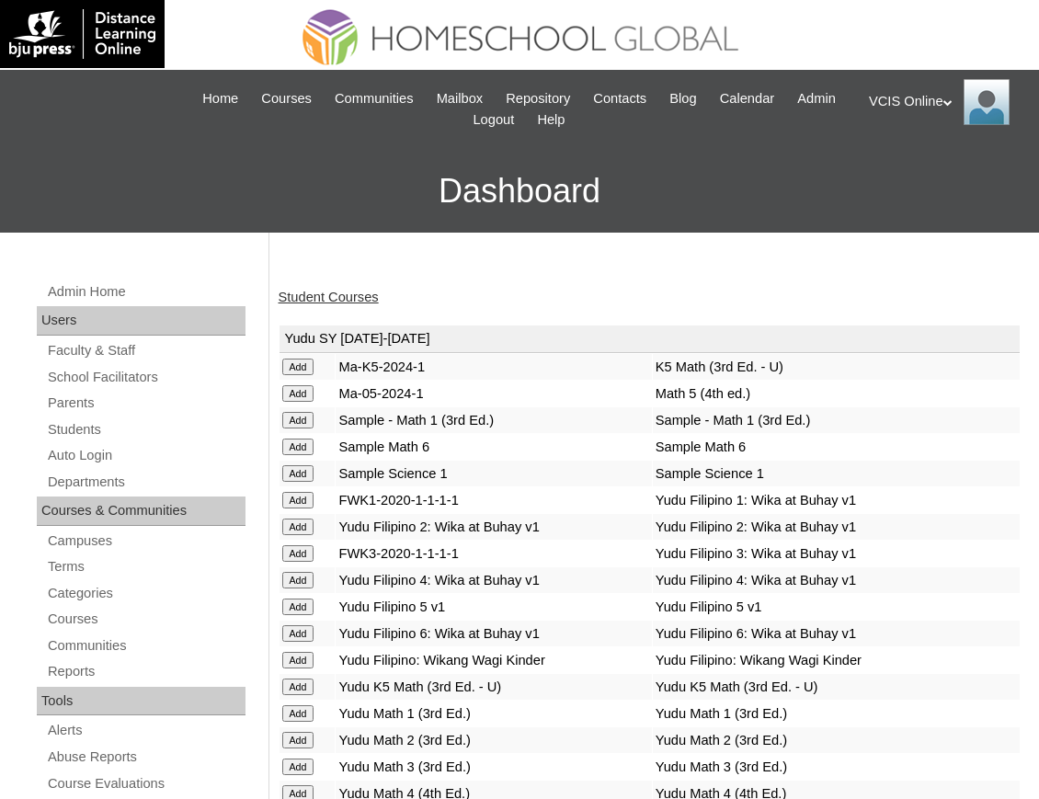
scroll to position [4929, 0]
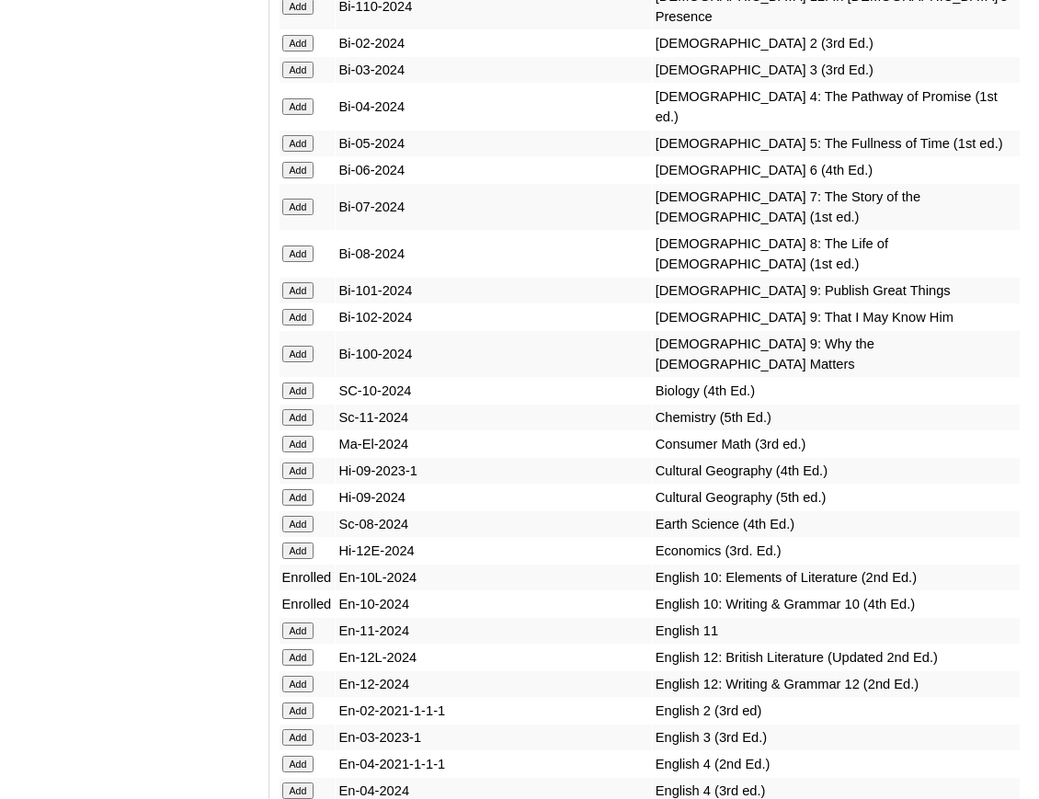
scroll to position [7021, 0]
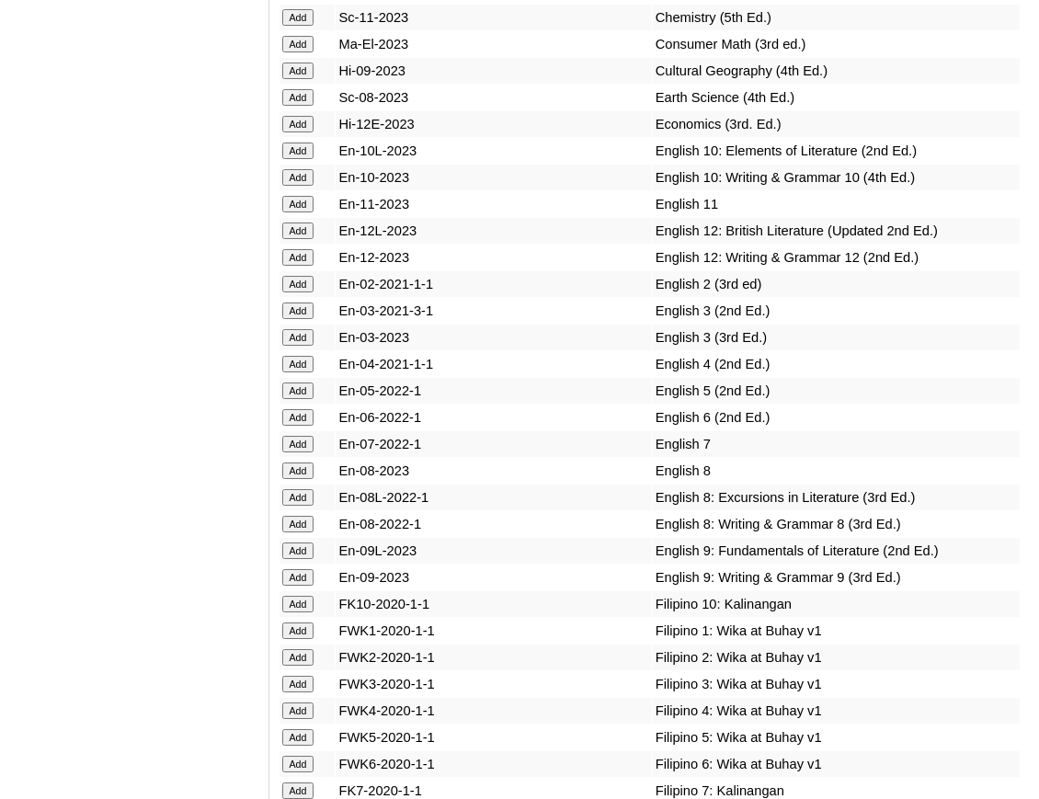
scroll to position [5324, 0]
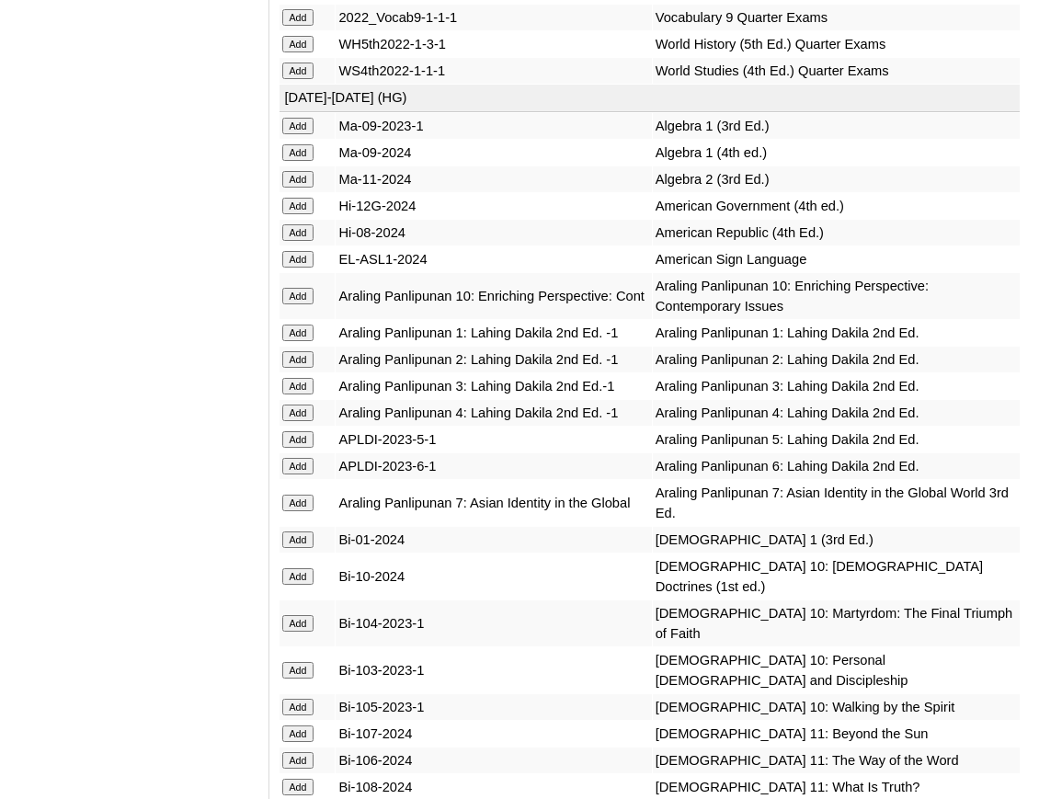
scroll to position [3759, 0]
